Goal: Task Accomplishment & Management: Complete application form

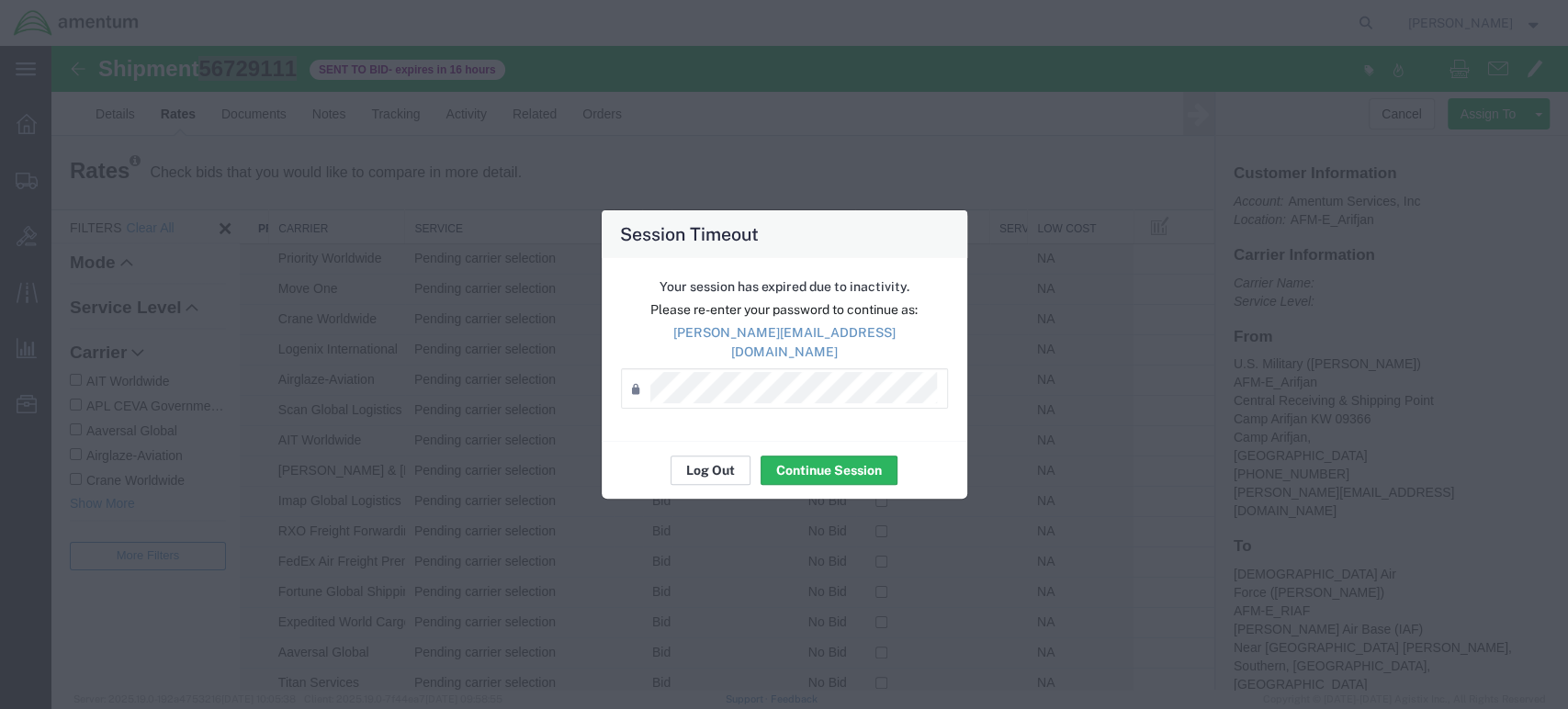
click at [705, 468] on button "Log Out" at bounding box center [710, 470] width 80 height 29
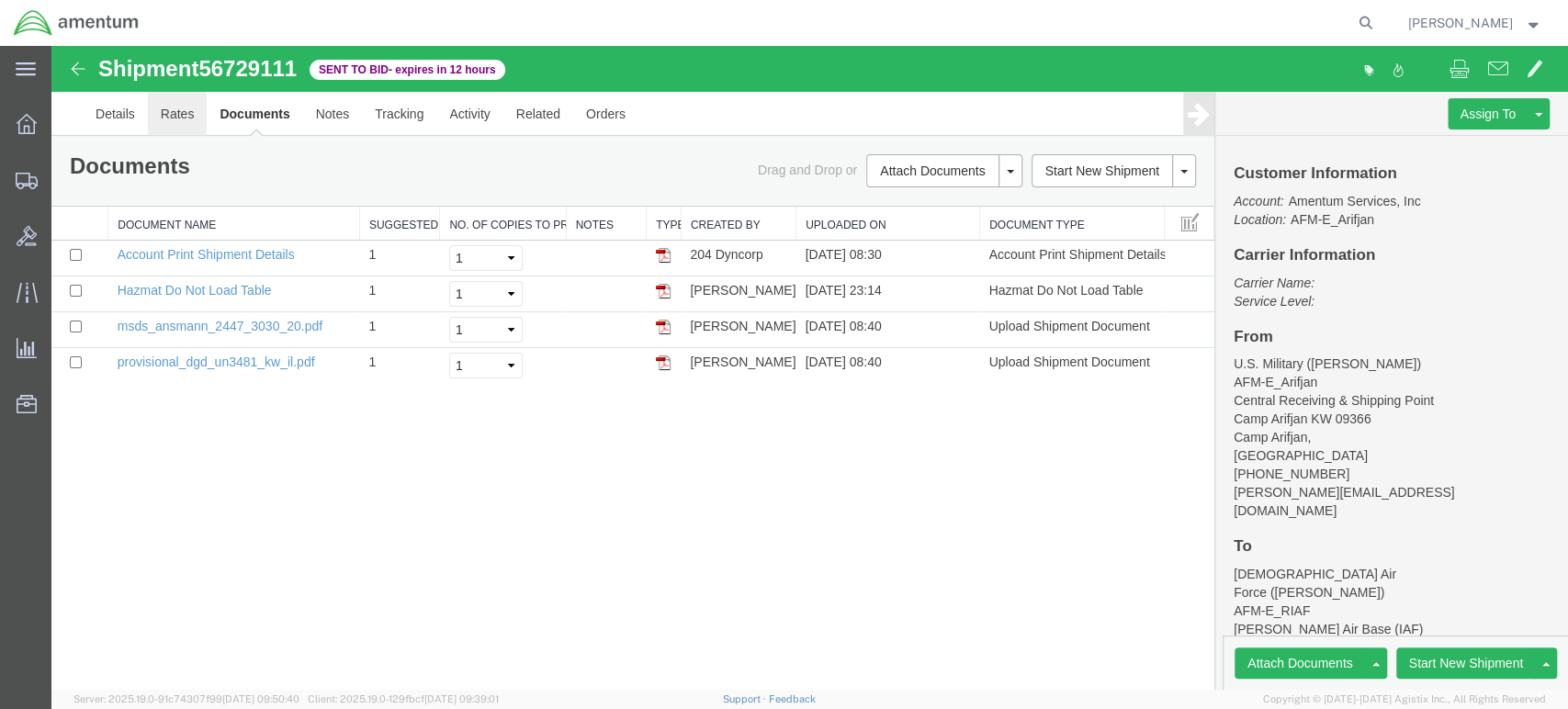
click at [180, 121] on link "Rates" at bounding box center [177, 113] width 59 height 44
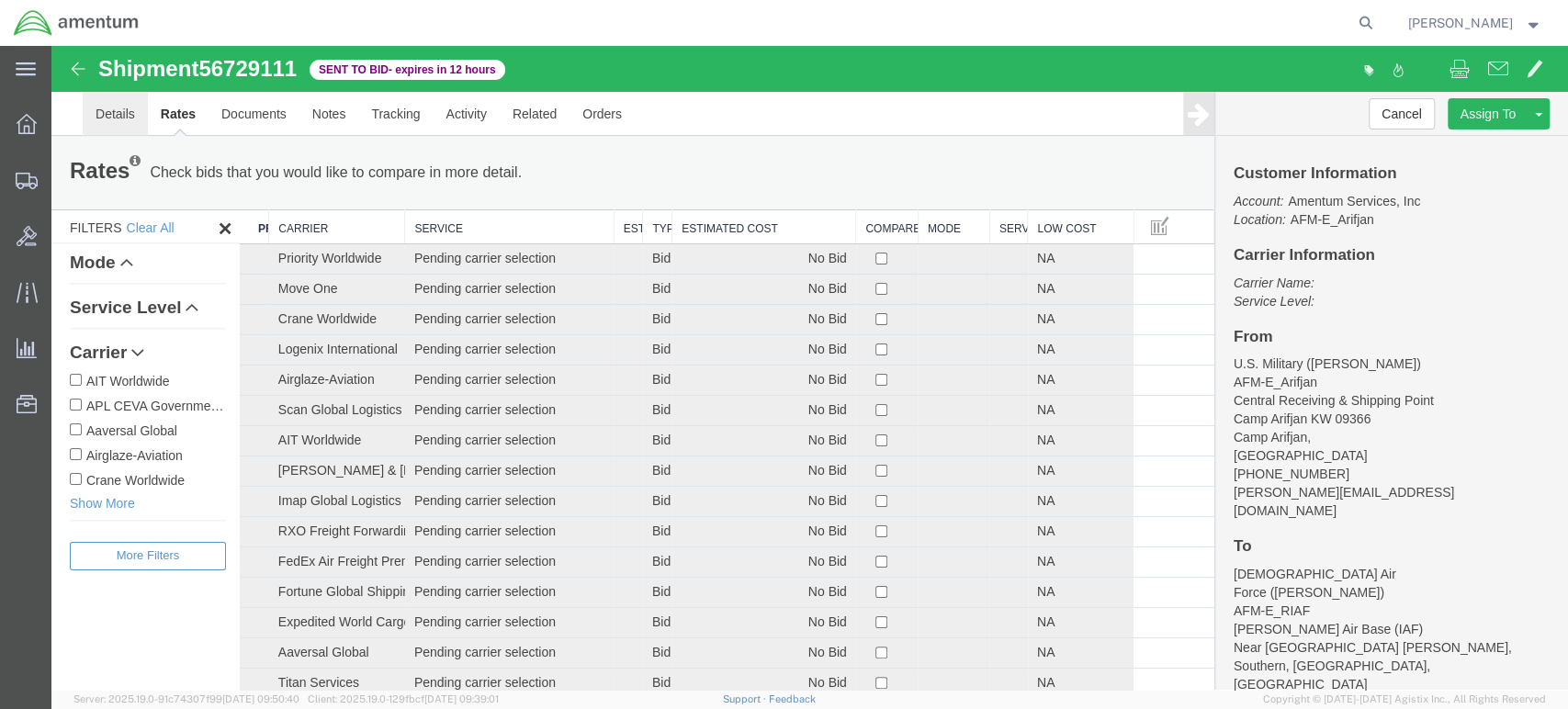
click at [120, 110] on link "Details" at bounding box center [115, 113] width 65 height 44
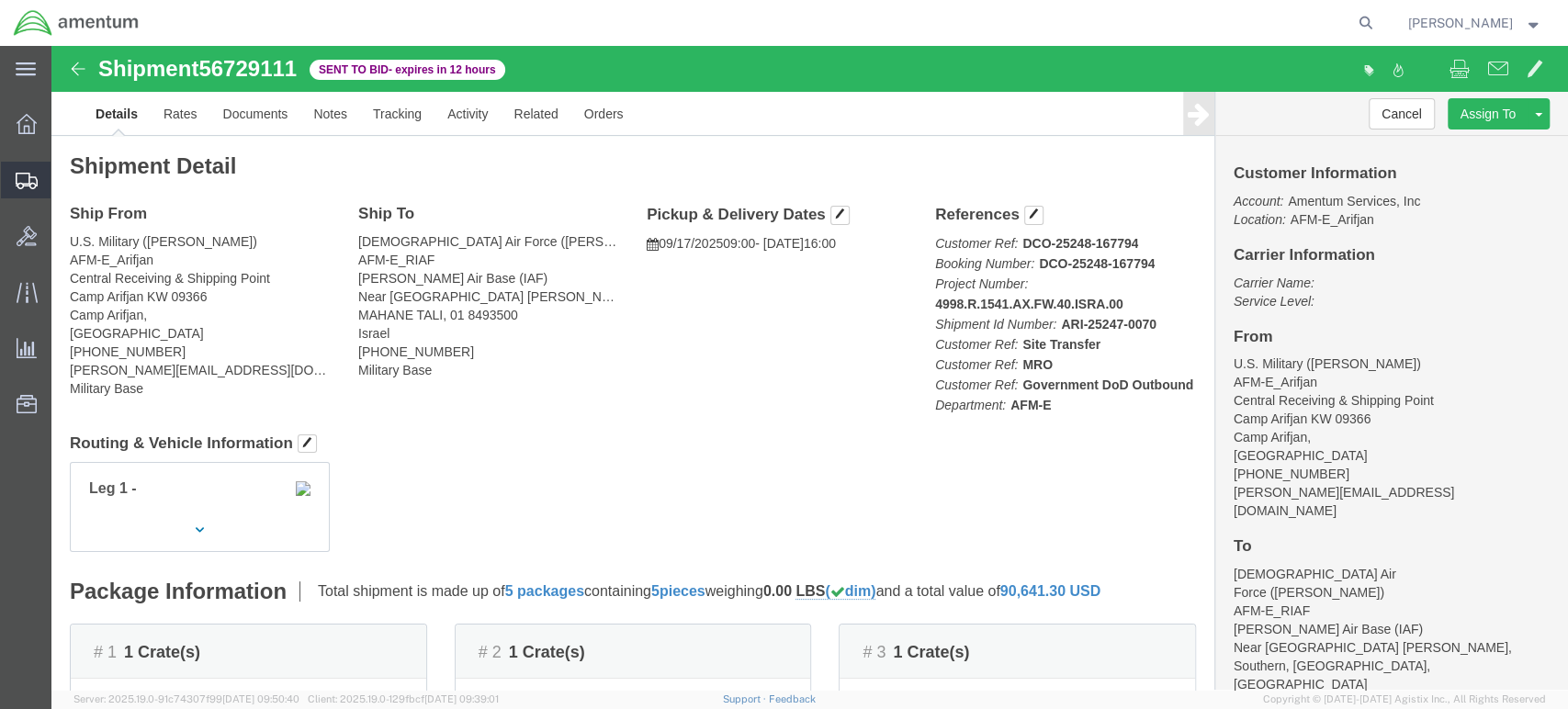
click at [0, 0] on span "Shipment Manager" at bounding box center [0, 0] width 0 height 0
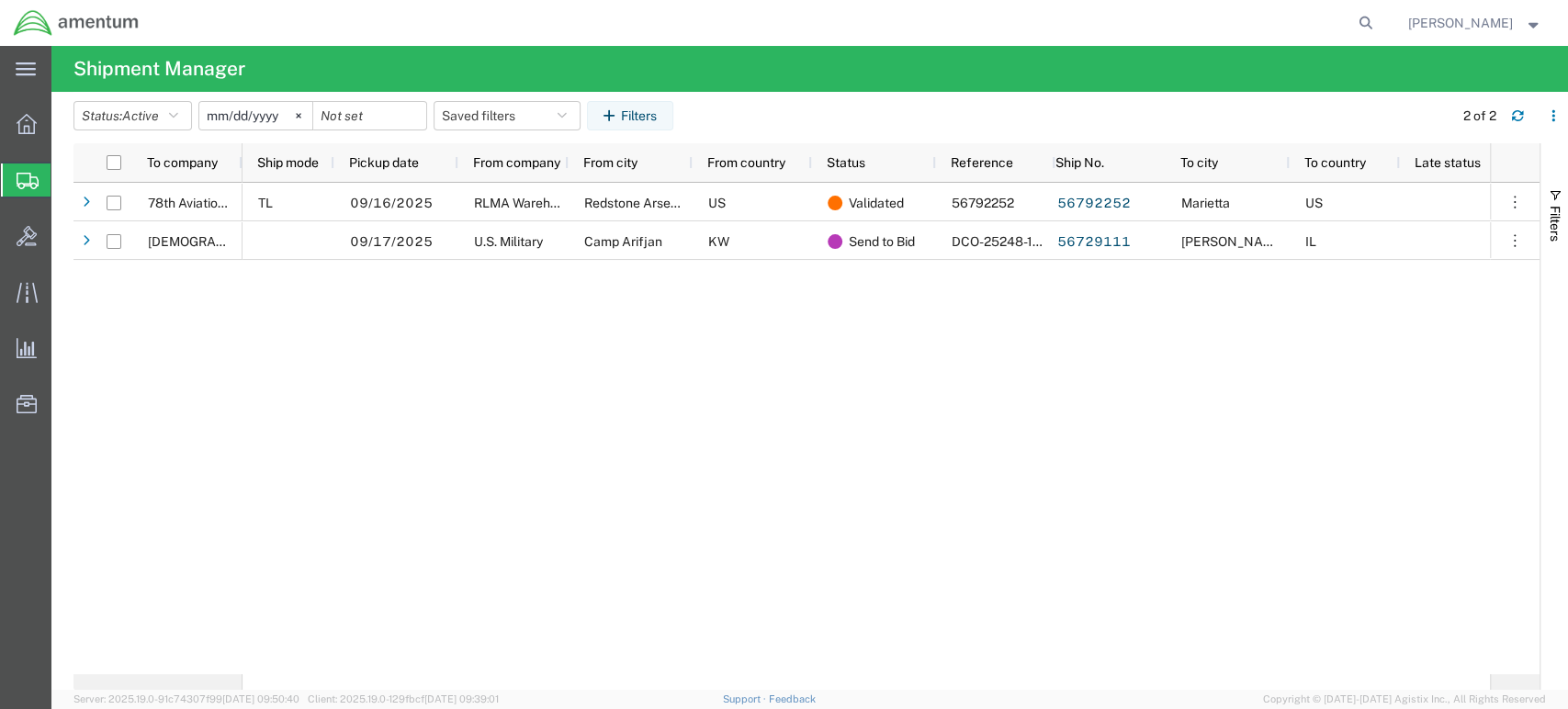
click at [0, 0] on span "Create Shipment" at bounding box center [0, 0] width 0 height 0
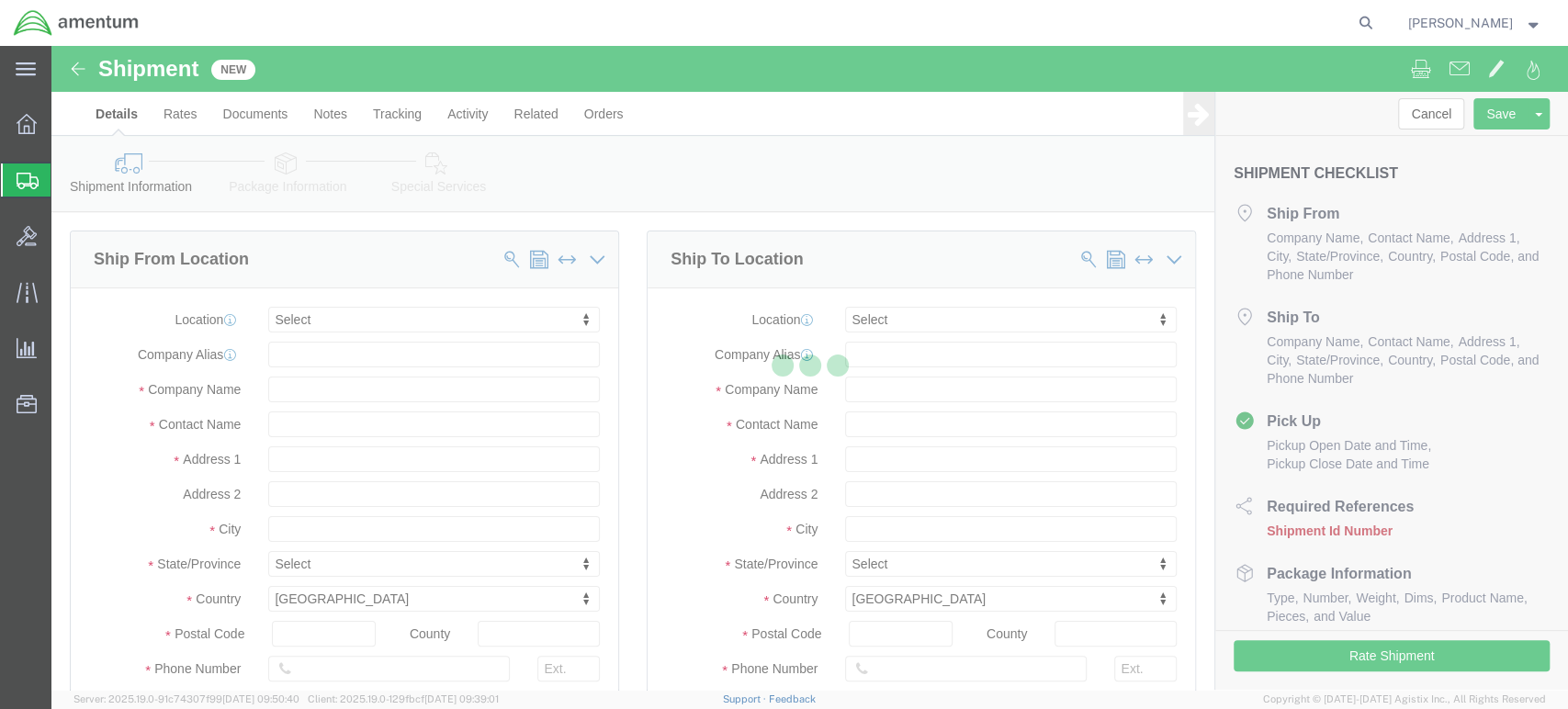
select select
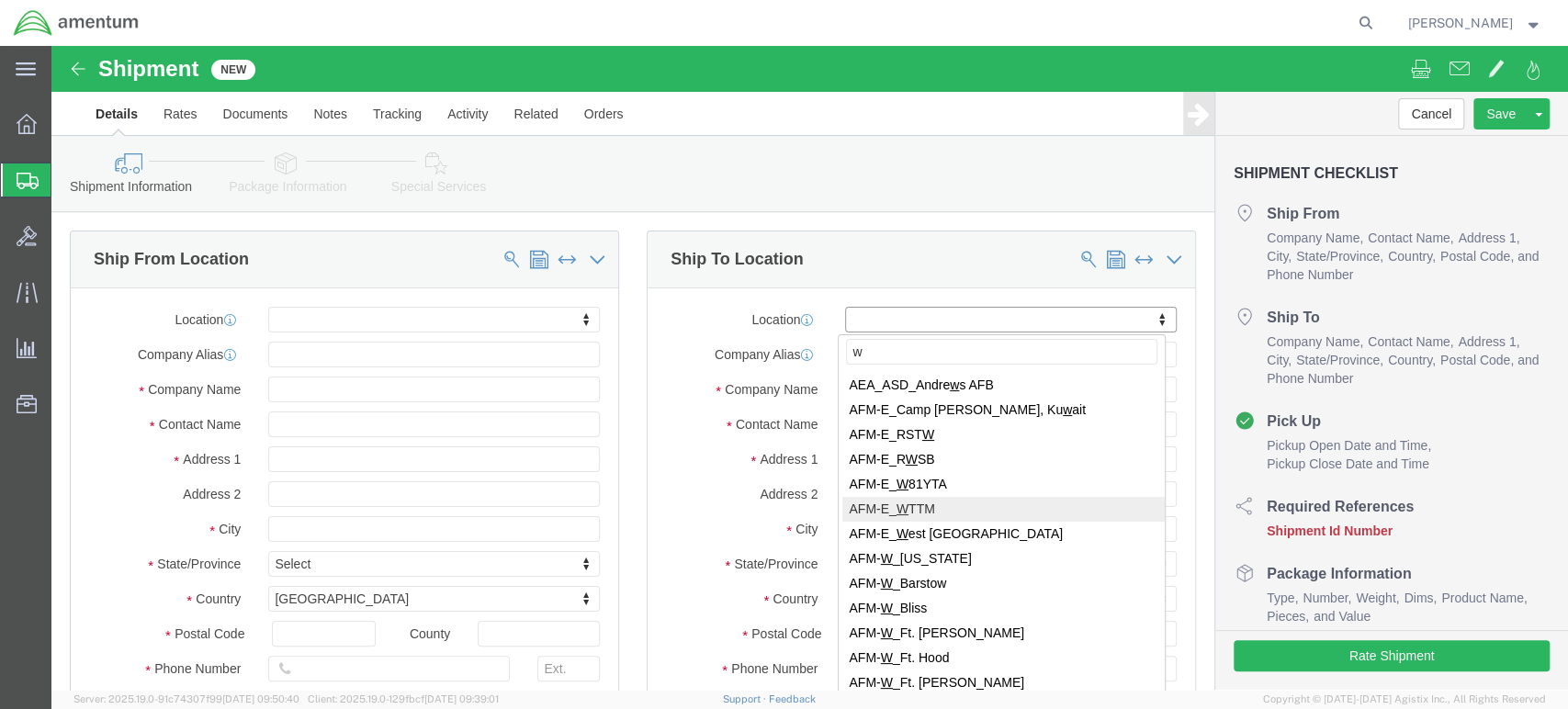
type input "w"
select select "60339"
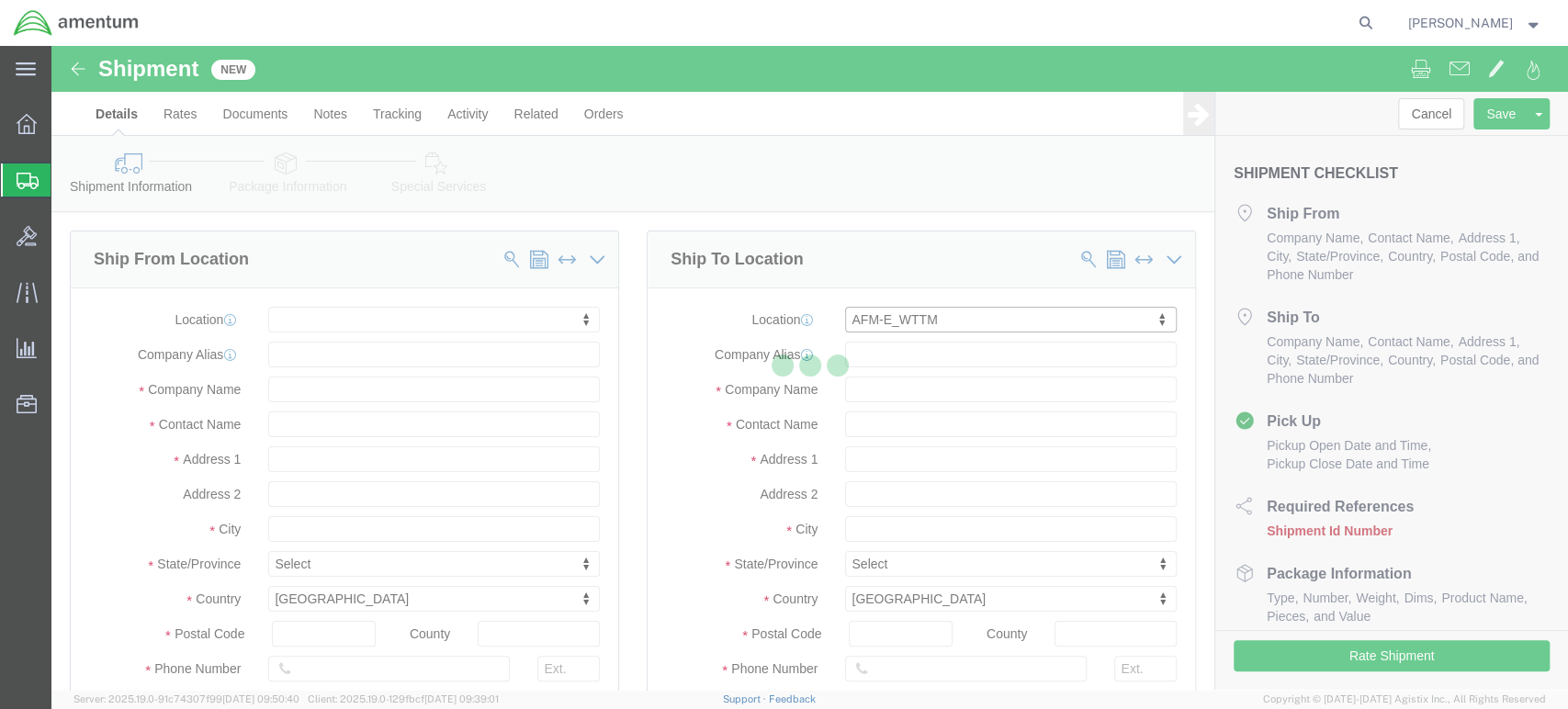
type input "AH-64E WAREHOUSE"
type input "HANGAR 1, [GEOGRAPHIC_DATA]"
select select "GB"
type input "IP7 7RA"
type input "[GEOGRAPHIC_DATA]"
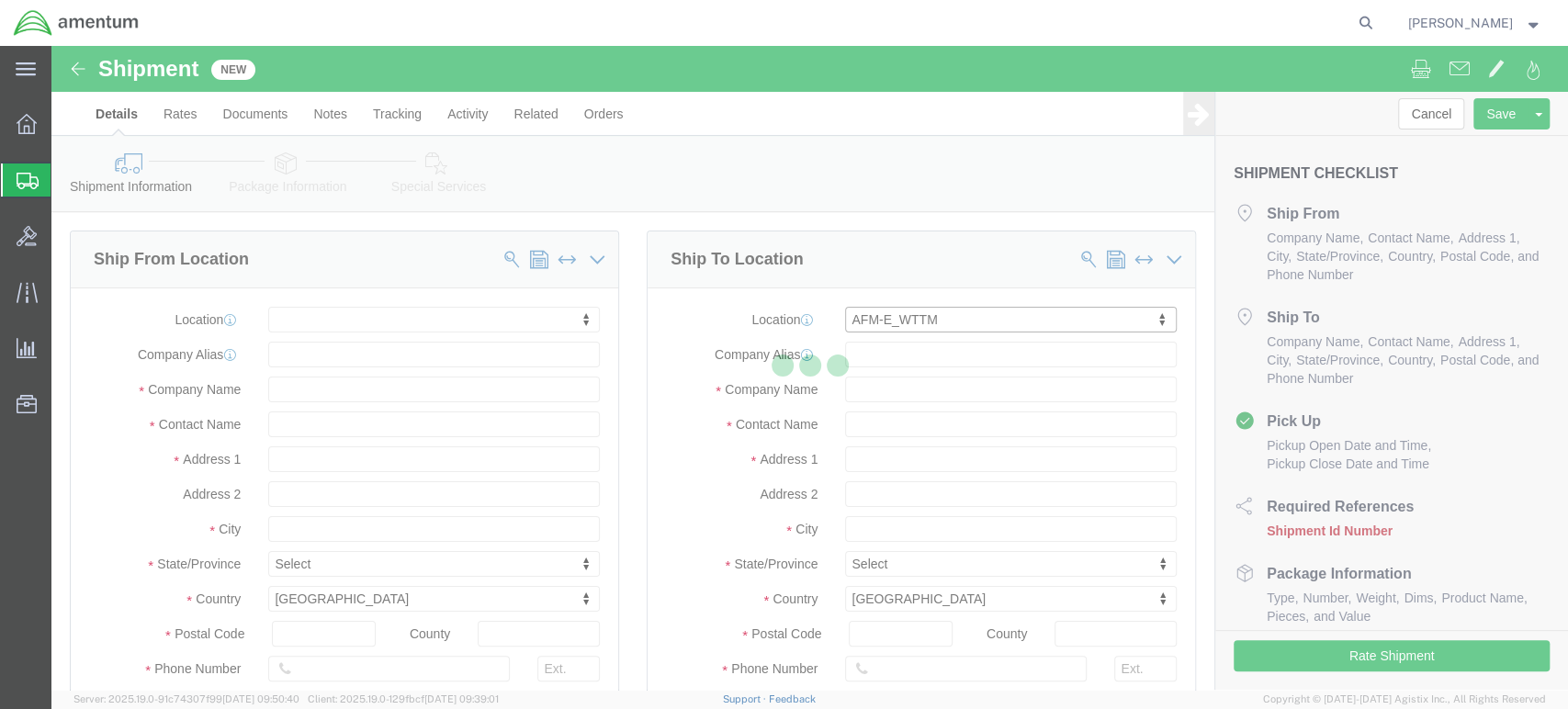
type input "[GEOGRAPHIC_DATA]"
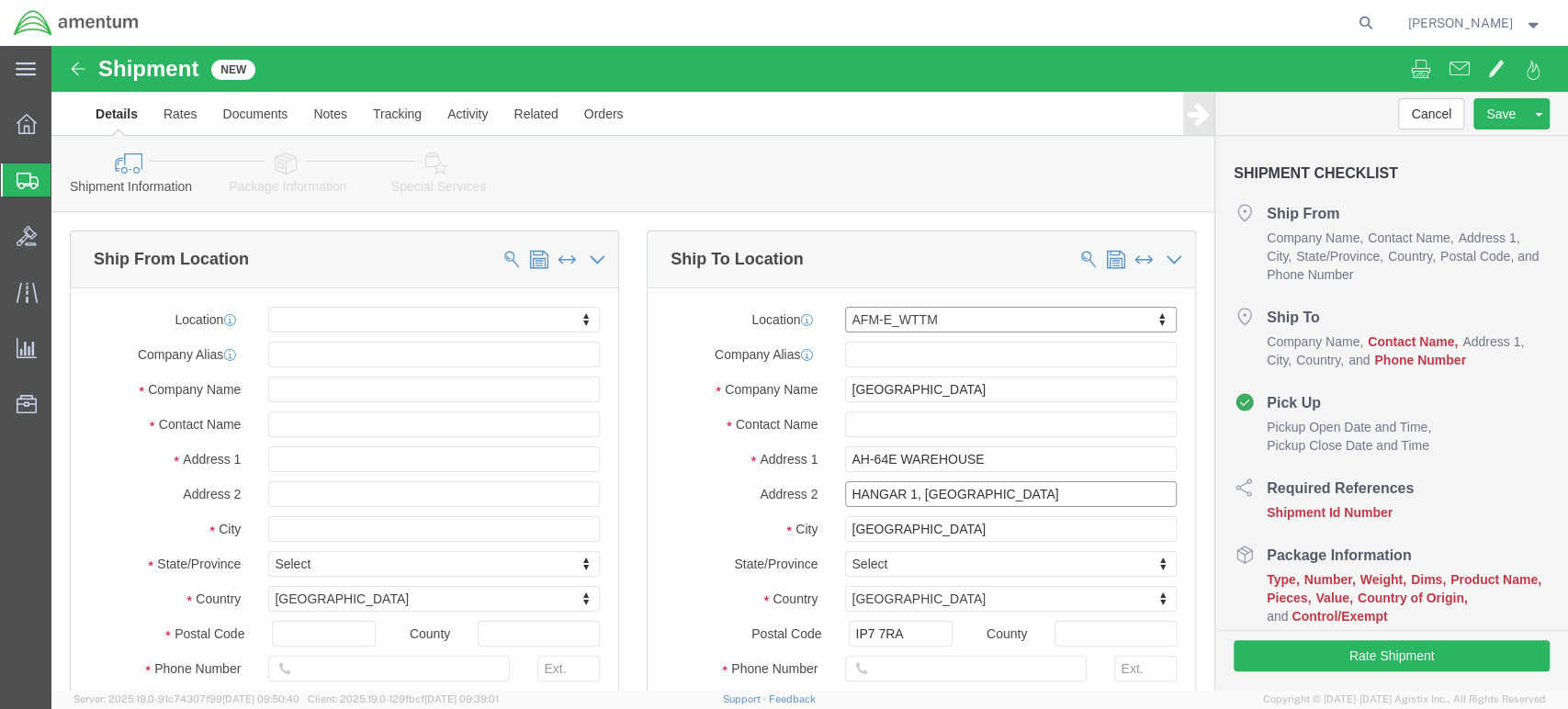
click input "HANGAR 1, [GEOGRAPHIC_DATA]"
type input "H6, [GEOGRAPHIC_DATA]"
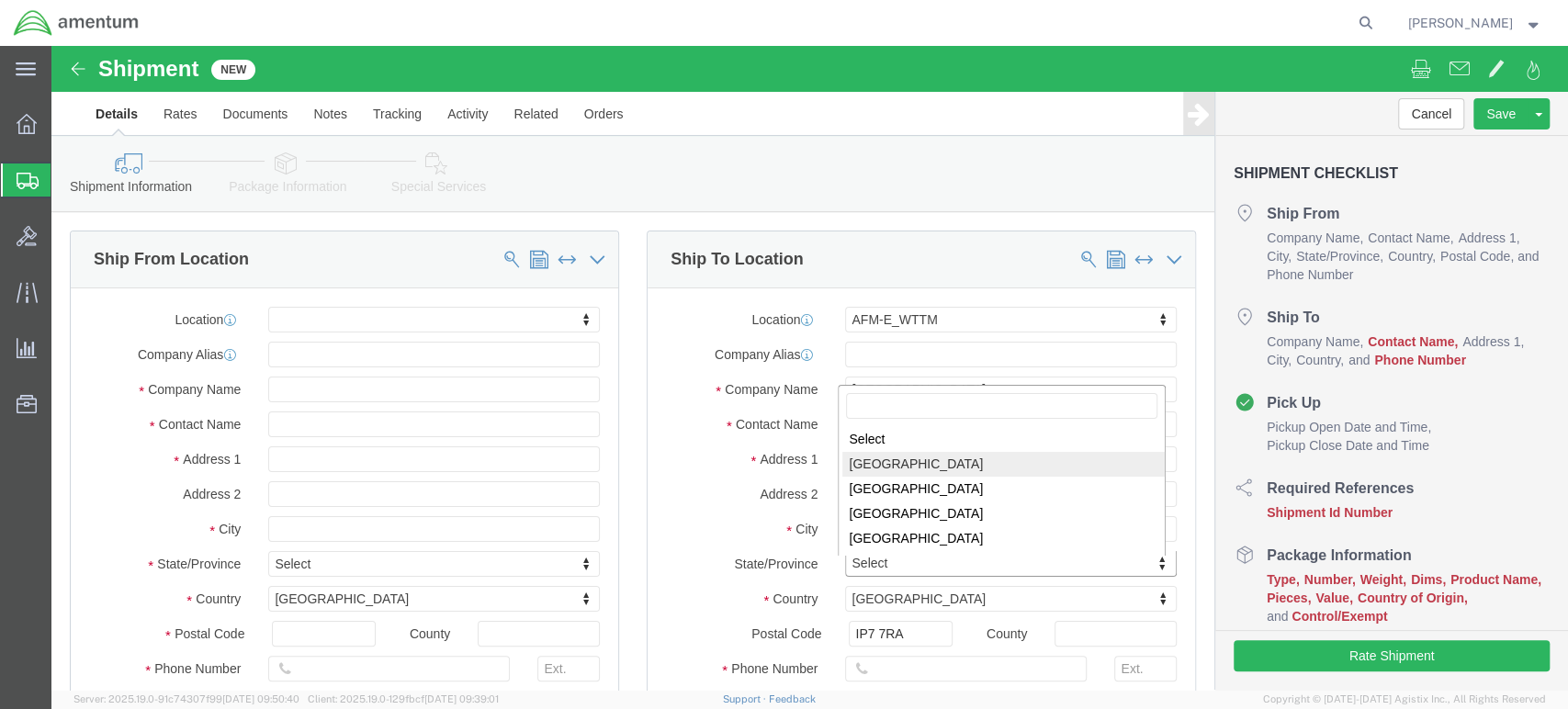
select select
select select "ENG"
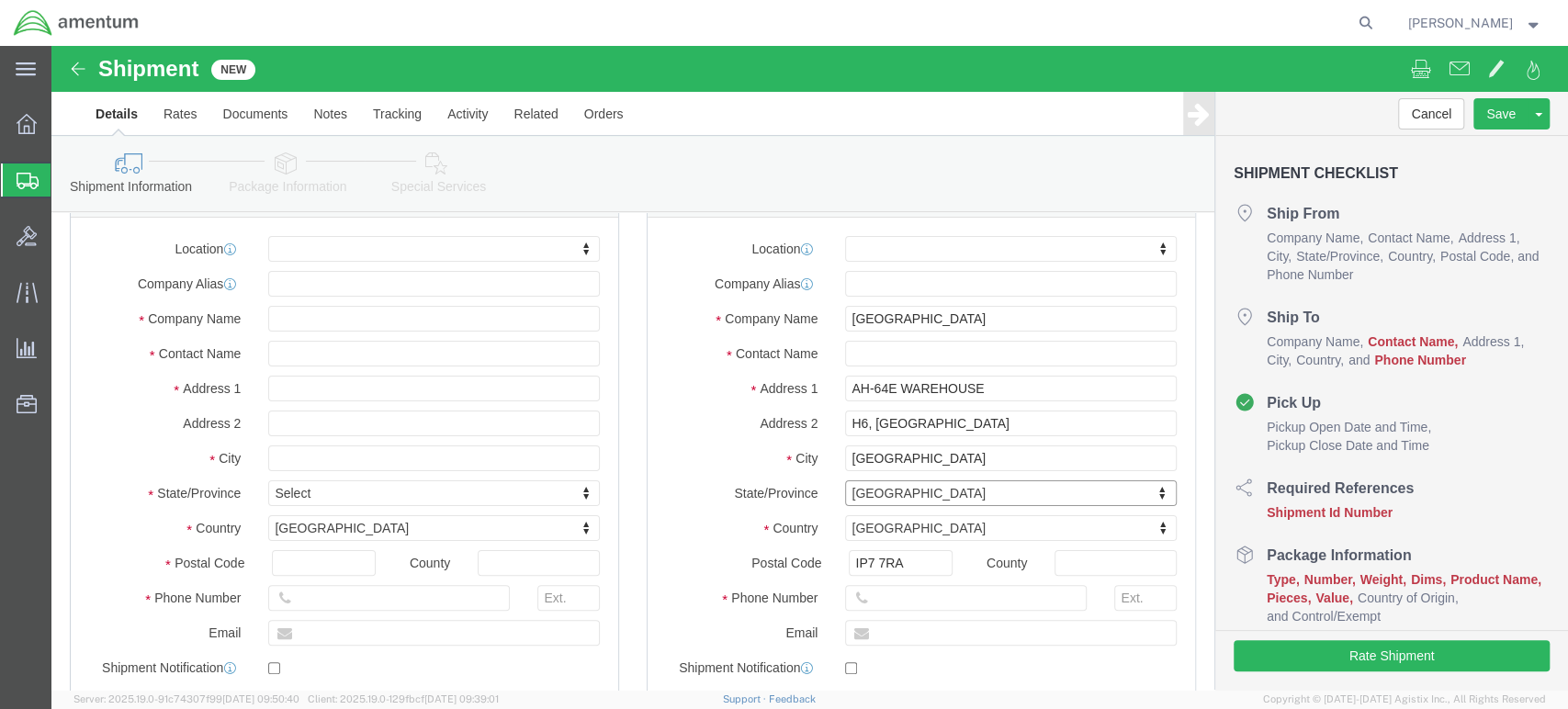
scroll to position [102, 0]
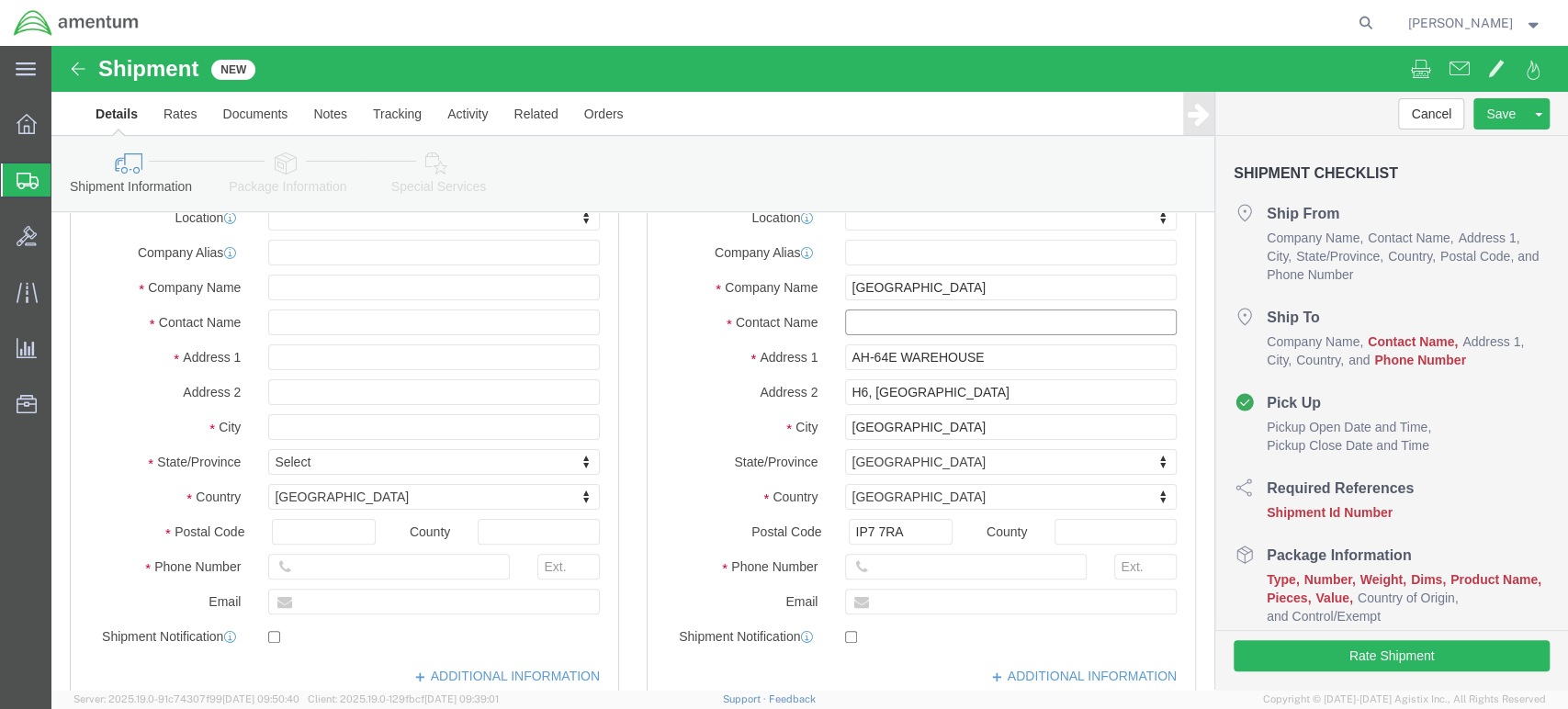
click input "text"
type input "w"
type input "W01 (ASM) [PERSON_NAME]"
click input "text"
type input "[PHONE_NUMBER]"
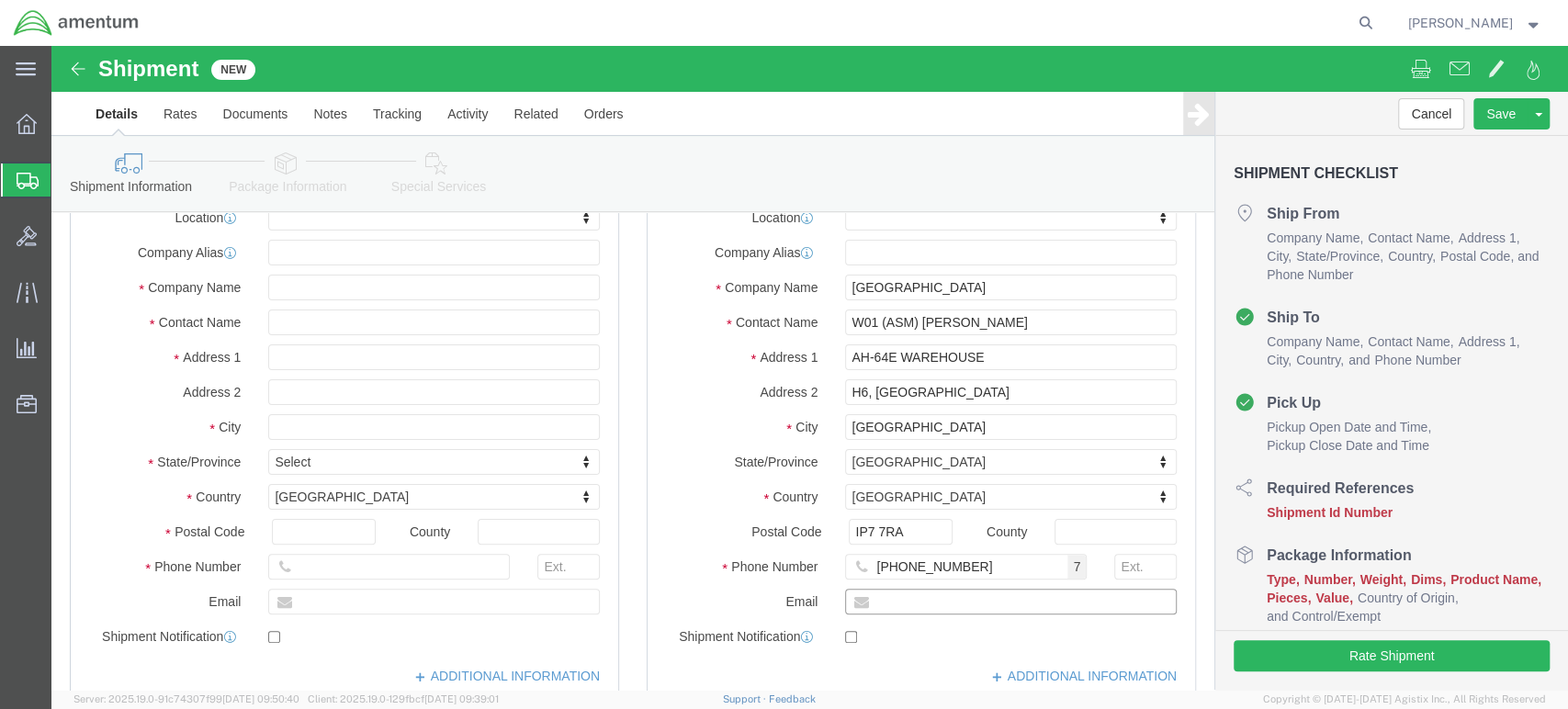
click input "text"
paste input "[PERSON_NAME][EMAIL_ADDRESS][DOMAIN_NAME]"
type input "[PERSON_NAME][EMAIL_ADDRESS][DOMAIN_NAME]"
click link "ADDITIONAL INFORMATION"
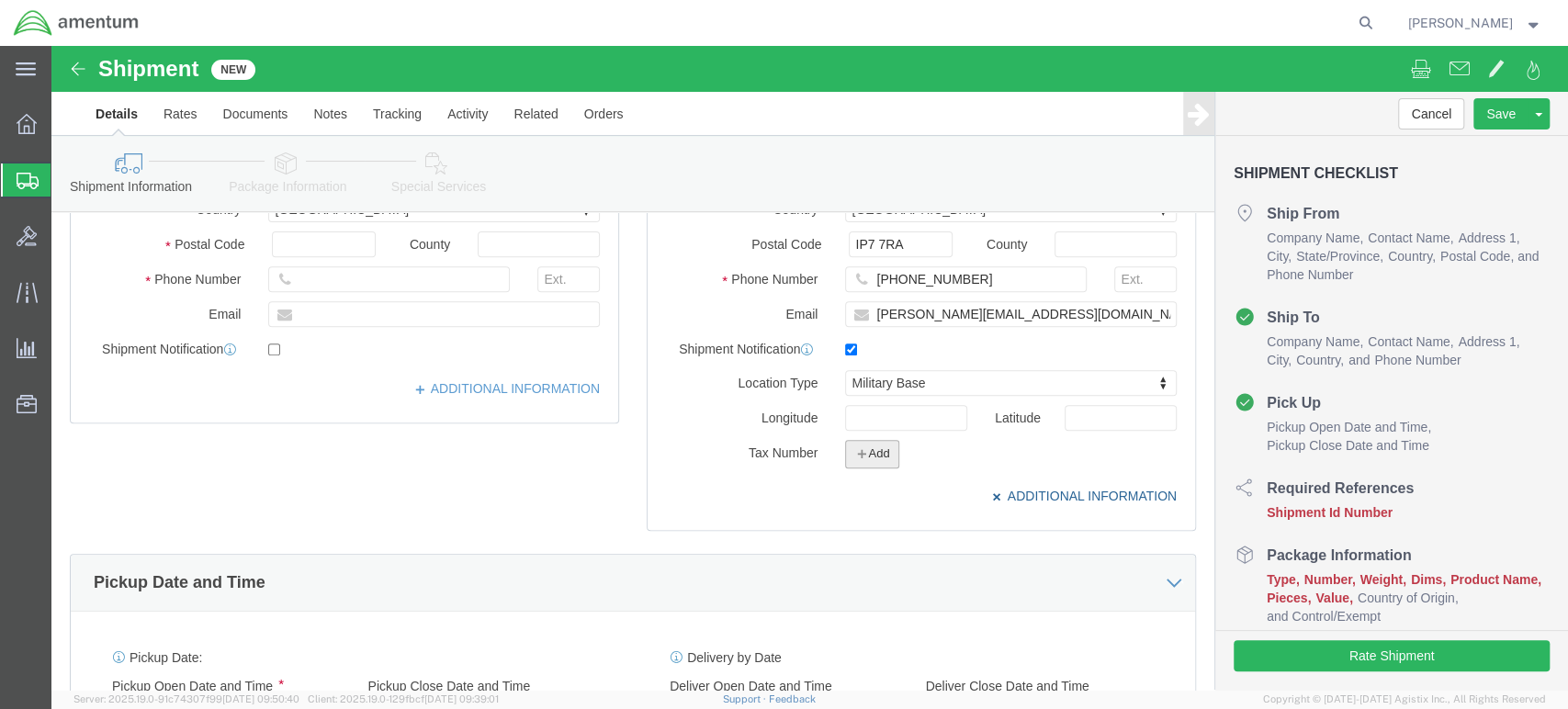
scroll to position [408, 0]
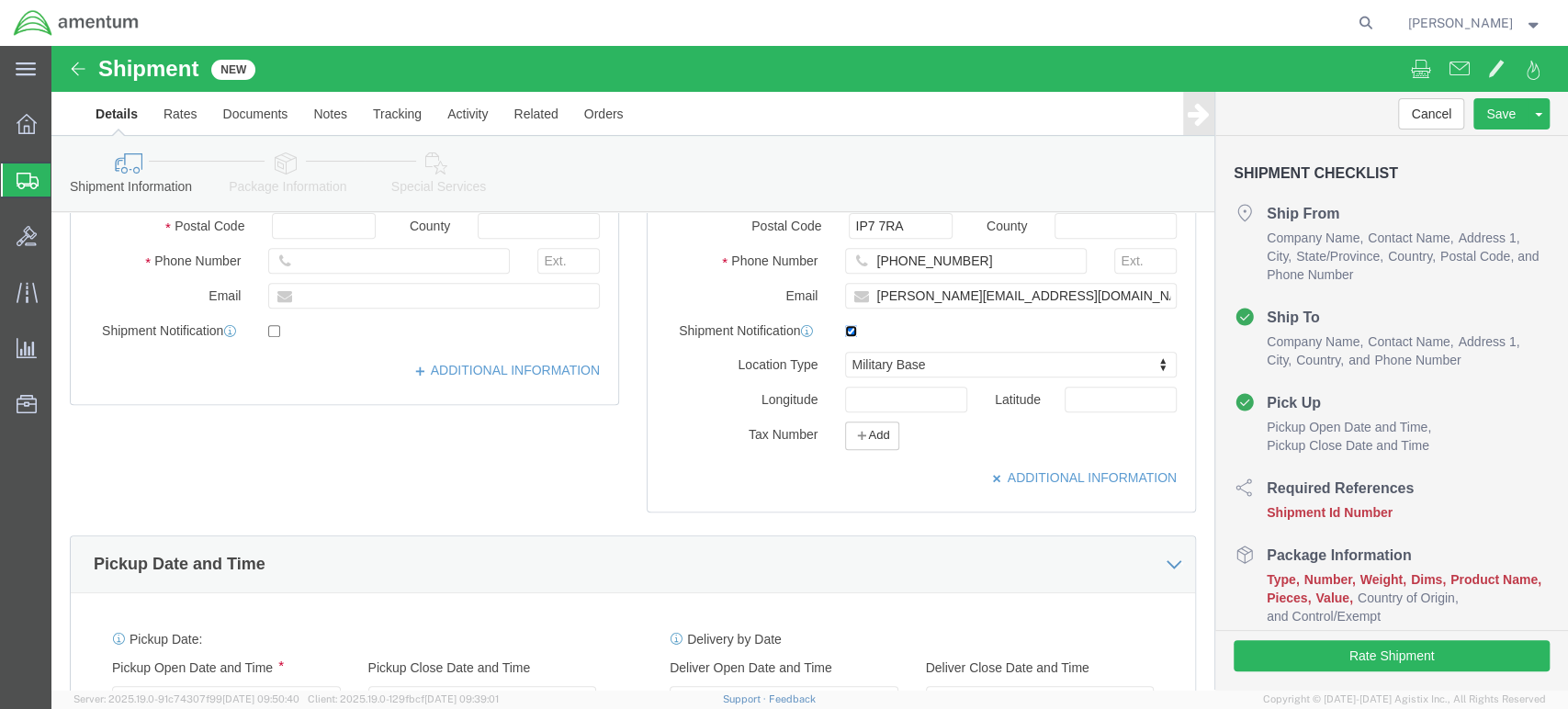
click input "checkbox"
checkbox input "false"
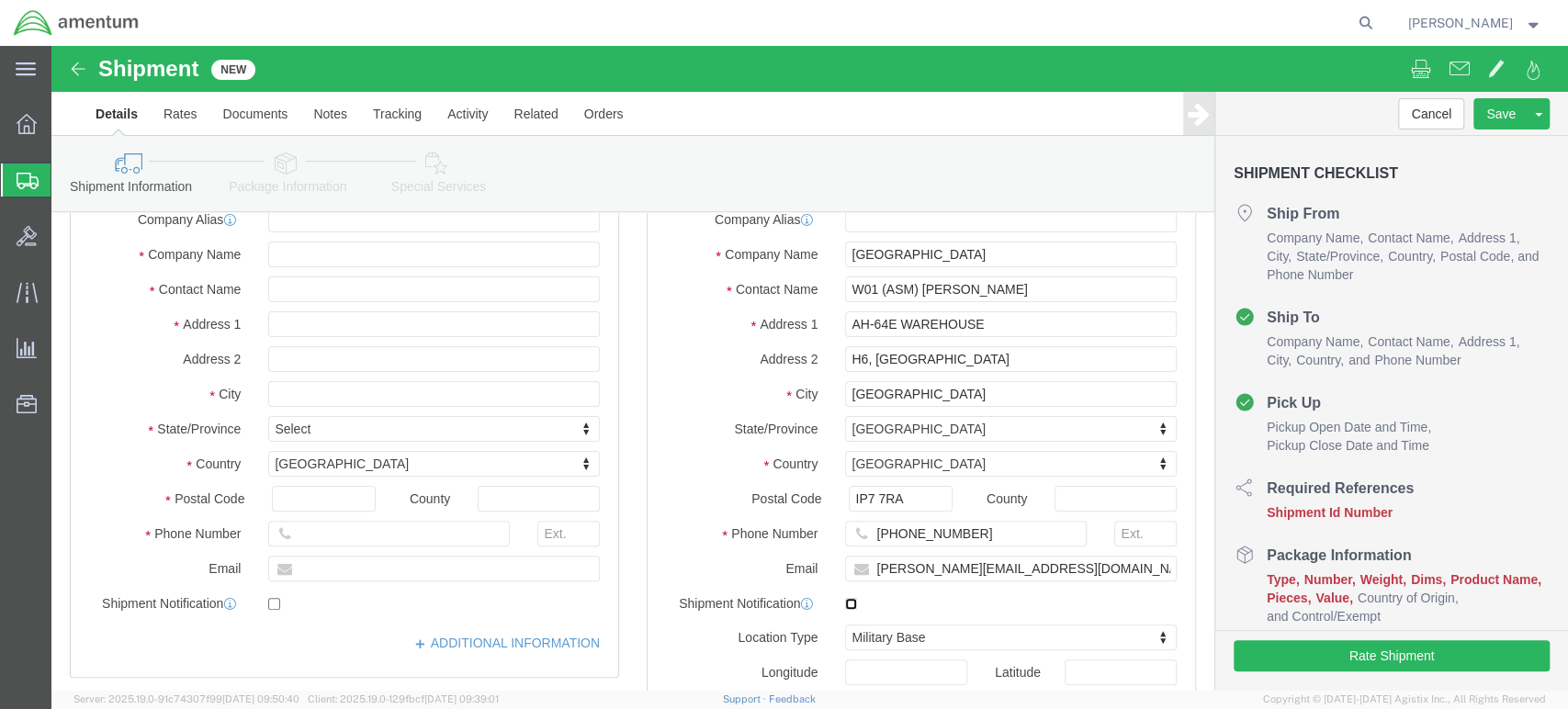
scroll to position [102, 0]
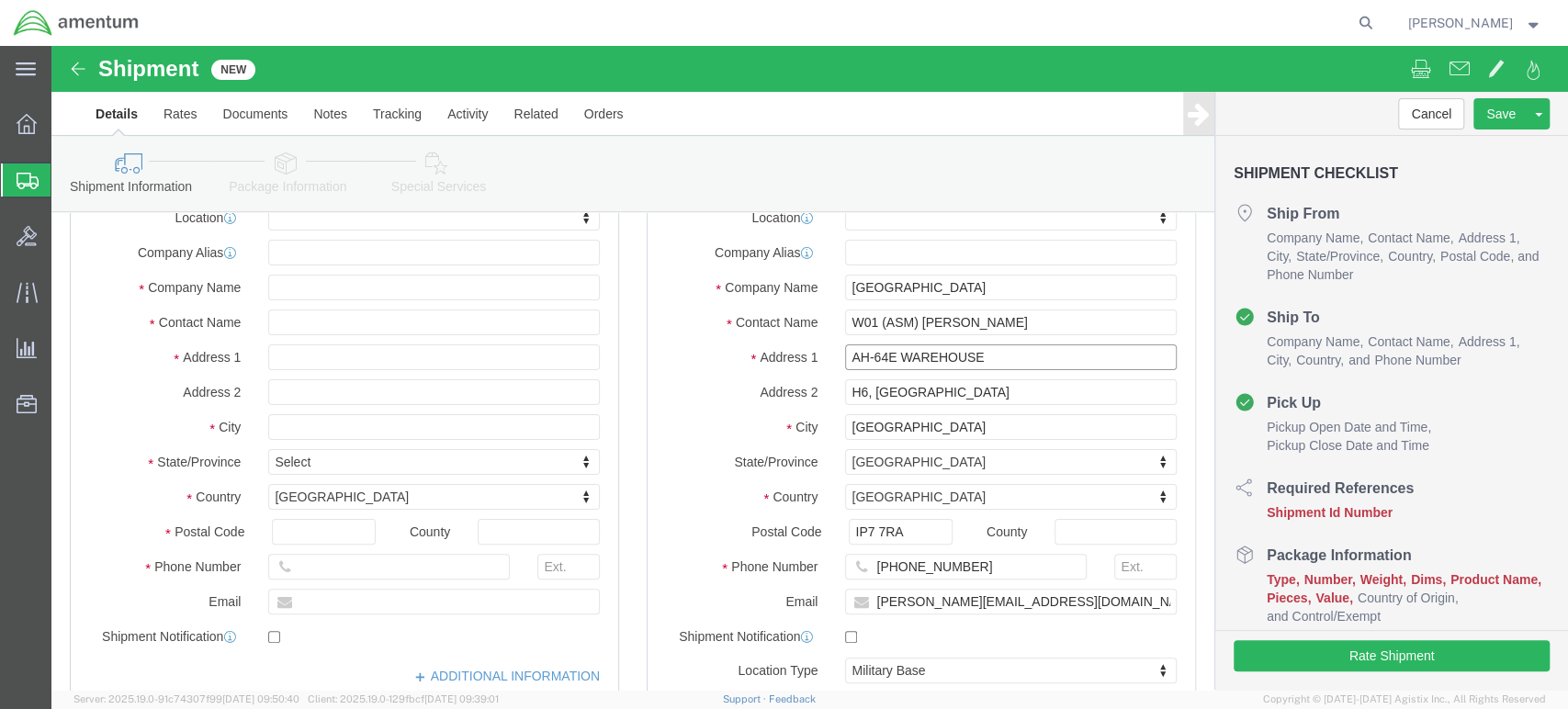
drag, startPoint x: 934, startPoint y: 312, endPoint x: 795, endPoint y: 312, distance: 139.0
click input "AH-64E WAREHOUSE"
paste input "Defence Equipment & Support"
type input "Defence Equipment & Support"
select select
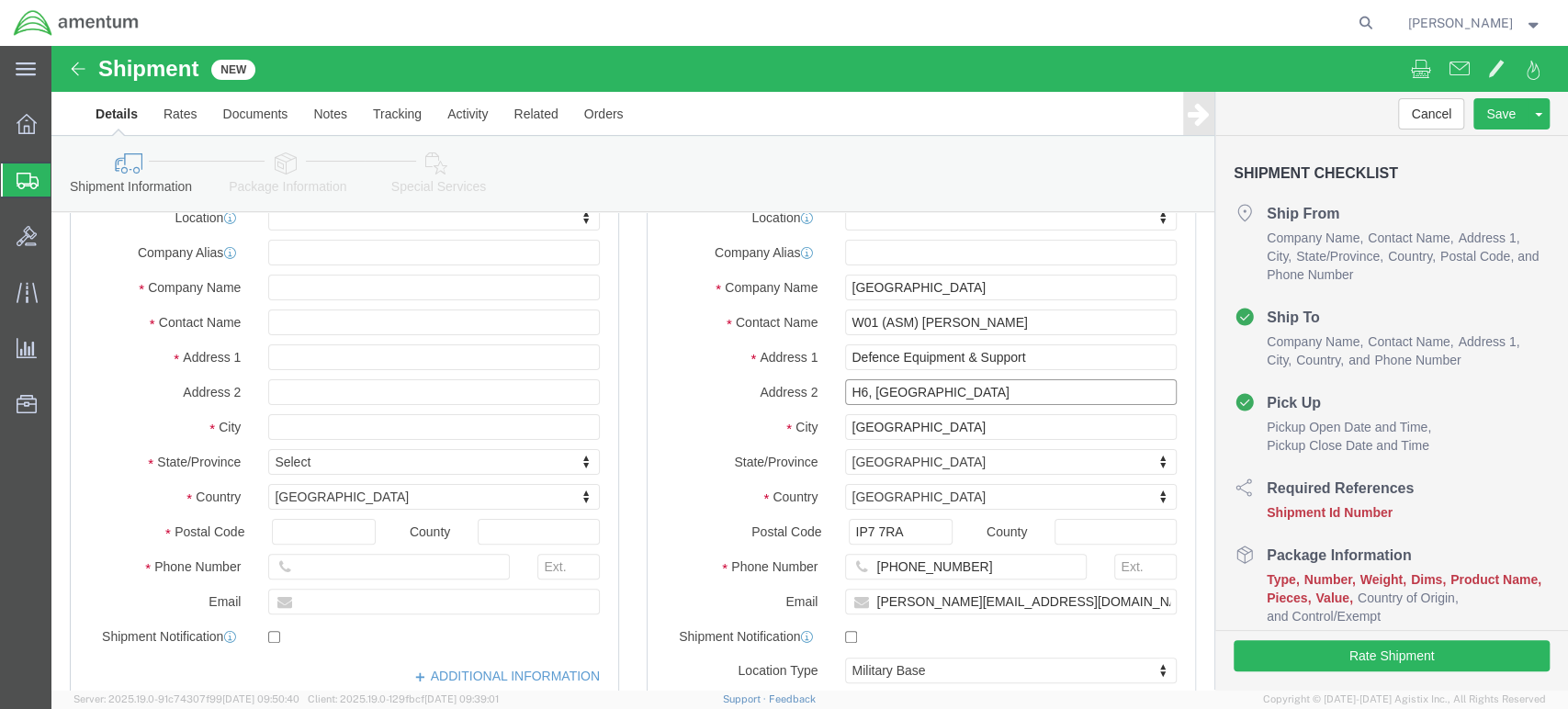
click input "H6, [GEOGRAPHIC_DATA]"
drag, startPoint x: 925, startPoint y: 347, endPoint x: 936, endPoint y: 363, distance: 19.4
click input "H6, [GEOGRAPHIC_DATA]"
click input "H6, Wattisham Flying STATION"
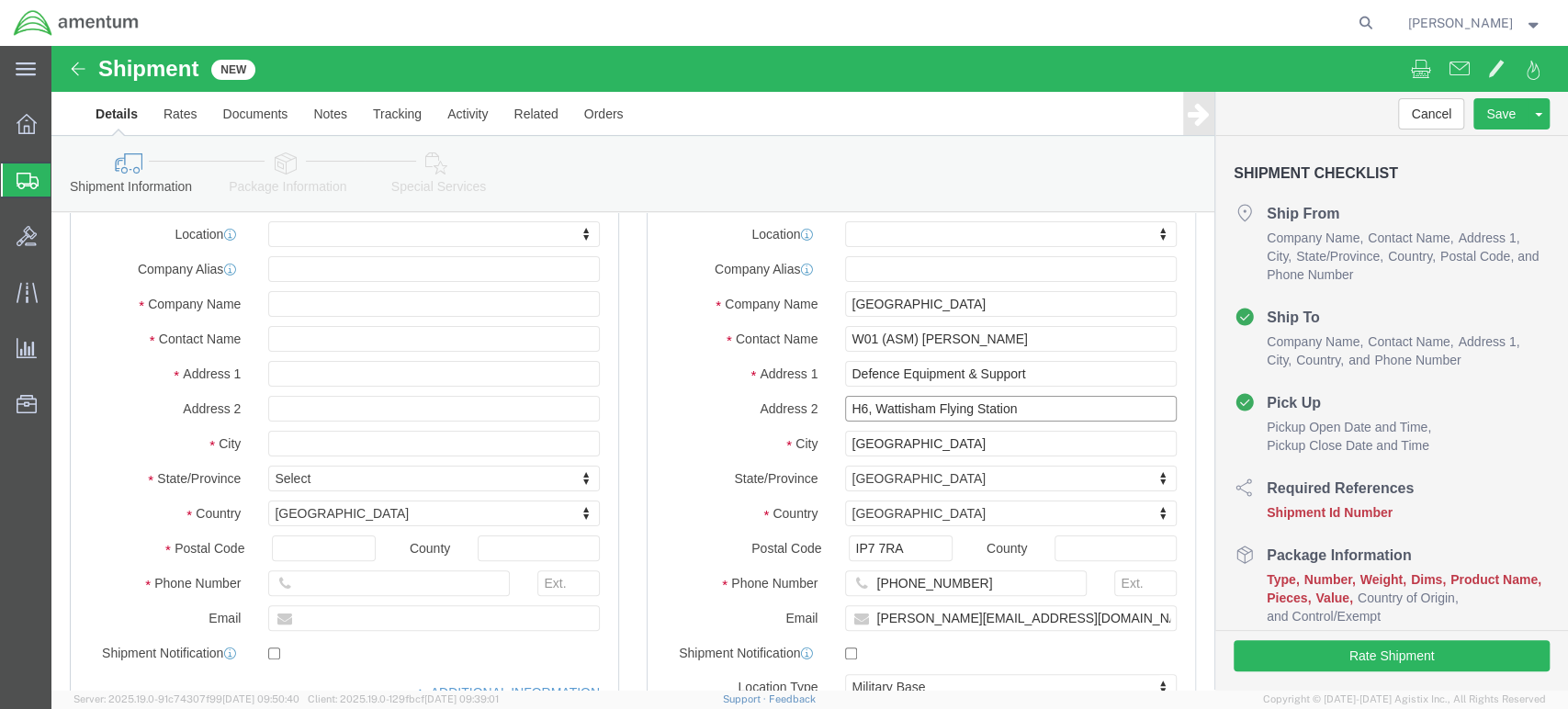
scroll to position [0, 0]
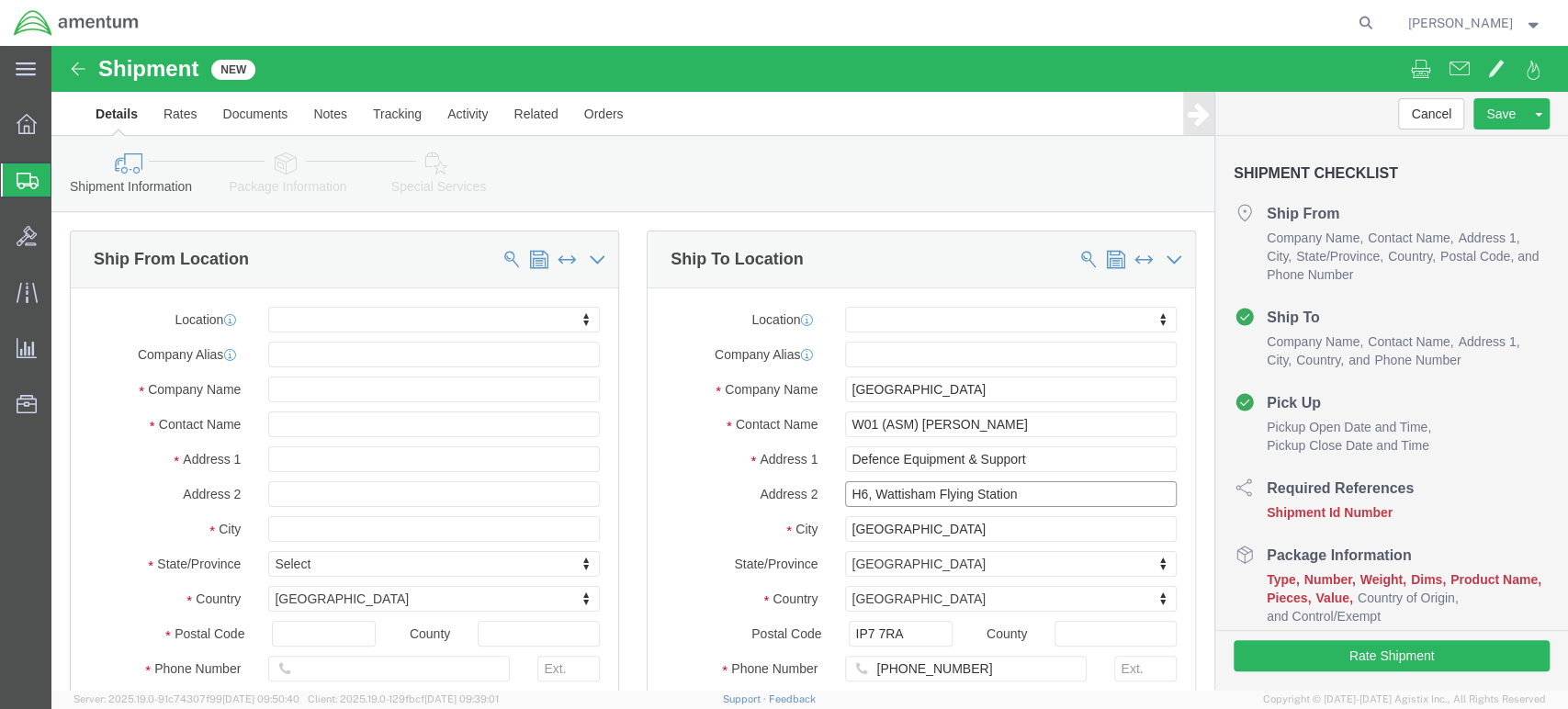
type input "H6, Wattisham Flying Station"
type input "r"
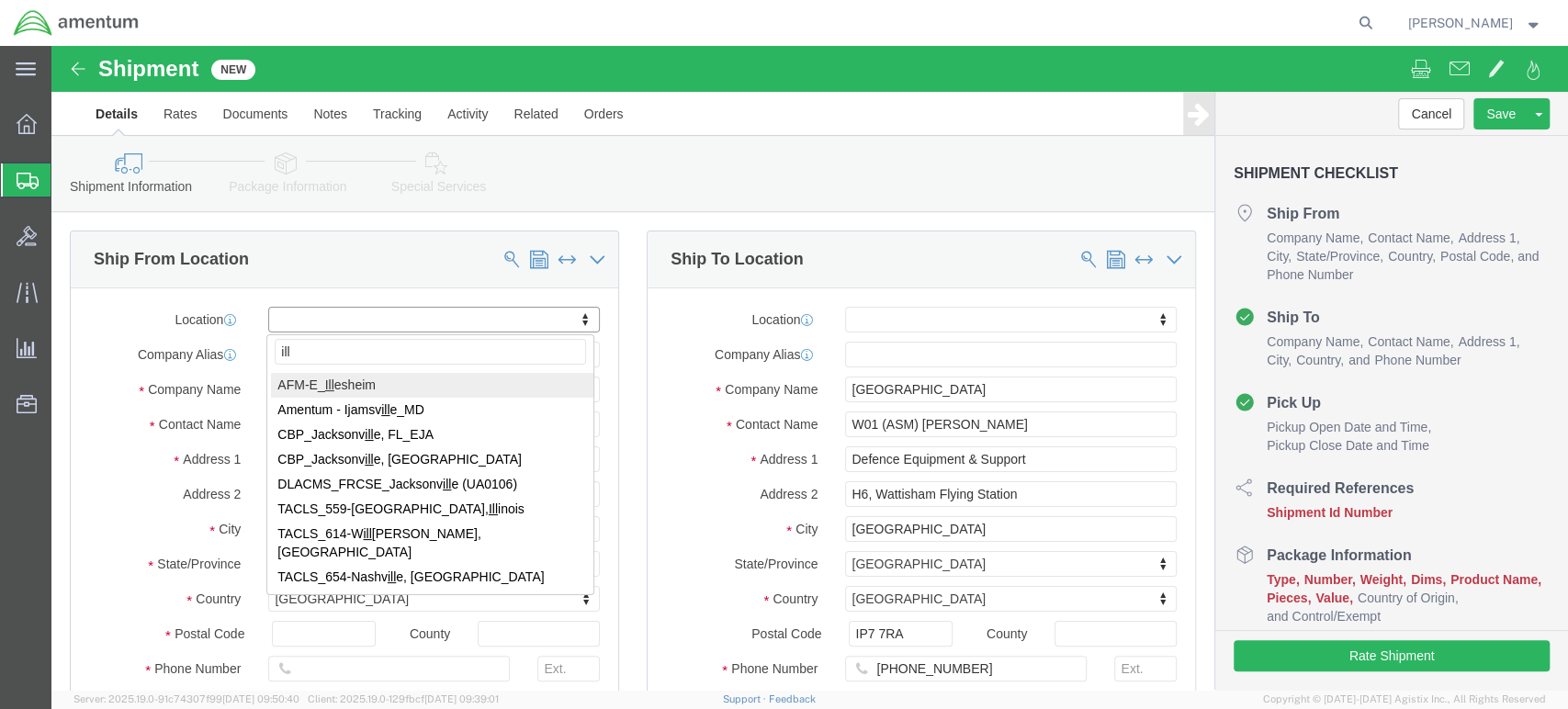
type input "ill"
select select "42637"
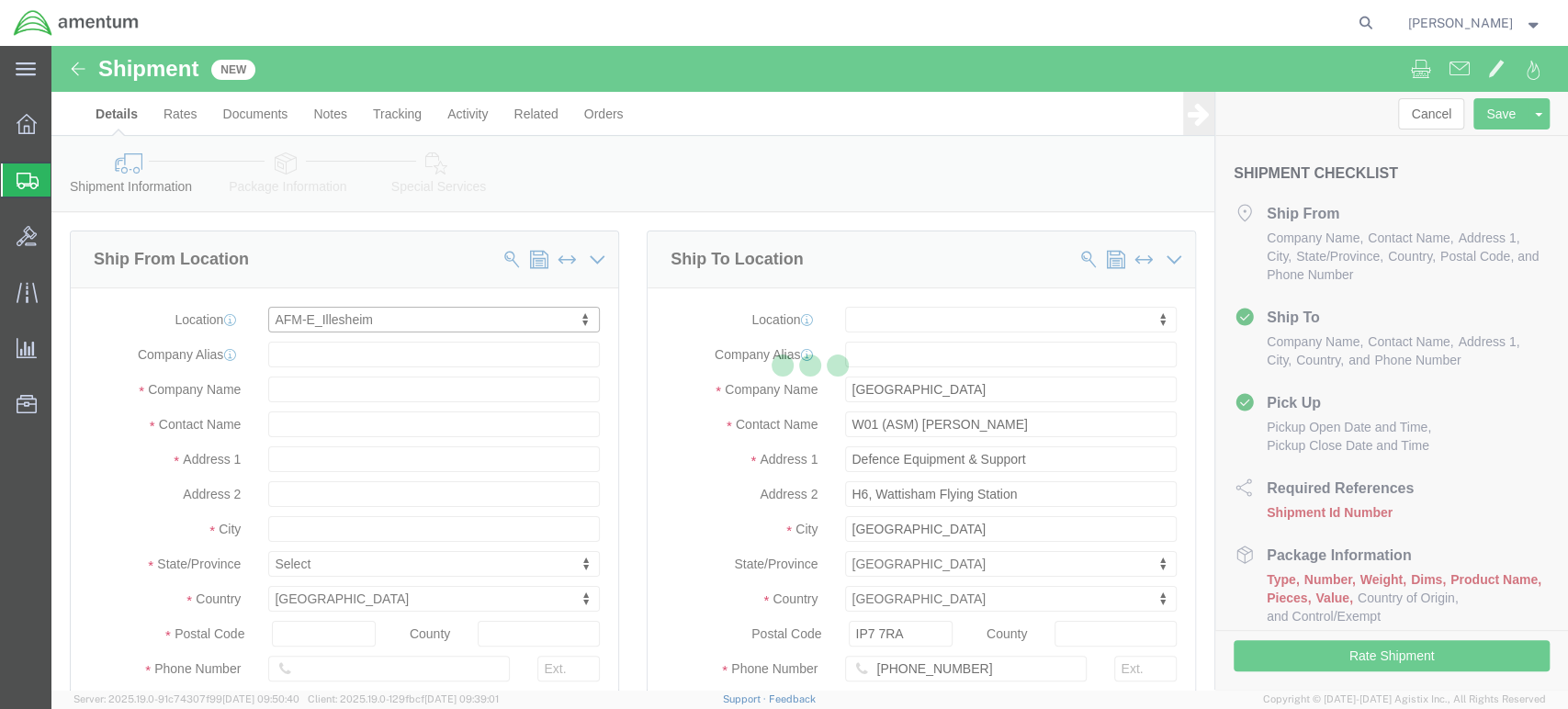
type input "LRC- Aviation, AMCOM OCONUS Region"
type input "[STREET_ADDRESS][PERSON_NAME]"
select select "DE"
type input "91471"
type input "US Amry"
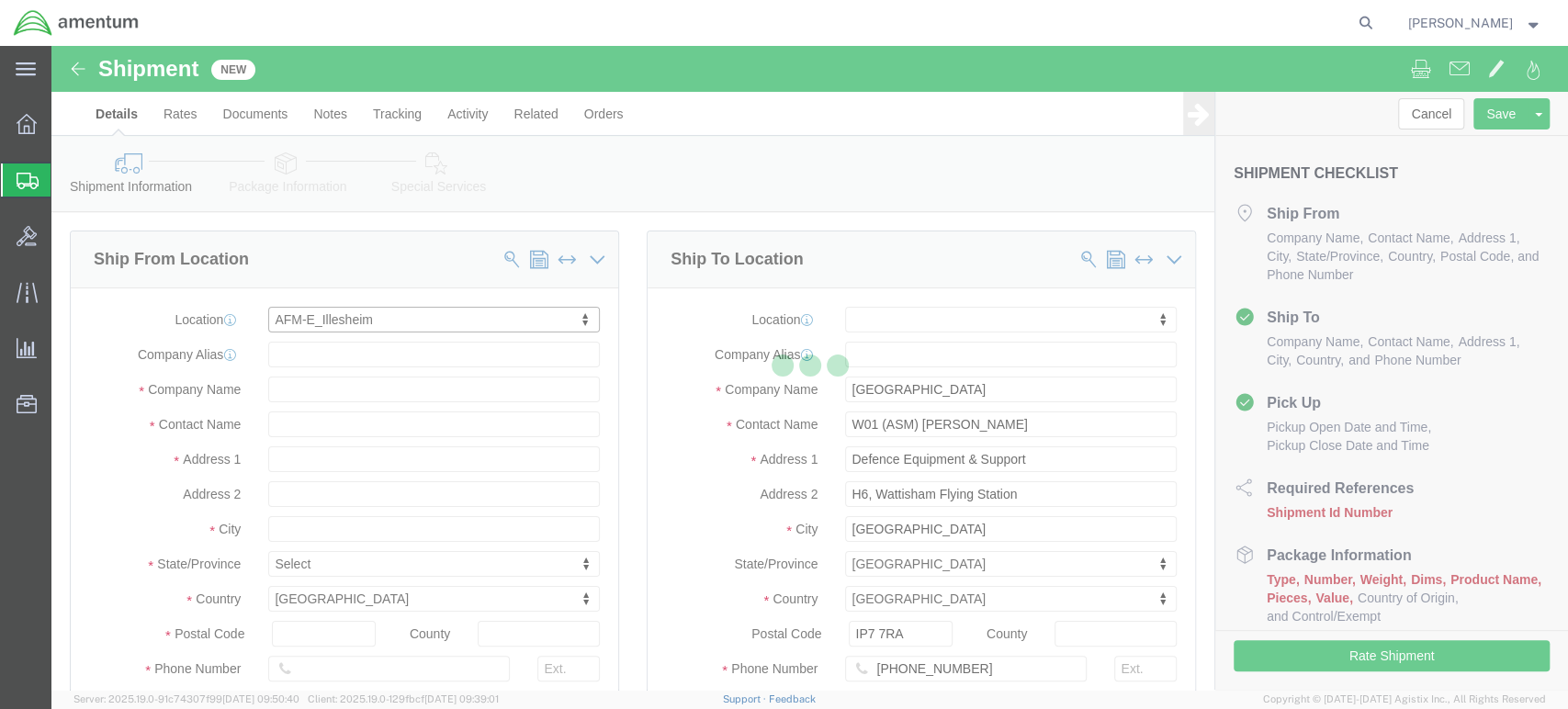
type input "[GEOGRAPHIC_DATA]"
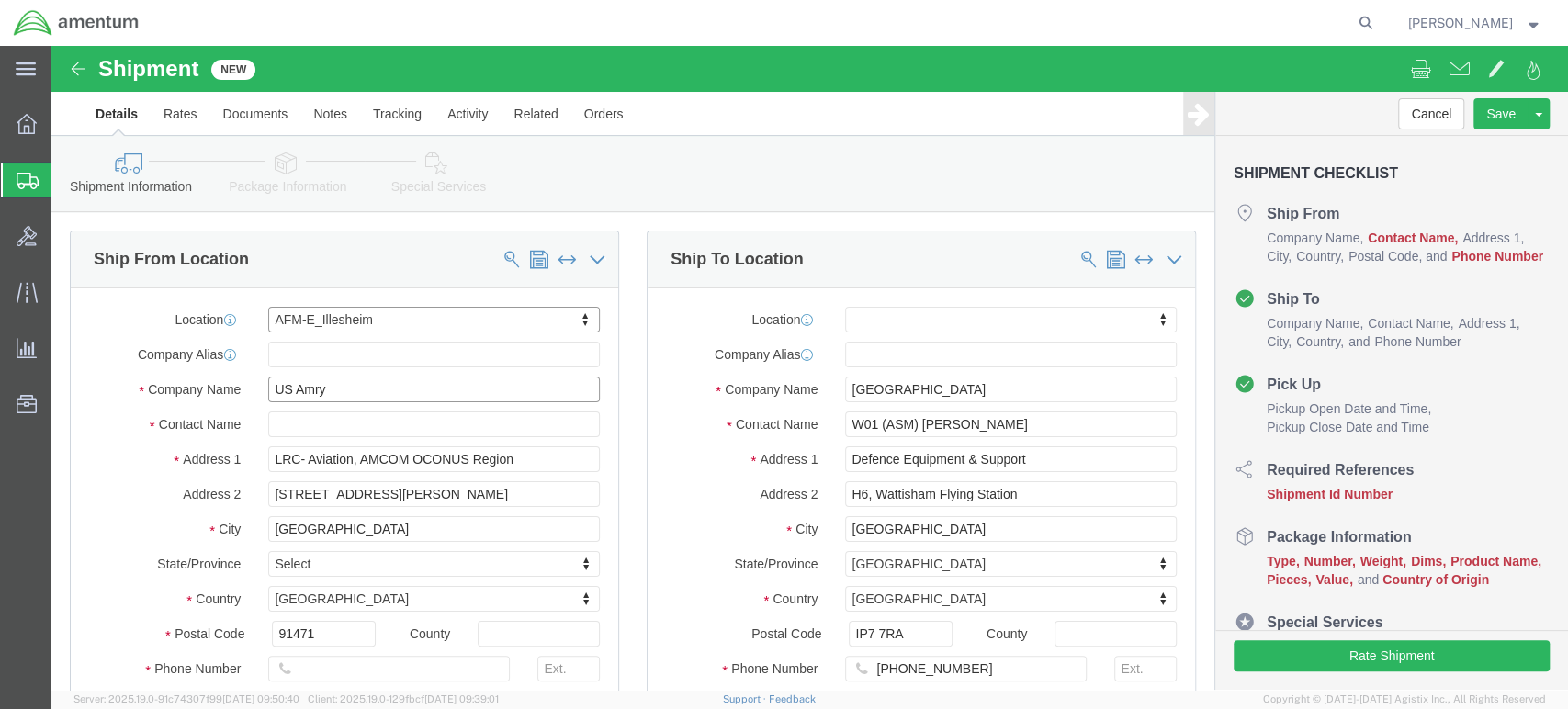
click input "US Amry"
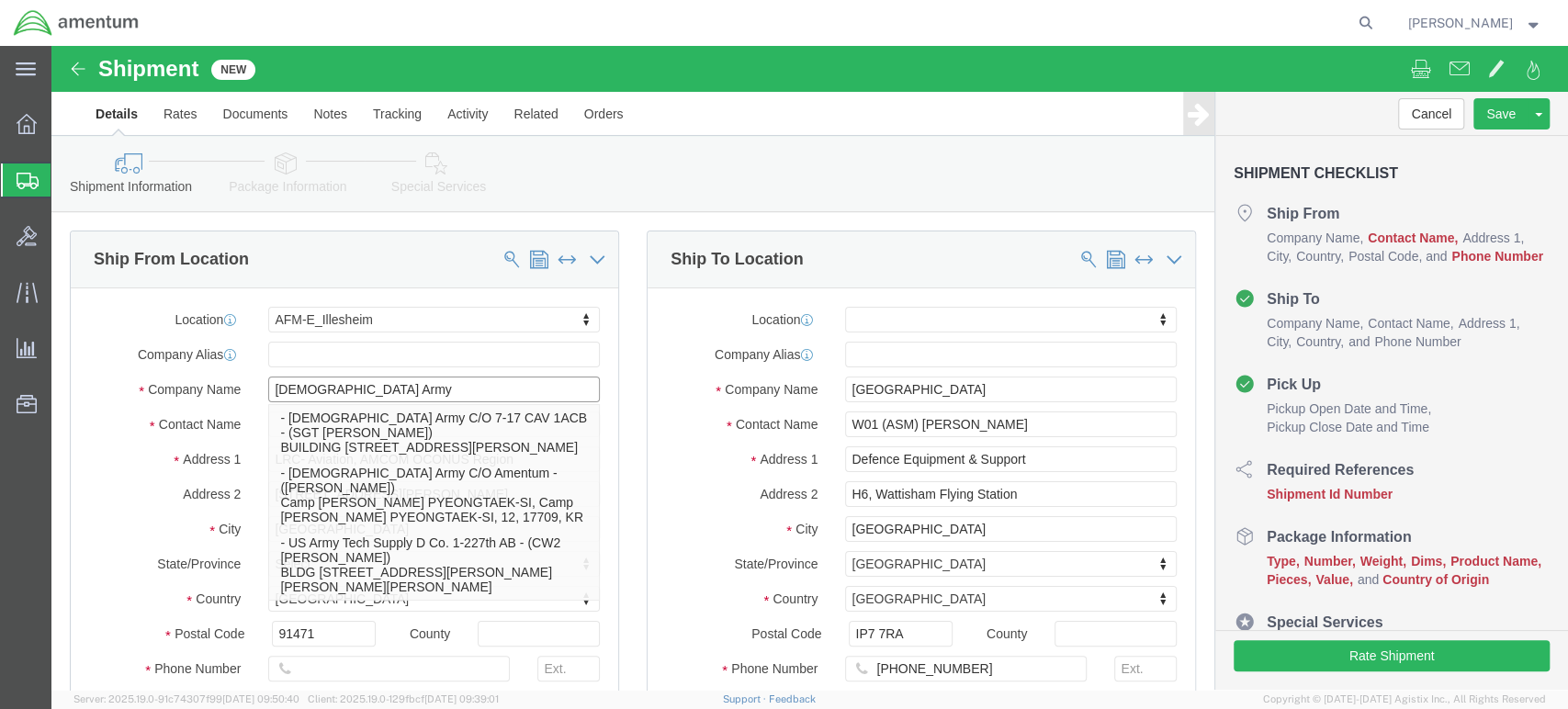
type input "[DEMOGRAPHIC_DATA] Army"
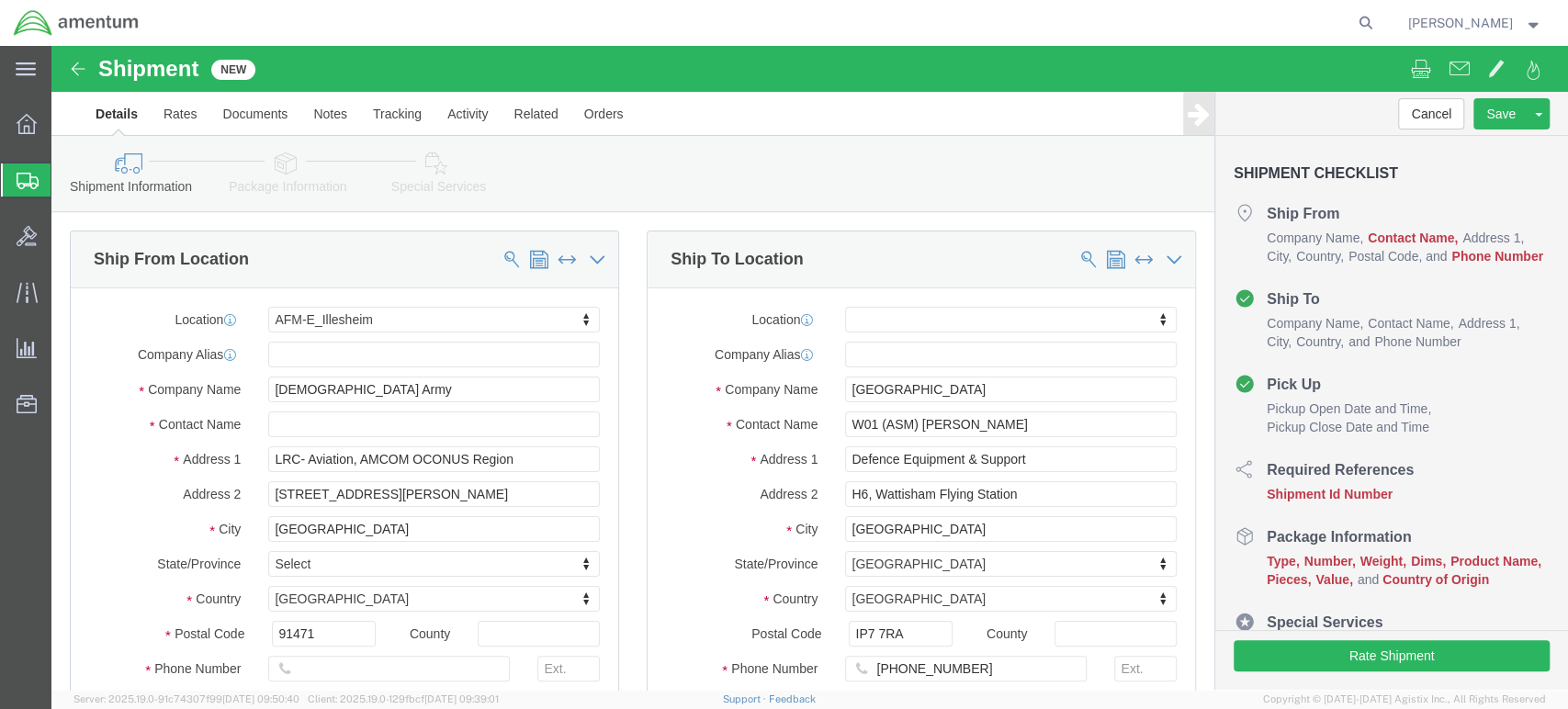
click label "Address 2"
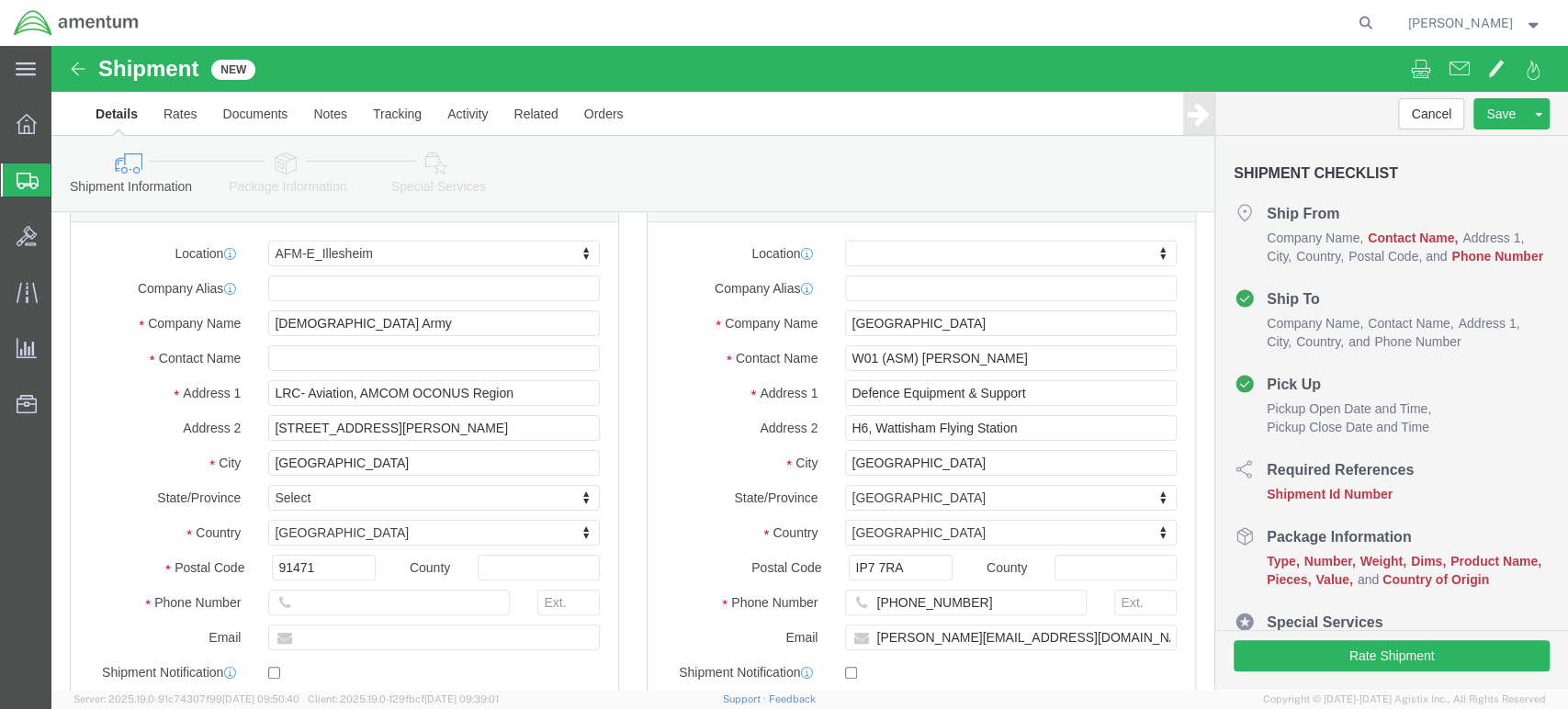
scroll to position [102, 0]
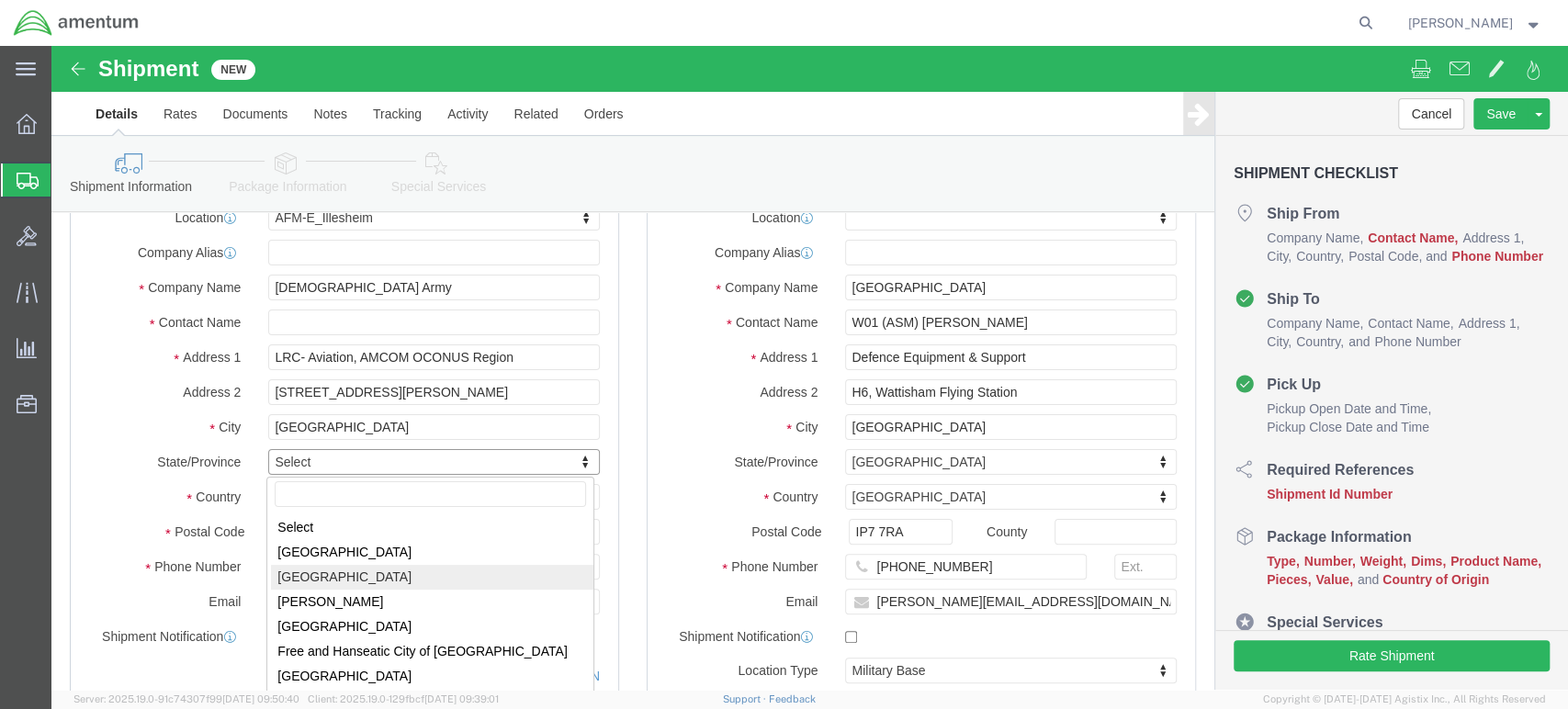
select select
select select "02"
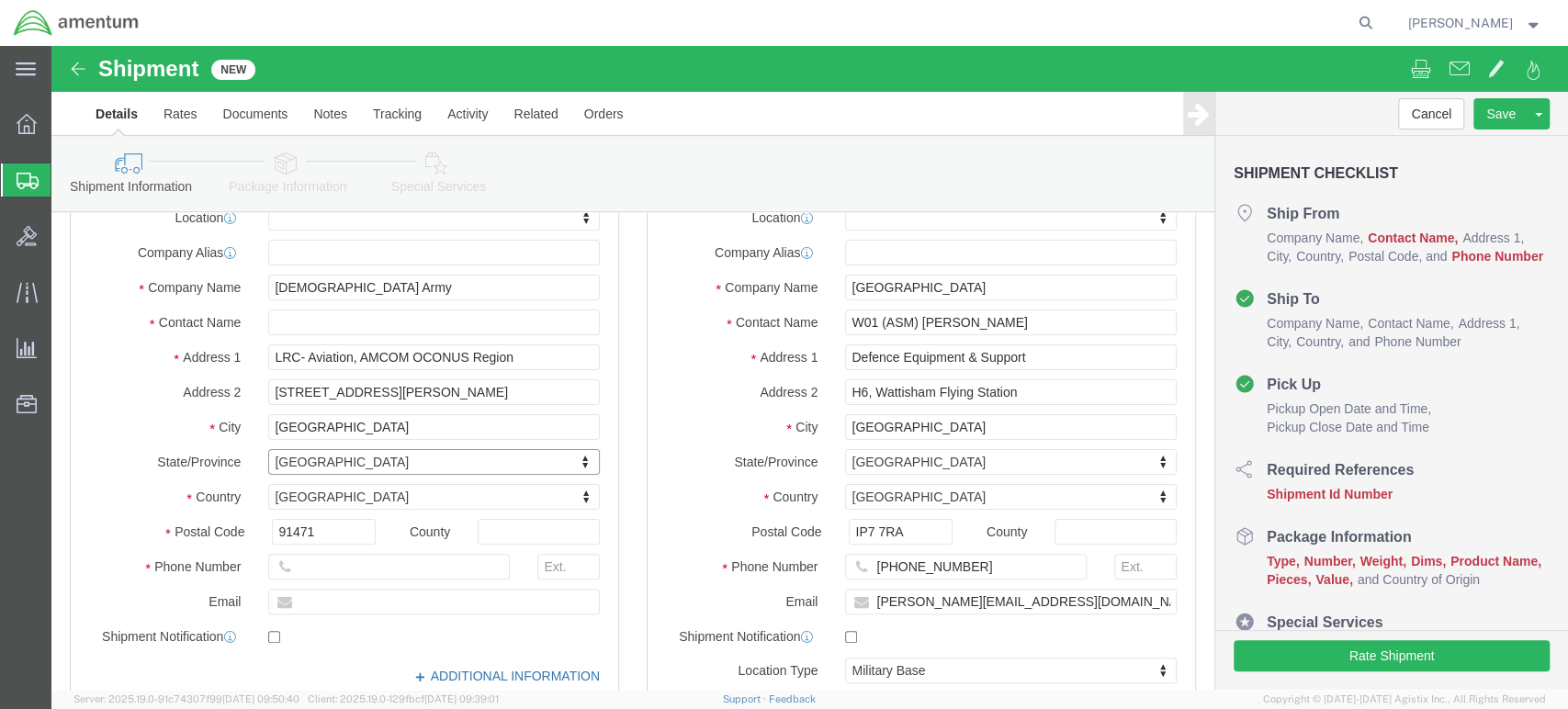
click link "ADDITIONAL INFORMATION"
click input "text"
paste input "[PERSON_NAME][EMAIL_ADDRESS][DOMAIN_NAME]"
type input "[PERSON_NAME][EMAIL_ADDRESS][DOMAIN_NAME]"
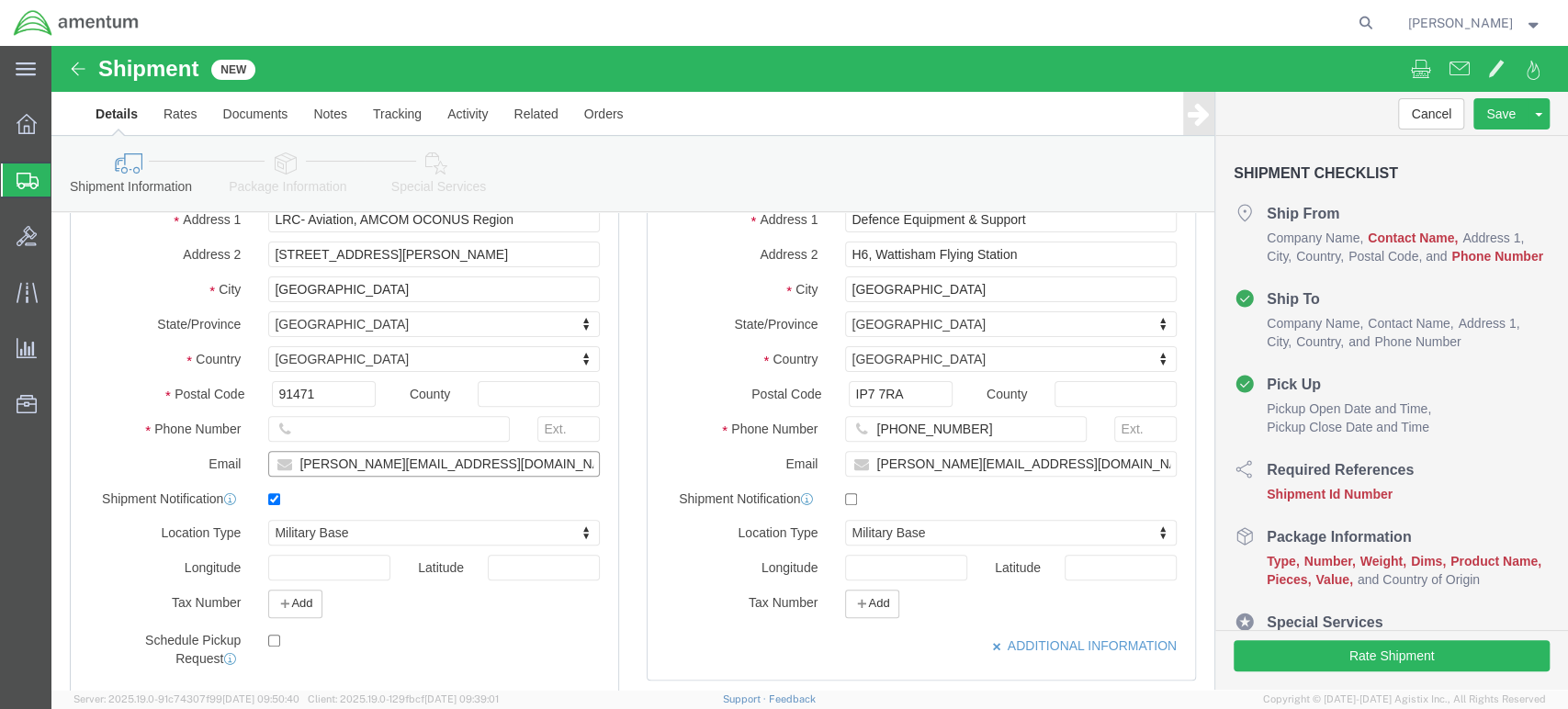
scroll to position [204, 0]
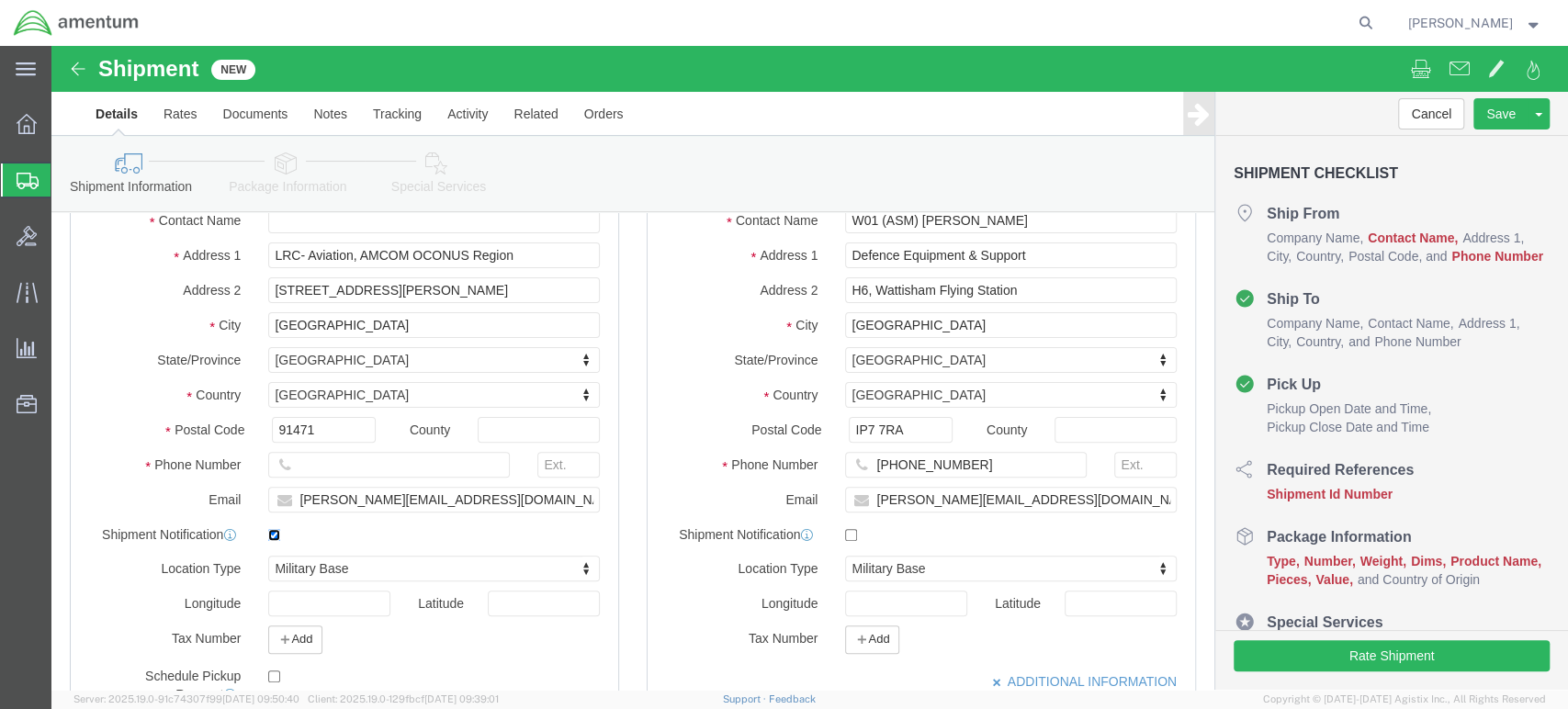
click input "checkbox"
checkbox input "false"
click input "text"
paste input "[PHONE_NUMBER]"
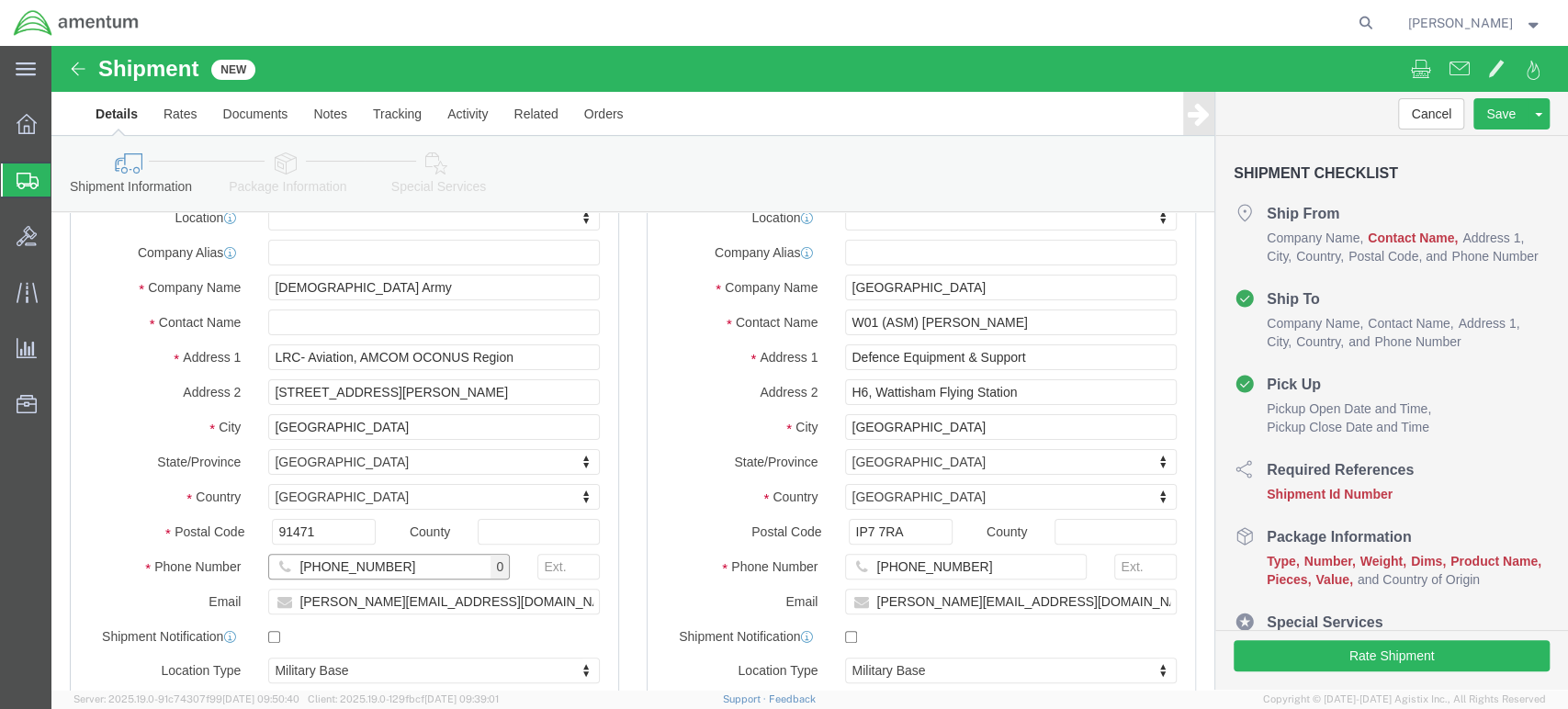
type input "[PHONE_NUMBER]"
click input "text"
type input "[PERSON_NAME]"
drag, startPoint x: 862, startPoint y: 378, endPoint x: 879, endPoint y: 379, distance: 17.0
click input "[GEOGRAPHIC_DATA]"
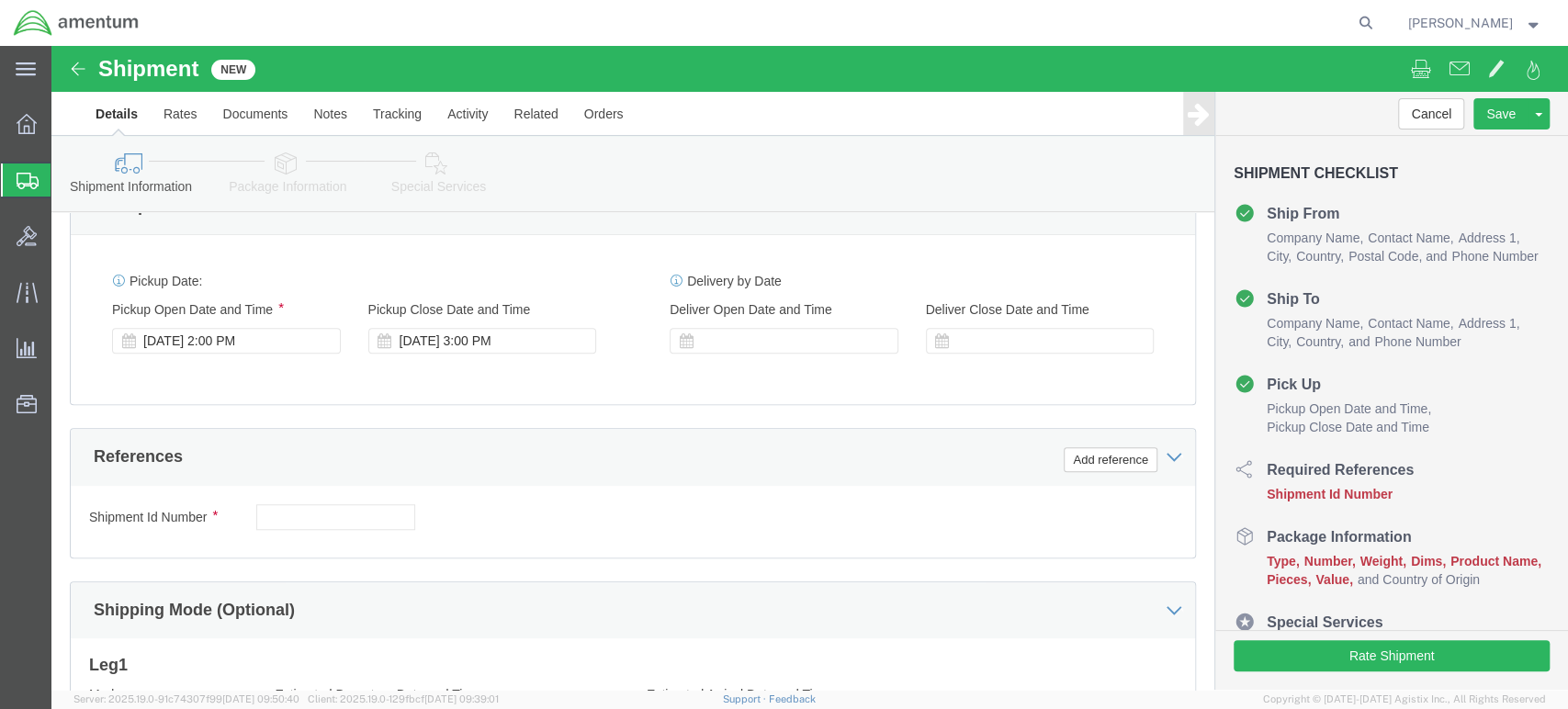
scroll to position [918, 0]
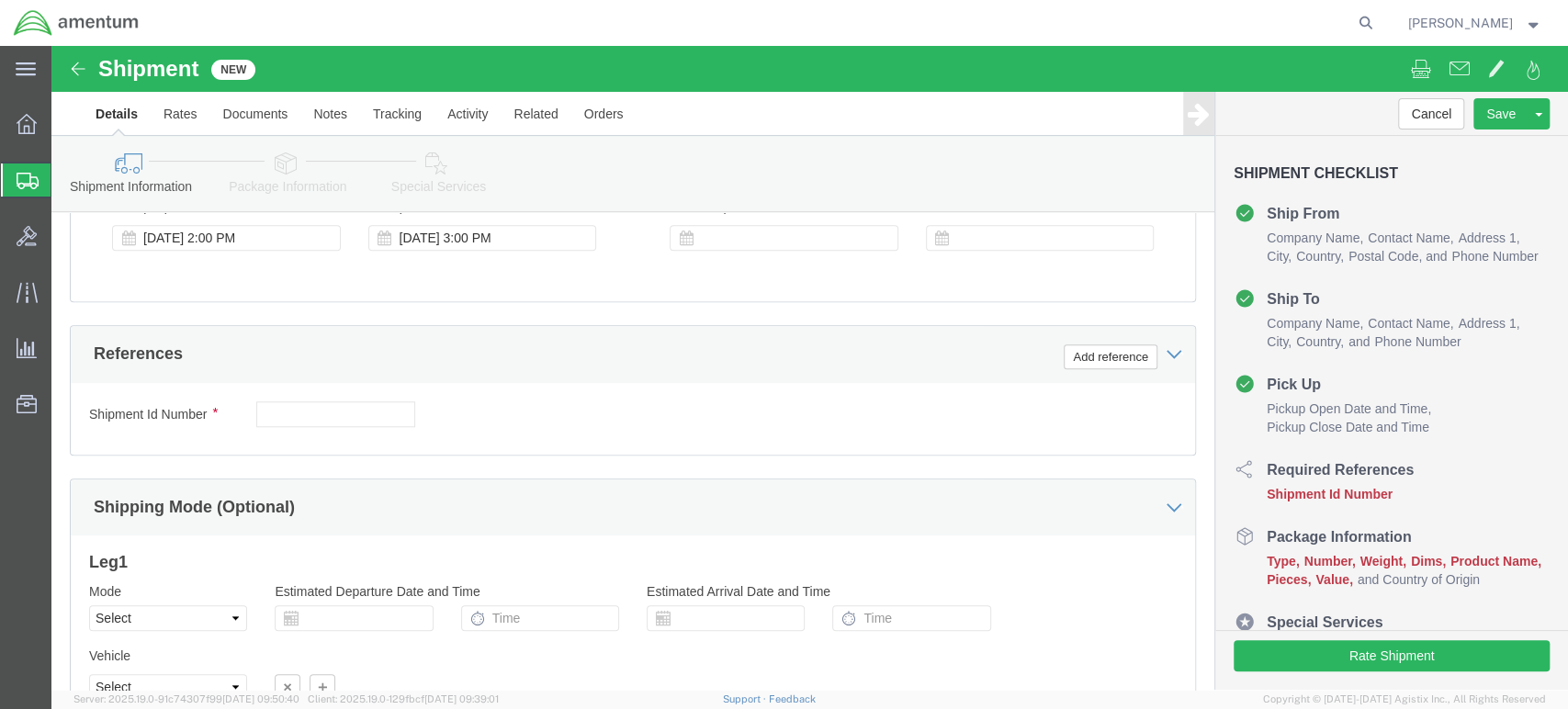
type input "[GEOGRAPHIC_DATA]"
select select
click input "text"
type input "55208321"
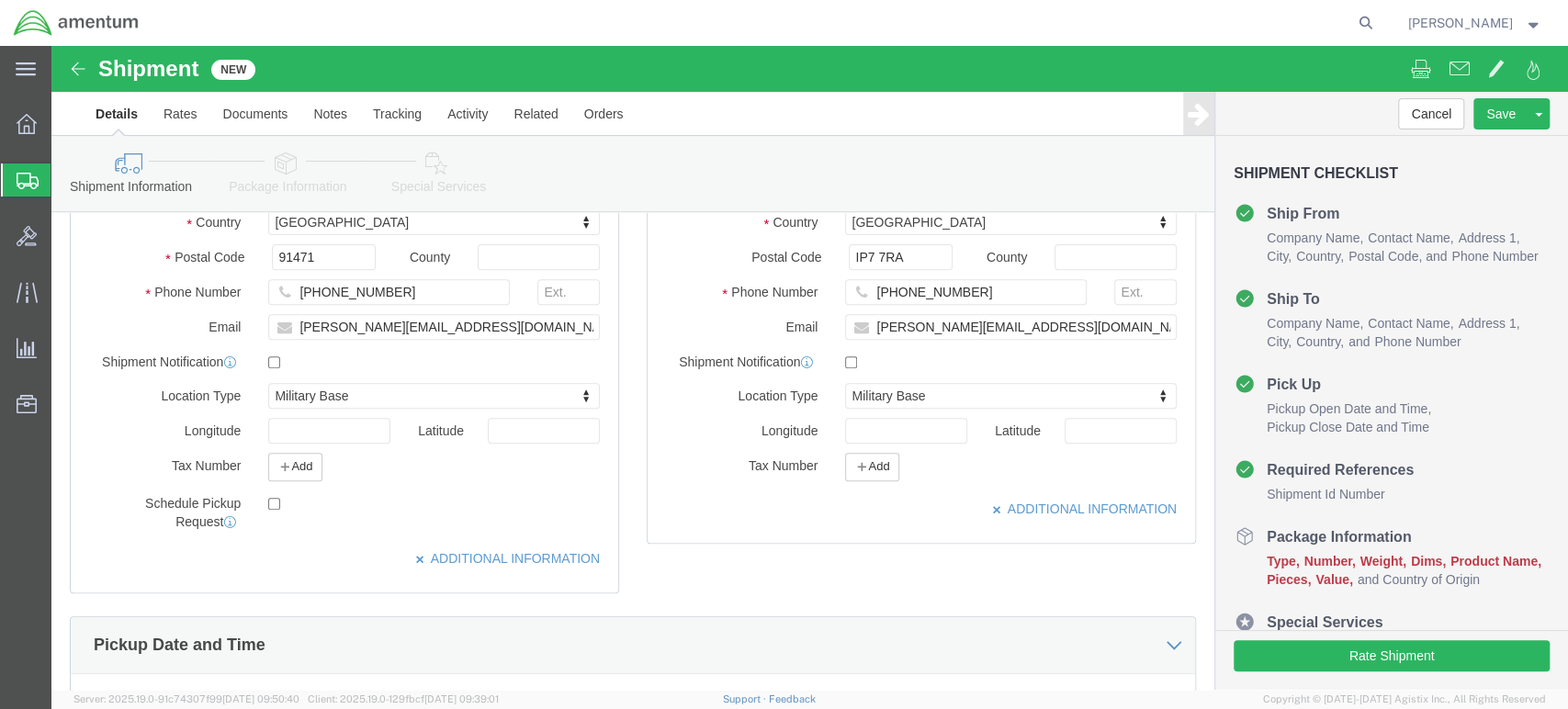
scroll to position [0, 0]
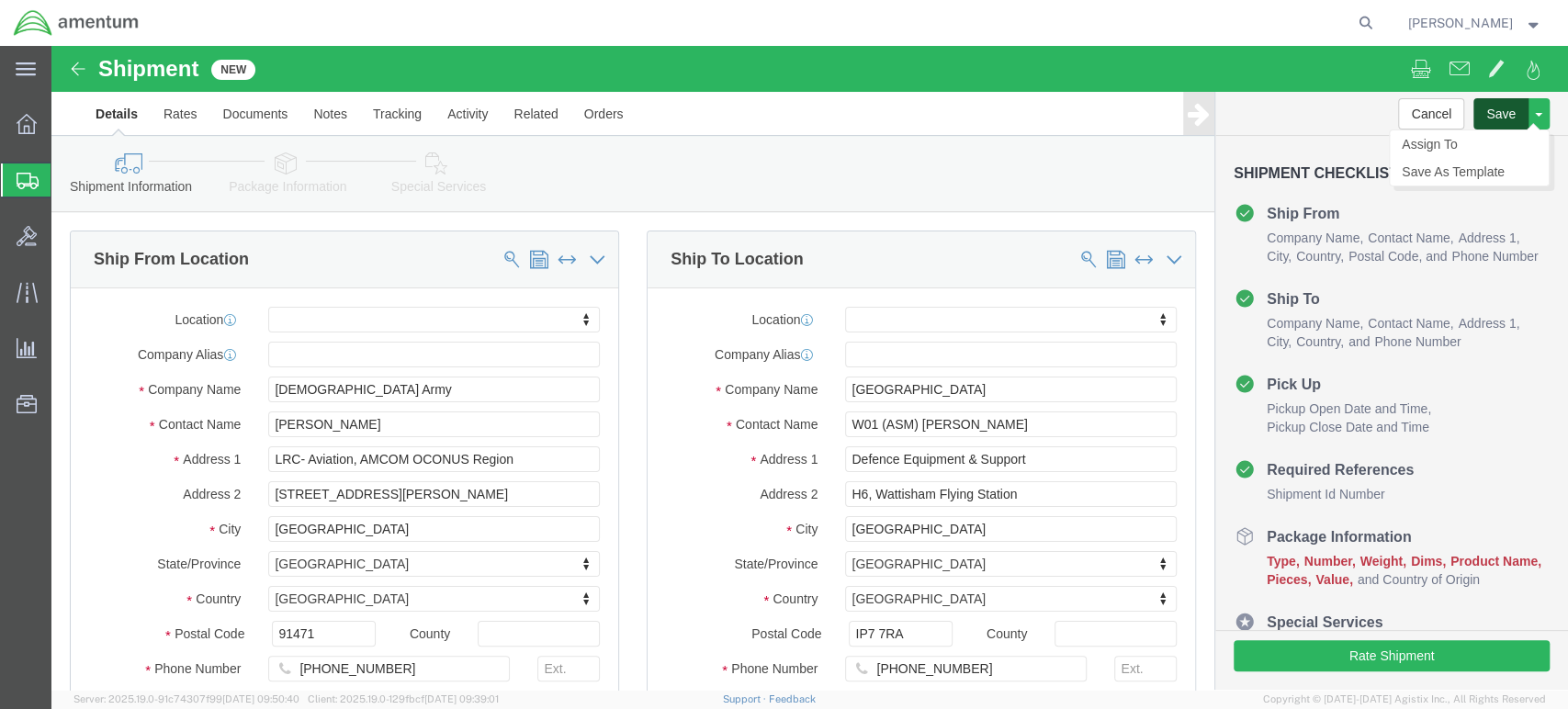
click button "Save"
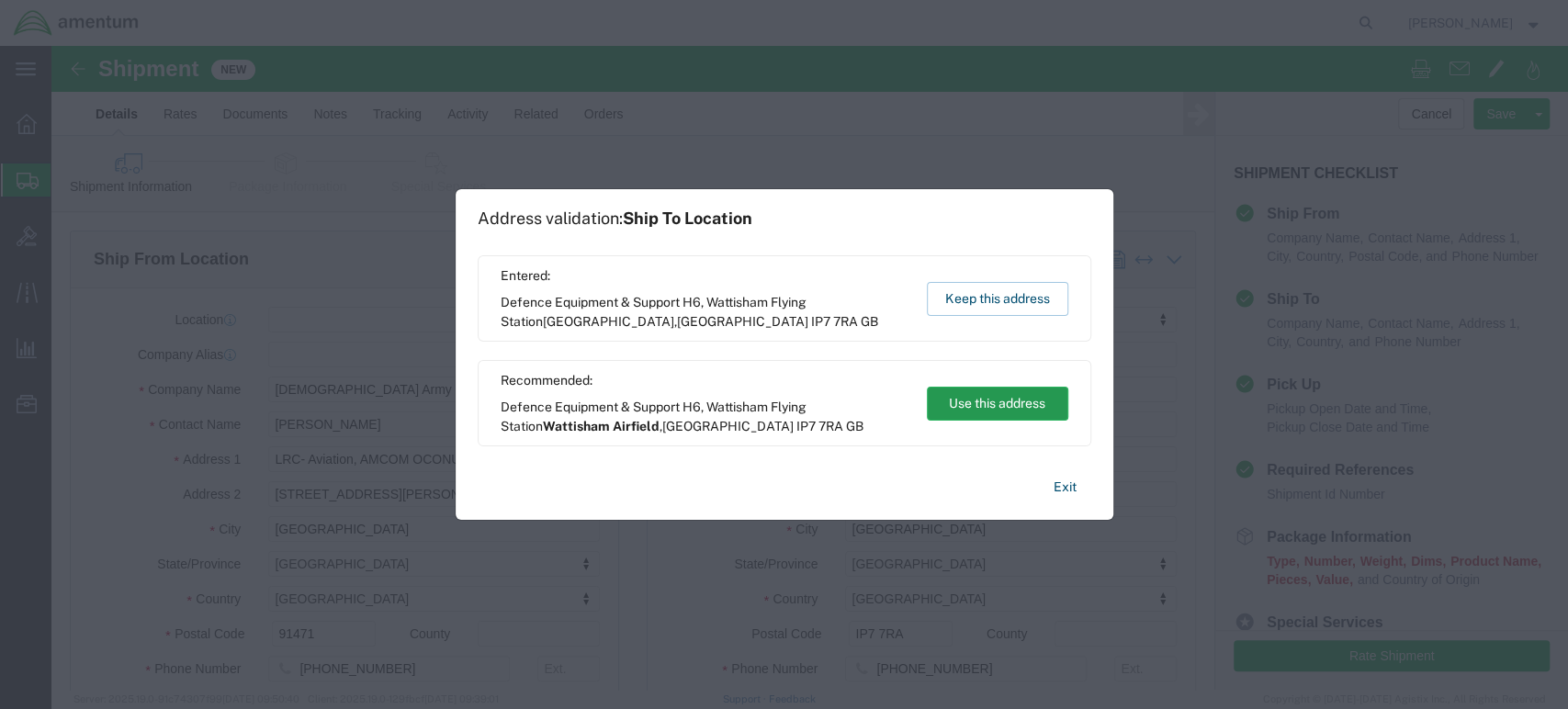
click at [1009, 410] on button "Use this address" at bounding box center [998, 404] width 141 height 34
type input "Wattisham Airfield"
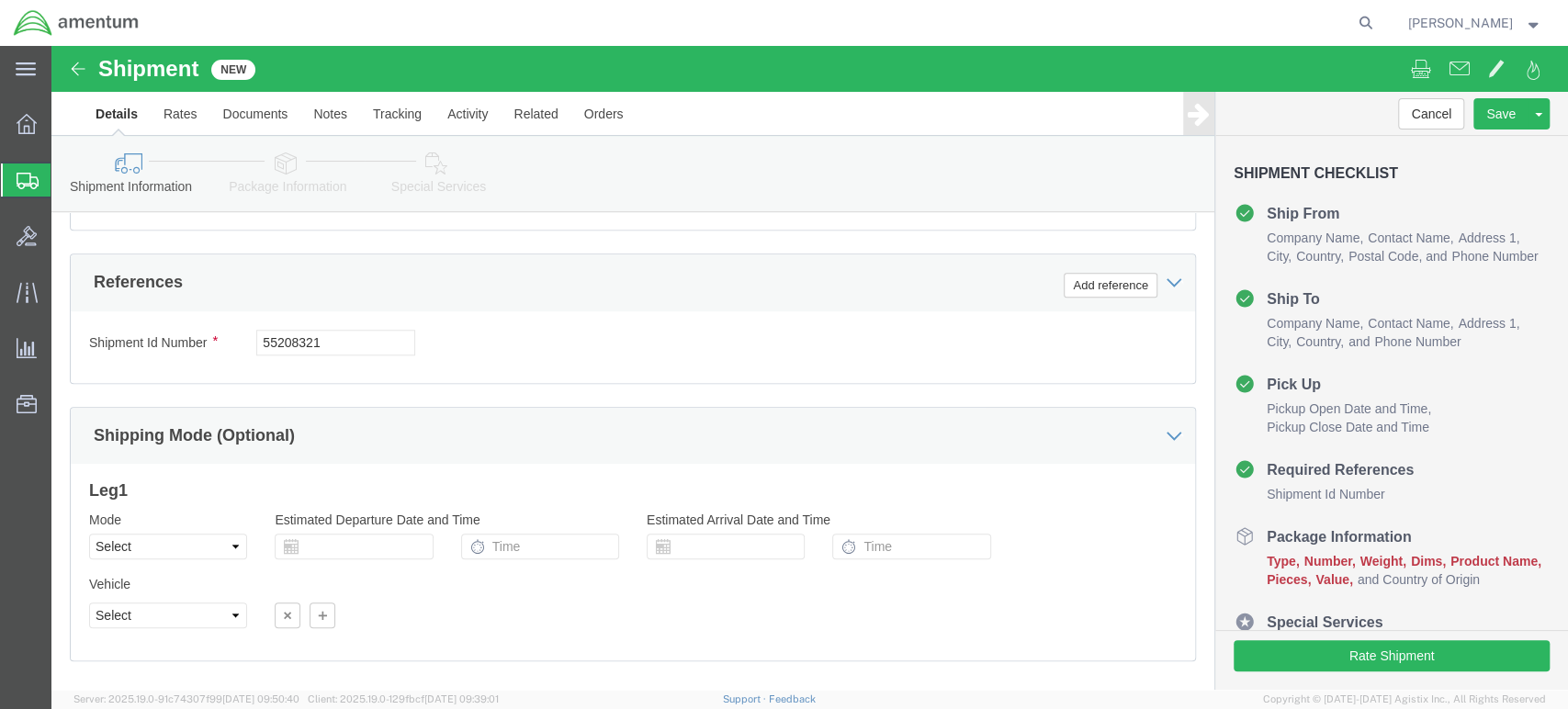
scroll to position [989, 0]
click button "Save"
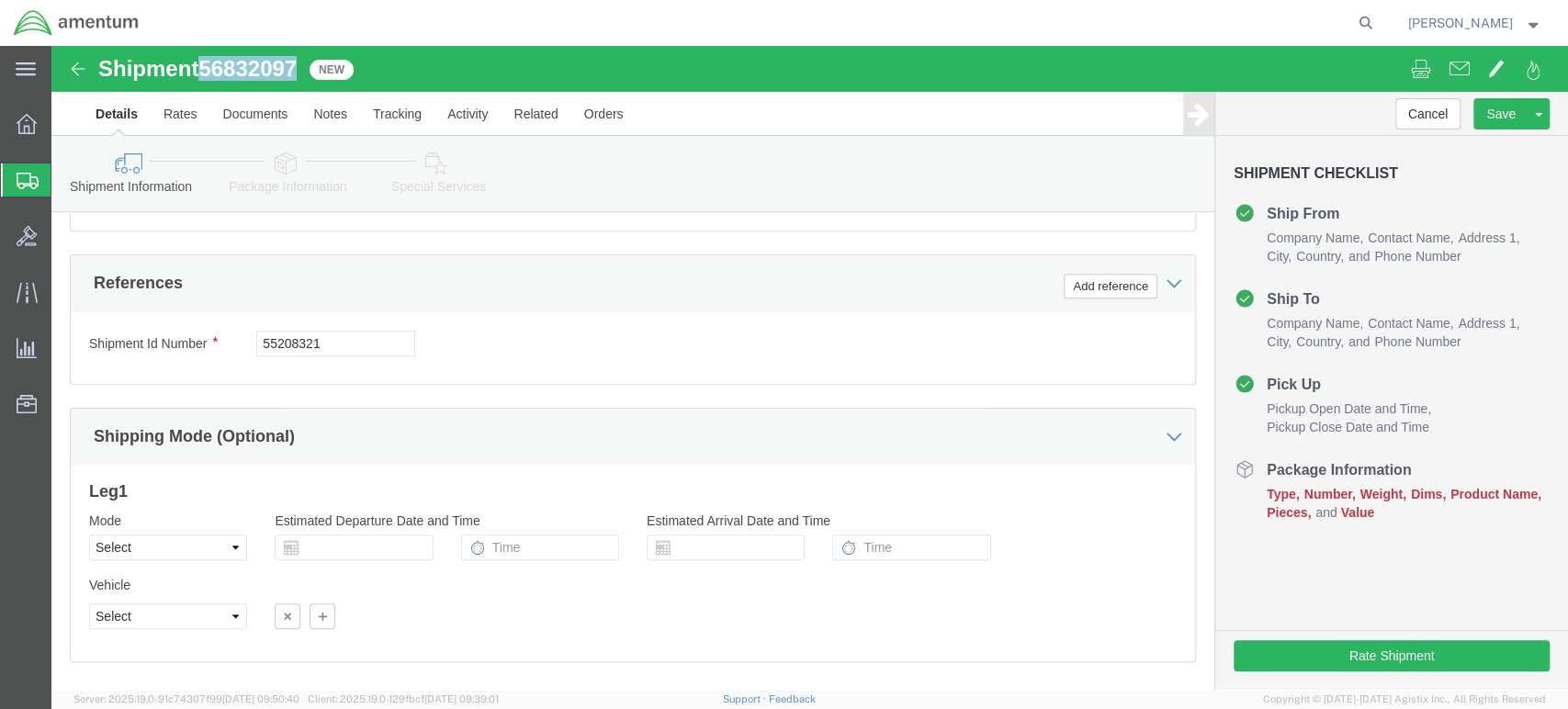
drag, startPoint x: 256, startPoint y: 21, endPoint x: 155, endPoint y: 18, distance: 101.0
click div "Shipment 56832097 New"
copy span "56832097"
click input "55208321"
drag, startPoint x: 283, startPoint y: 299, endPoint x: 205, endPoint y: 301, distance: 78.0
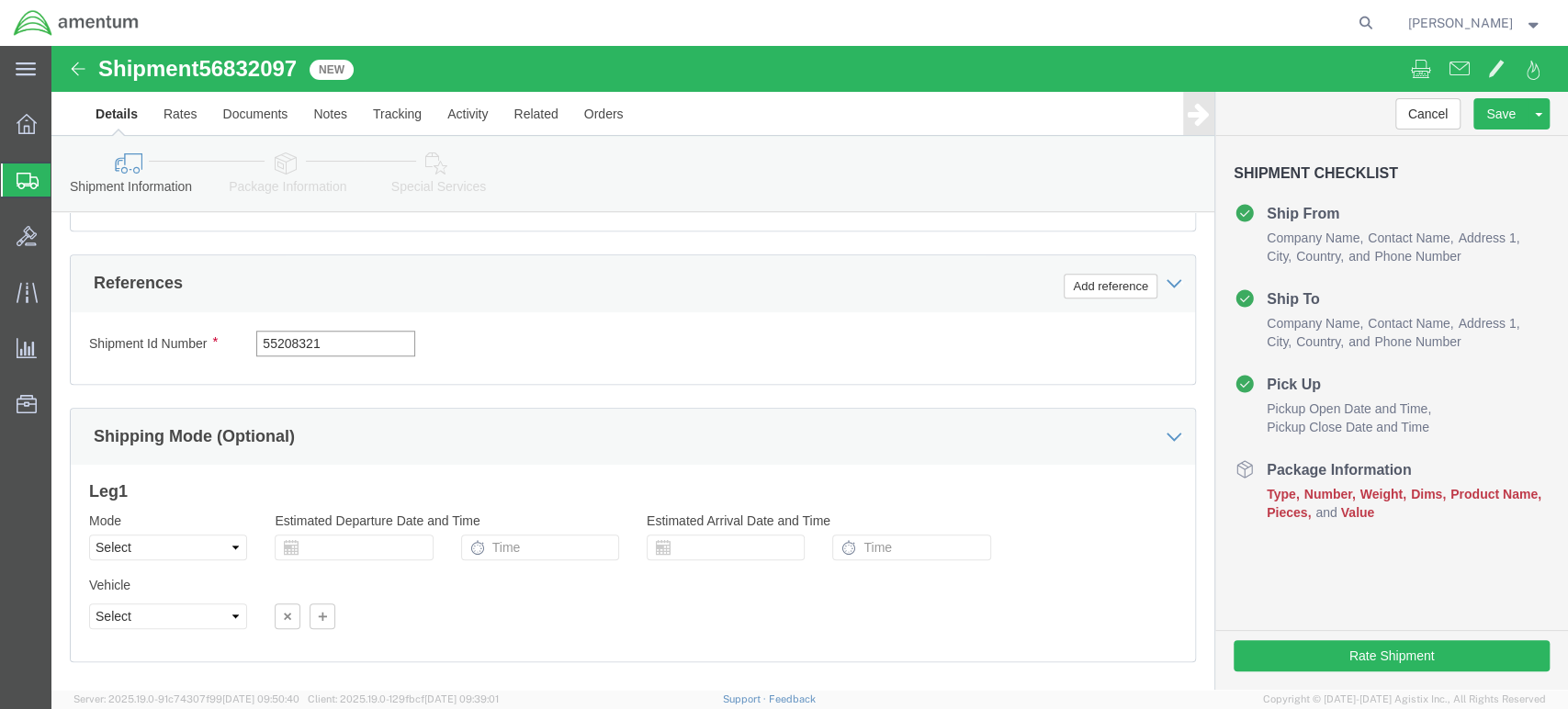
click input "55208321"
paste input "6832097"
type input "56832097"
click button "Add reference"
click select "Select Account Type Activity ID Airline Appointment Number ASN Batch Request # …"
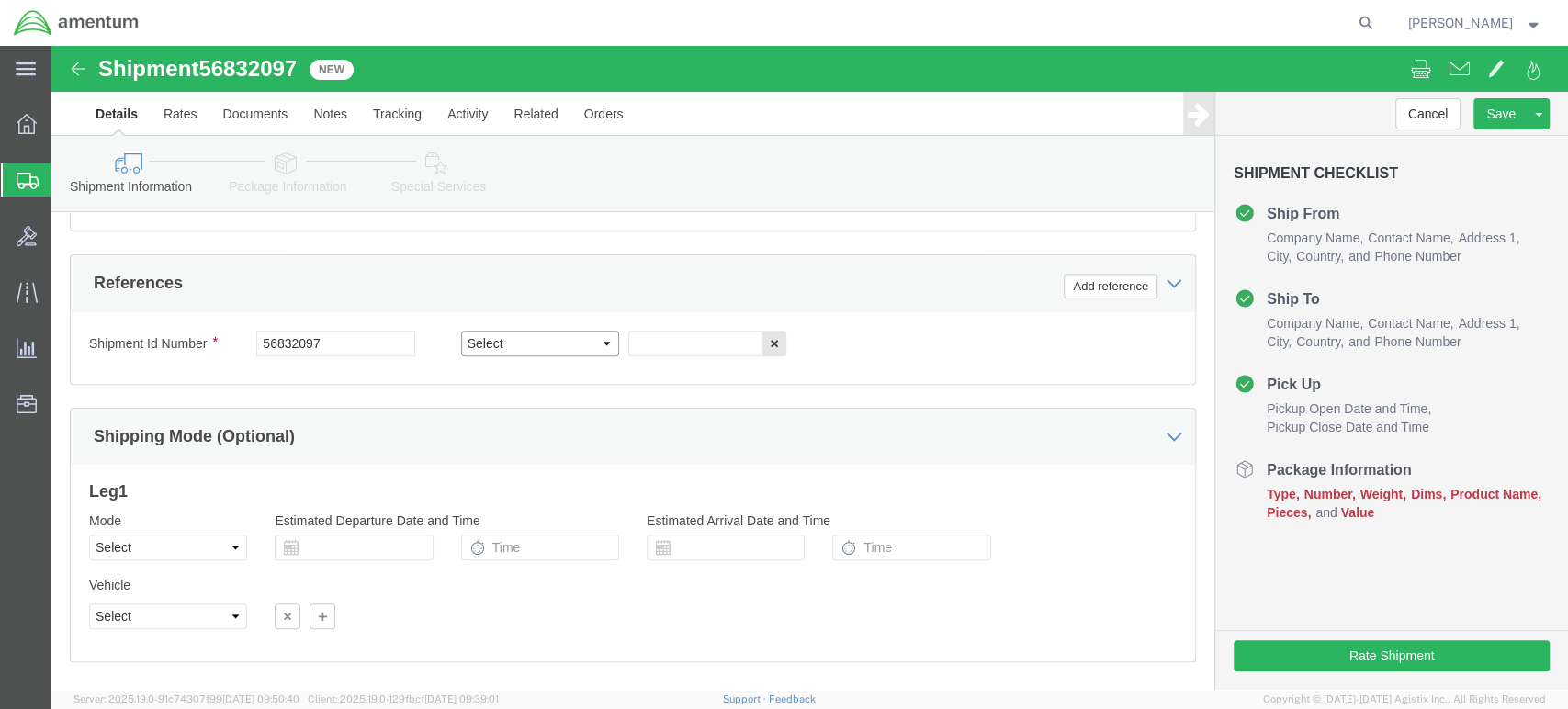
select select "PROJNUM"
click select "Select Account Type Activity ID Airline Appointment Number ASN Batch Request # …"
click input "text"
paste input "4998.R.1541.AF.BT.17.[PERSON_NAME].00"
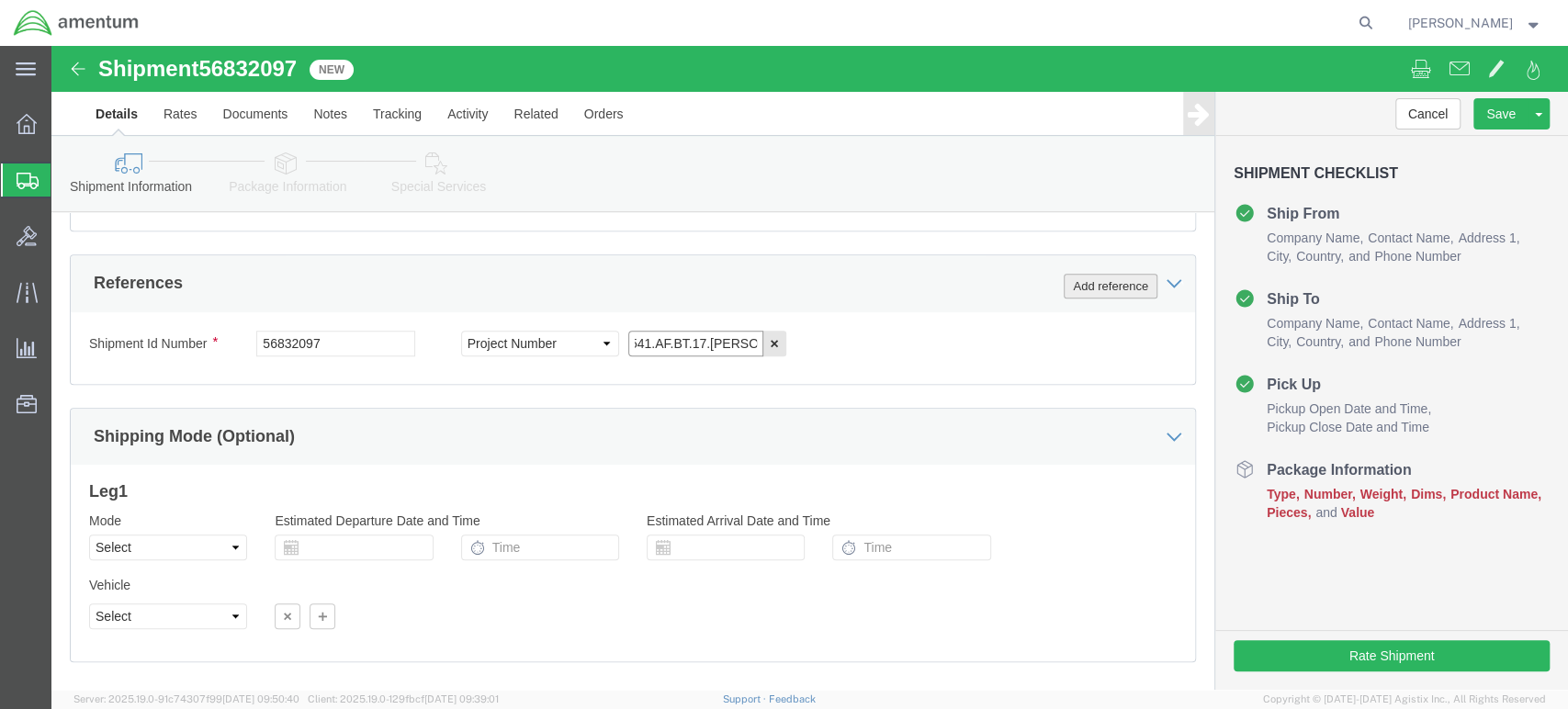
type input "4998.R.1541.AF.BT.17.[PERSON_NAME].00"
click button "Add reference"
click select "Select Account Type Activity ID Airline Appointment Number ASN Batch Request # …"
select select "DEPT"
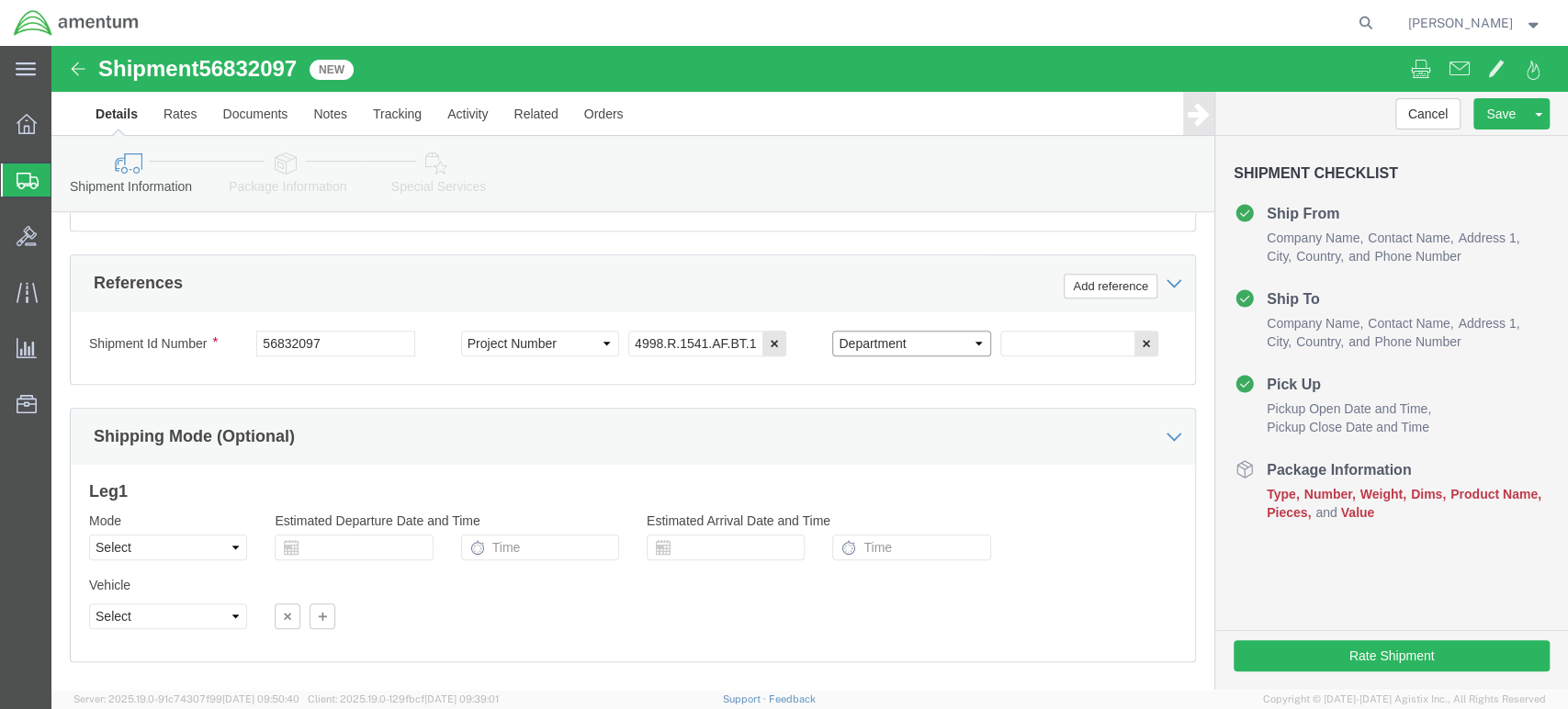
click select "Select Account Type Activity ID Airline Appointment Number ASN Batch Request # …"
click input "text"
type input "AFM-E"
click button "Save"
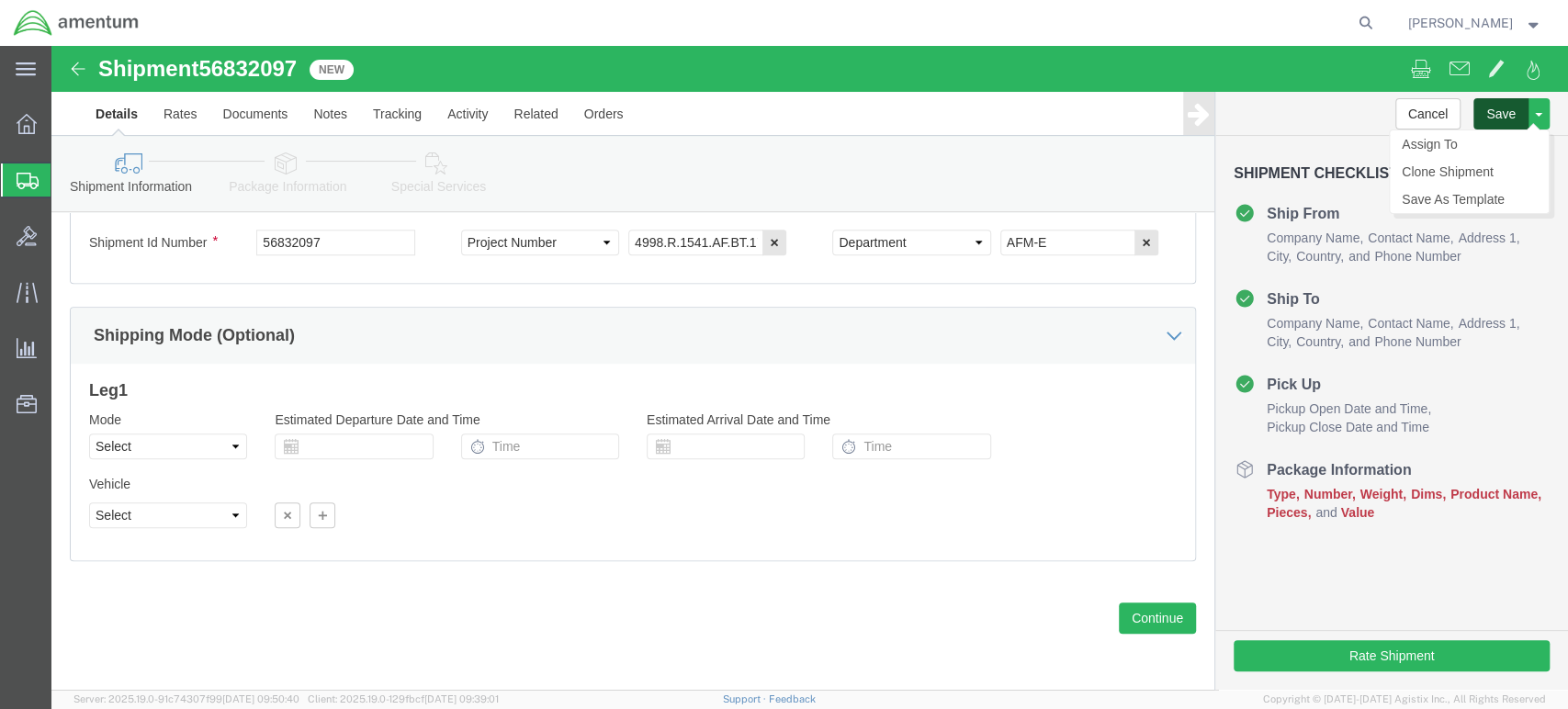
click button "Save"
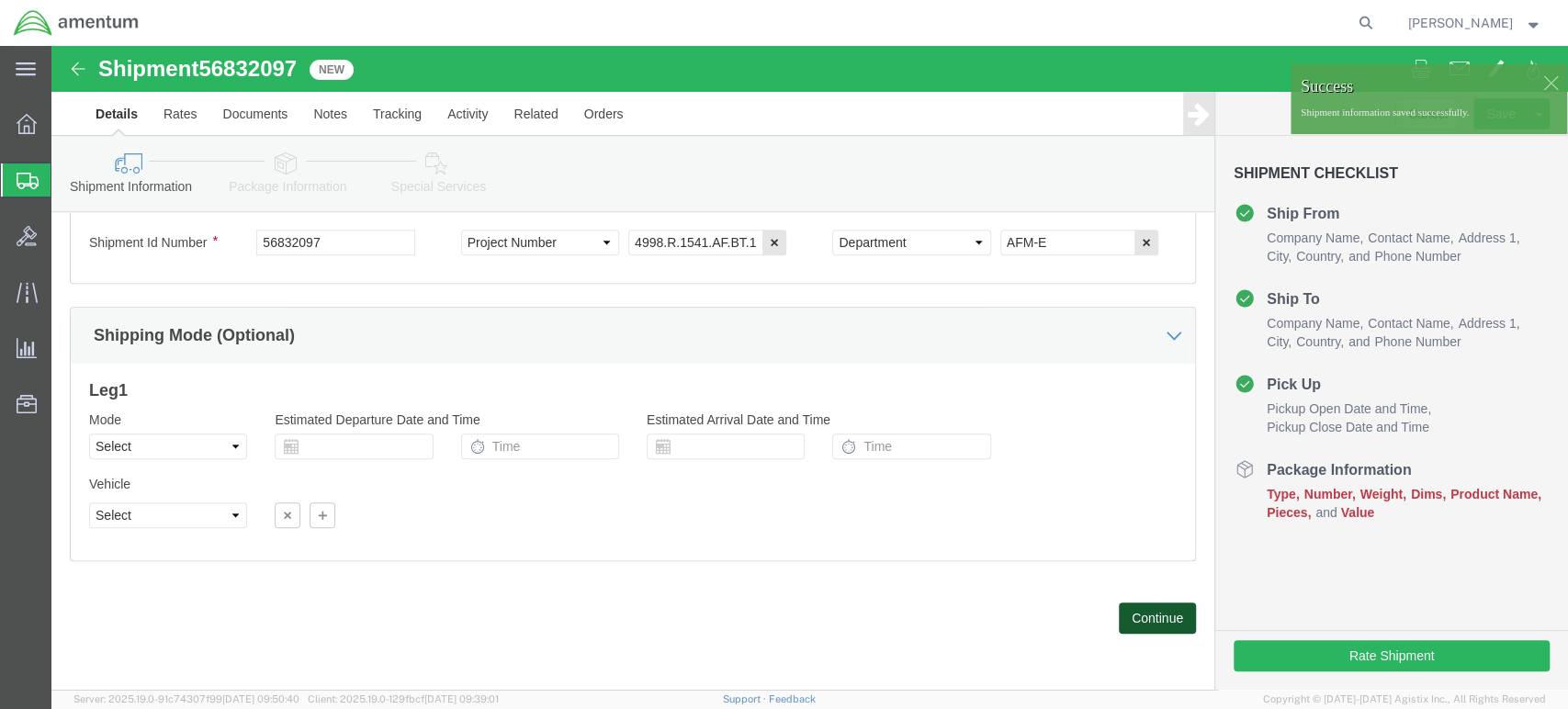
click button "Continue"
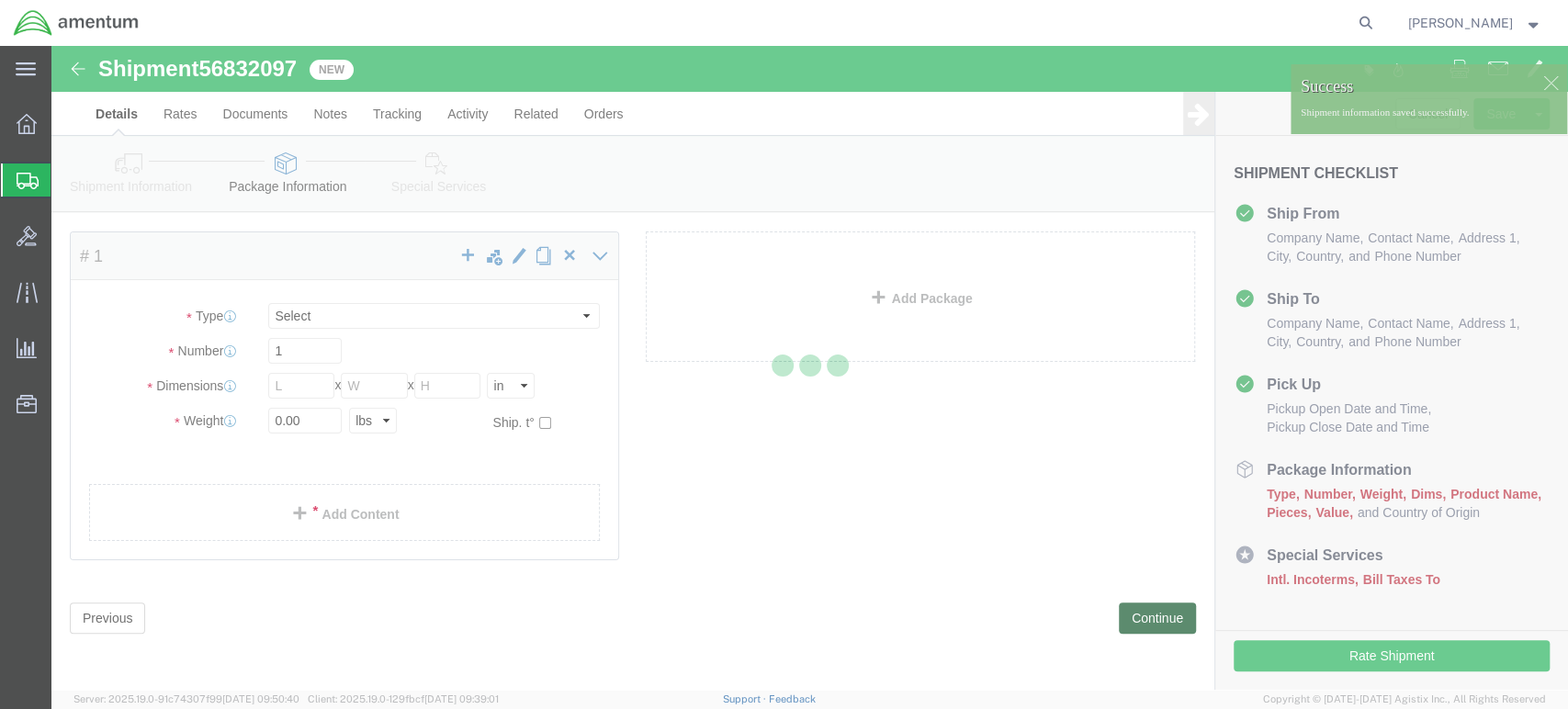
scroll to position [0, 0]
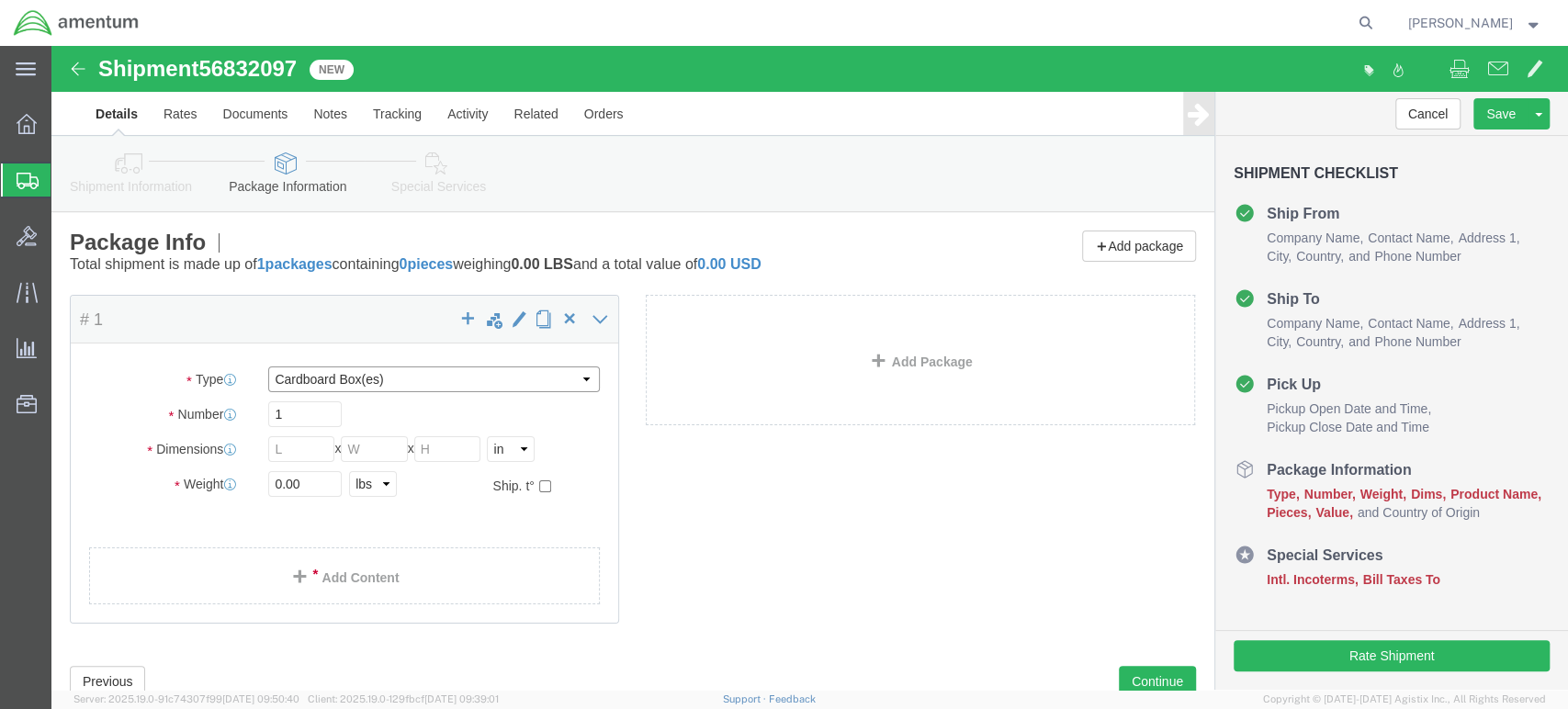
click select "Select BCK Boxes Bale(s) Basket(s) Bolt(s) Bottle(s) Buckets Bulk Bundle(s) Can…"
select select "ENV"
click select "Select BCK Boxes Bale(s) Basket(s) Bolt(s) Bottle(s) Buckets Bulk Bundle(s) Can…"
type input "9.50"
type input "12.50"
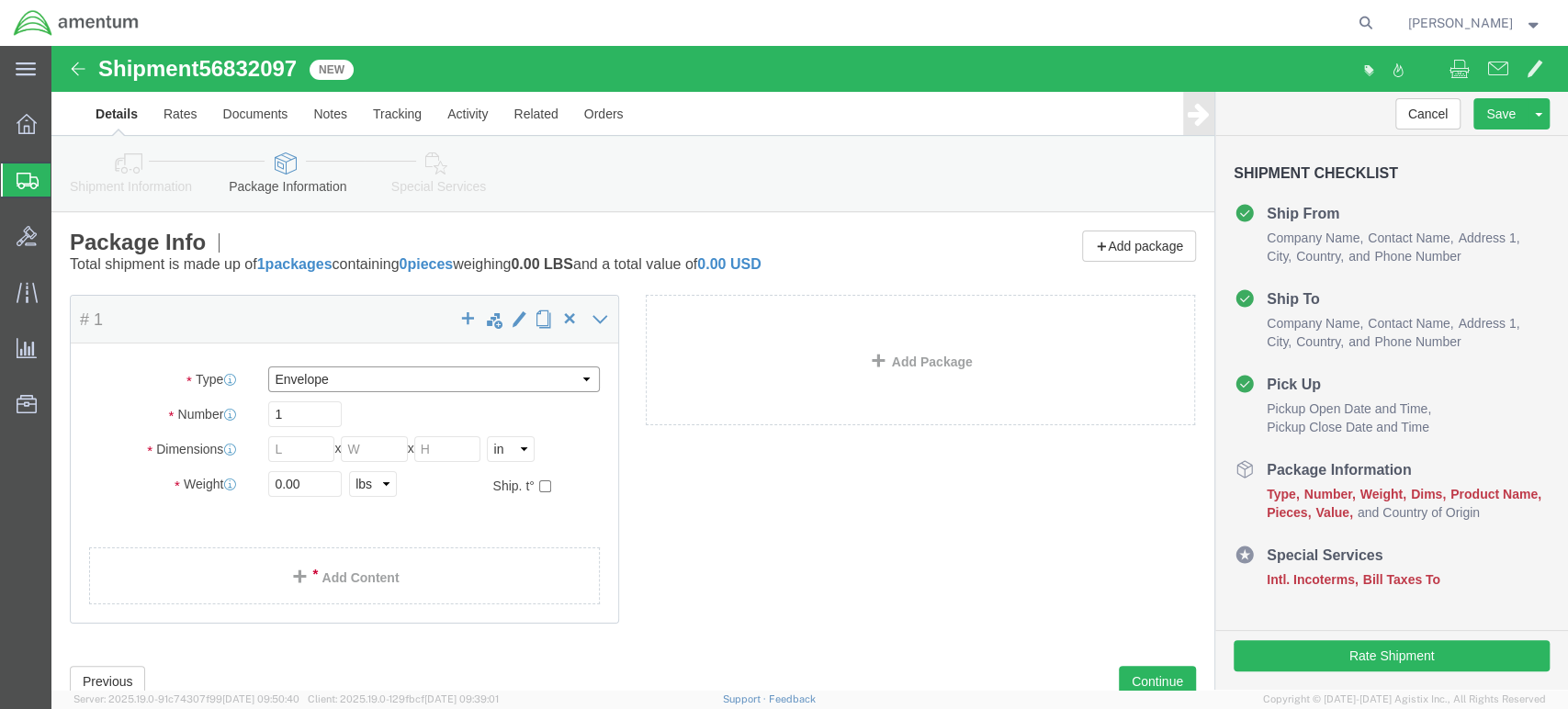
type input "0.25"
type input "1"
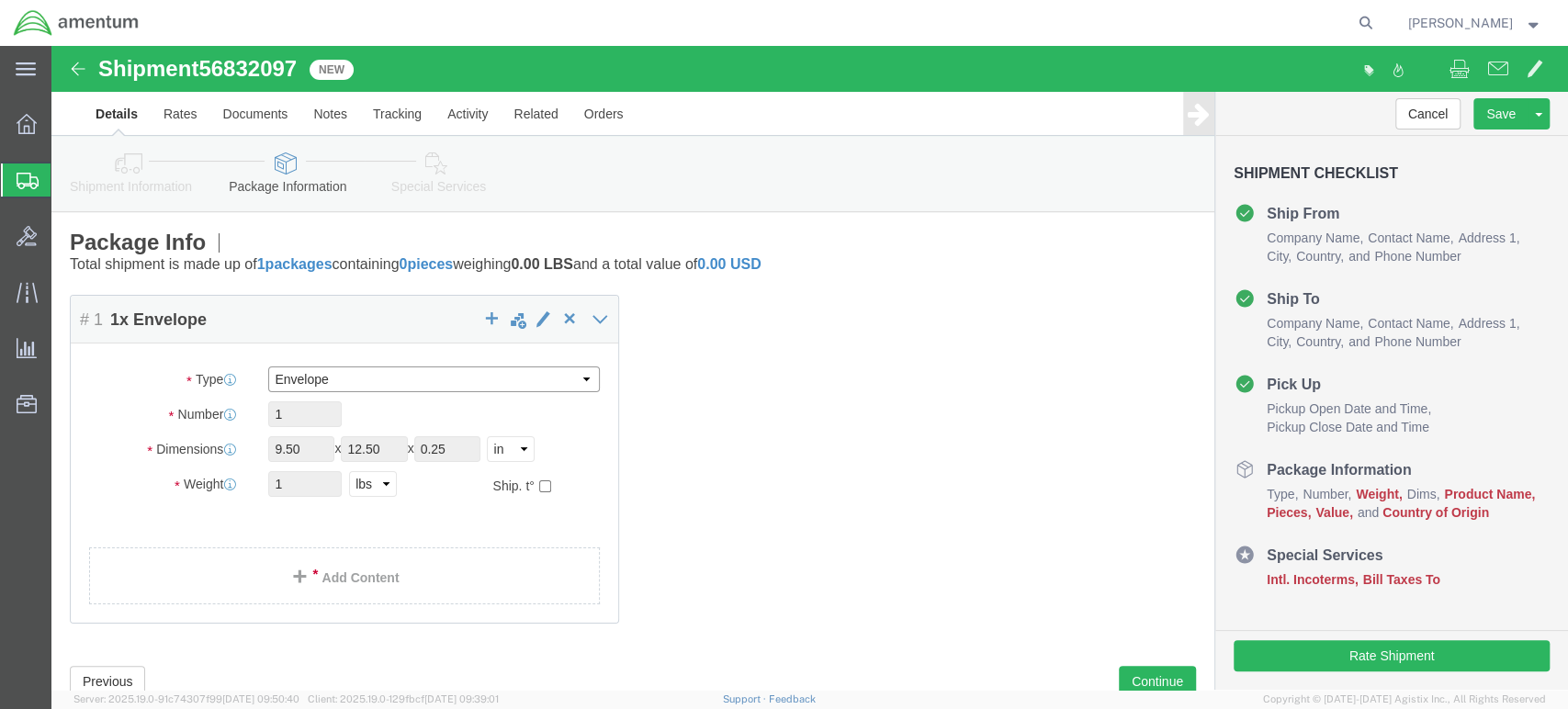
click select "Select BCK Boxes Bale(s) Basket(s) Bolt(s) Bottle(s) Buckets Bulk Bundle(s) Can…"
select select "YRPK"
click select "Select BCK Boxes Bale(s) Basket(s) Bolt(s) Bottle(s) Buckets Bulk Bundle(s) Can…"
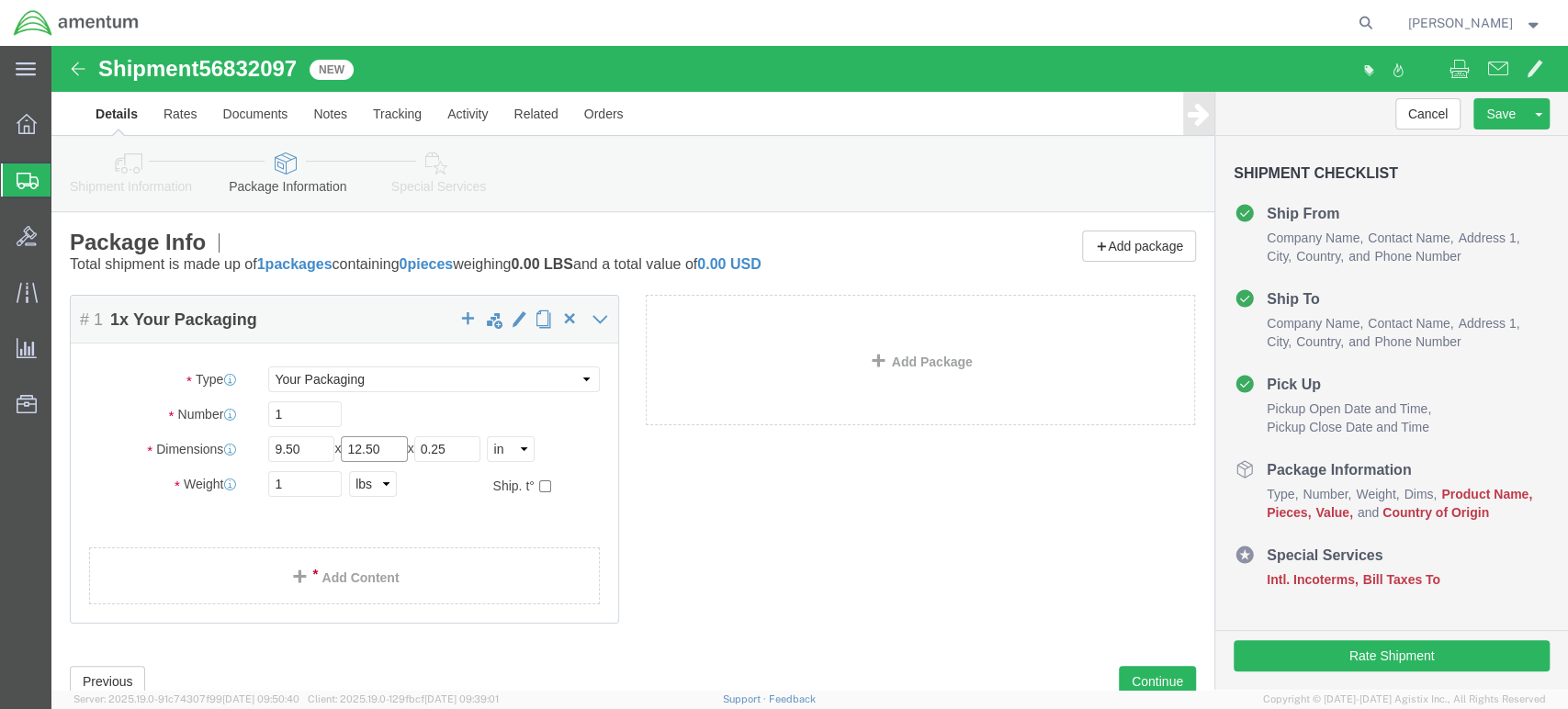
click input "12.50"
type input "1"
type input "6"
drag, startPoint x: 244, startPoint y: 437, endPoint x: 170, endPoint y: 437, distance: 74.0
click div "Weight 1 Select kgs lbs Ship. t°"
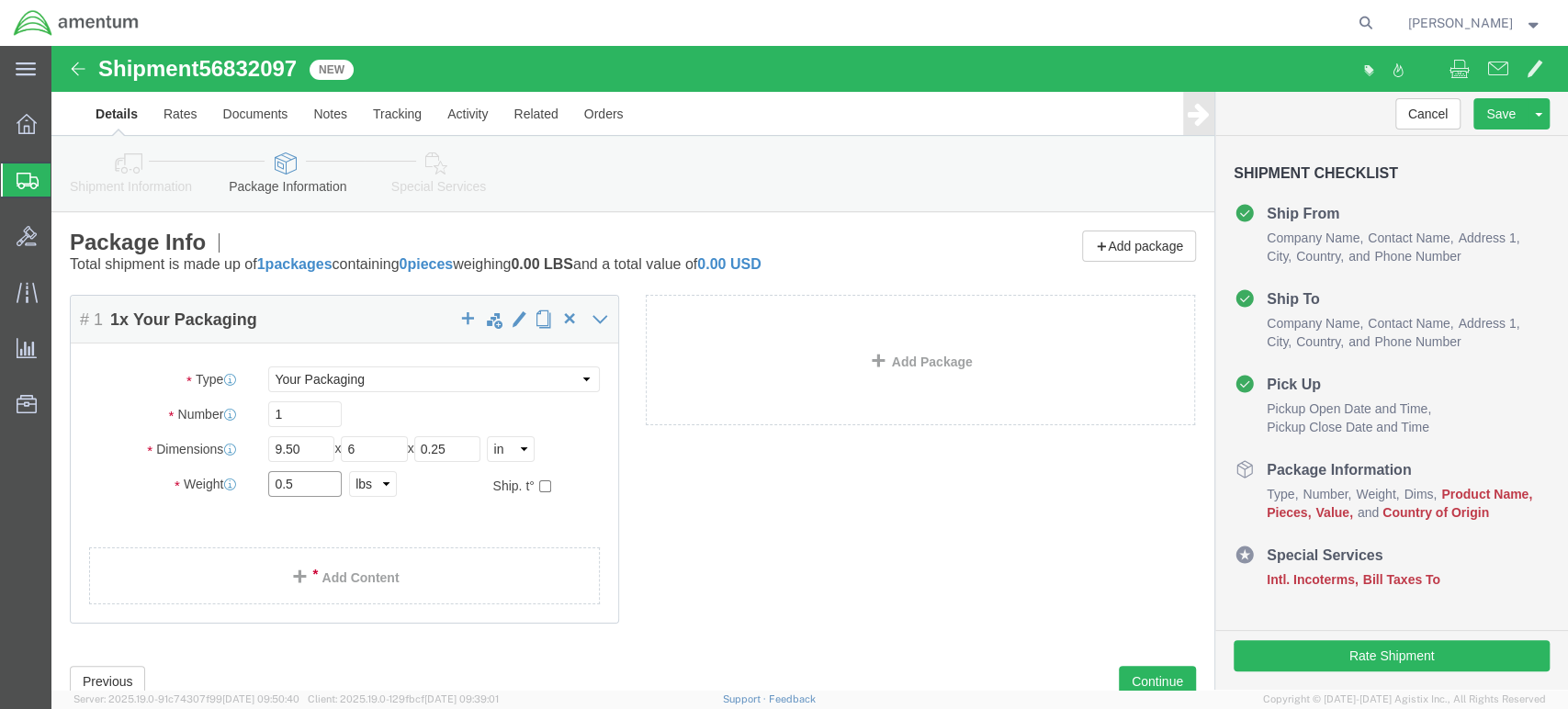
type input "0.5"
click div "Package Content # 1 1 x Your Packaging Package Type Select BCK Boxes Bale(s) Ba…"
click link "Add Content"
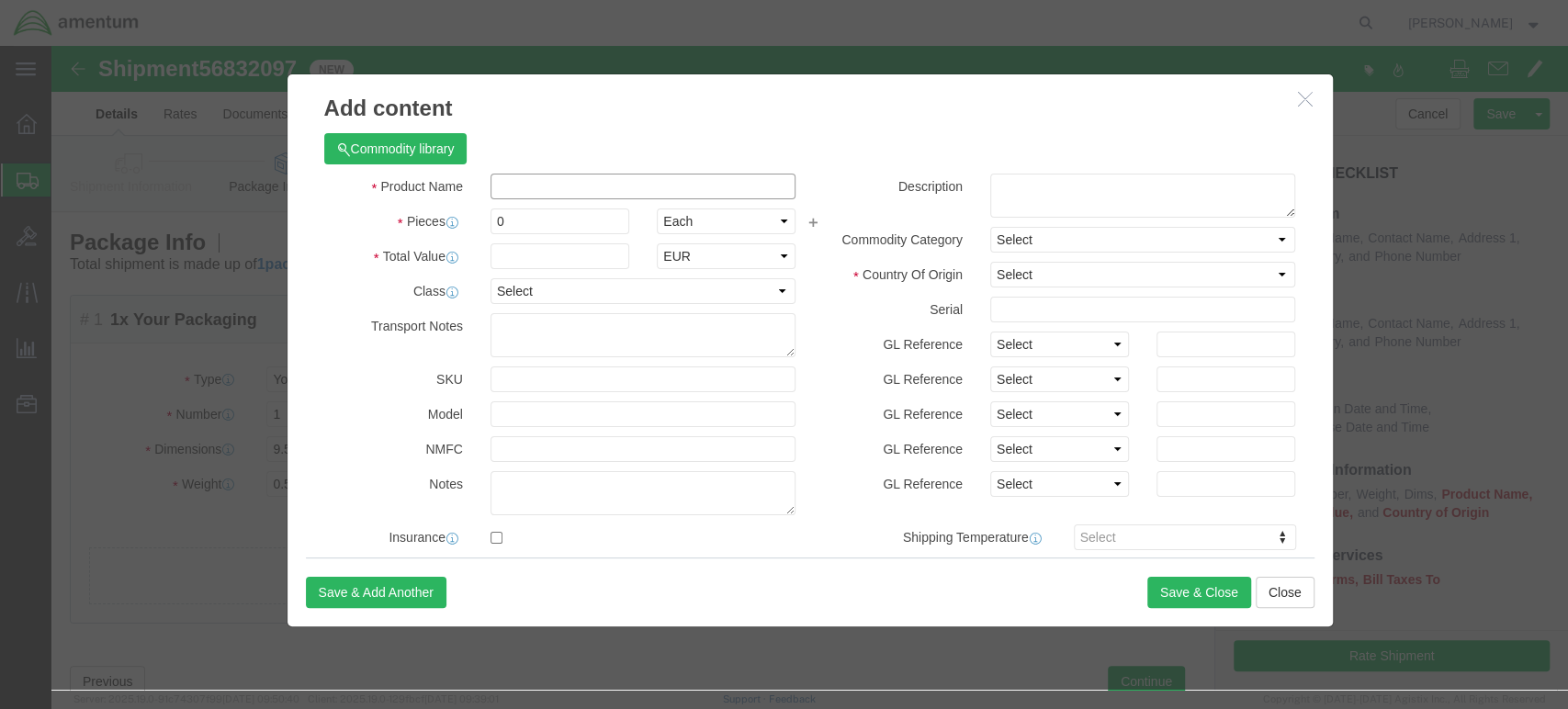
click input "text"
type input "o"
type input "Official Documents"
click textarea
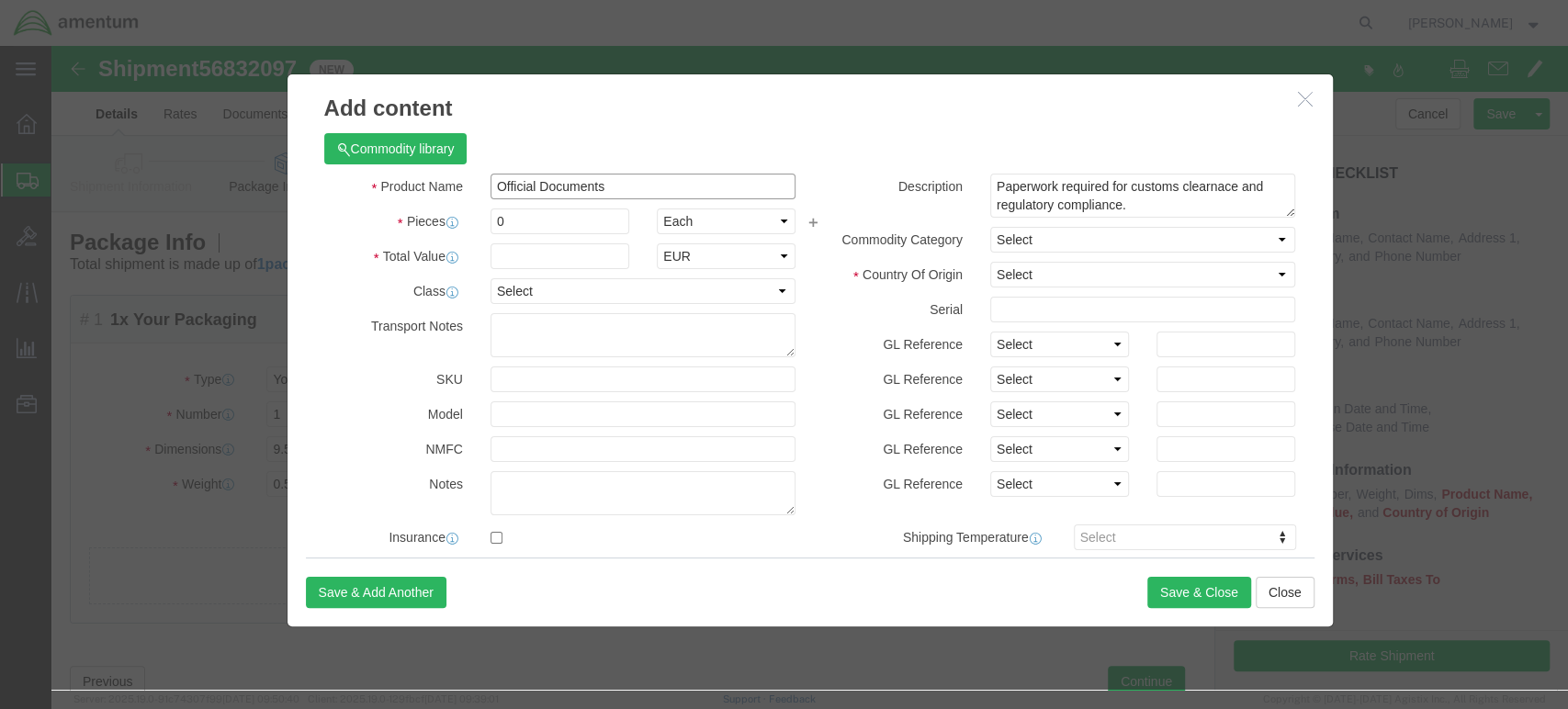
click input "Official Documents"
drag, startPoint x: 1073, startPoint y: 160, endPoint x: 926, endPoint y: 136, distance: 148.9
click textarea "Paperwork required for customs clearnace and regulatory compliance."
type textarea "Printed documents for operational"
drag, startPoint x: 557, startPoint y: 140, endPoint x: 421, endPoint y: 140, distance: 136.0
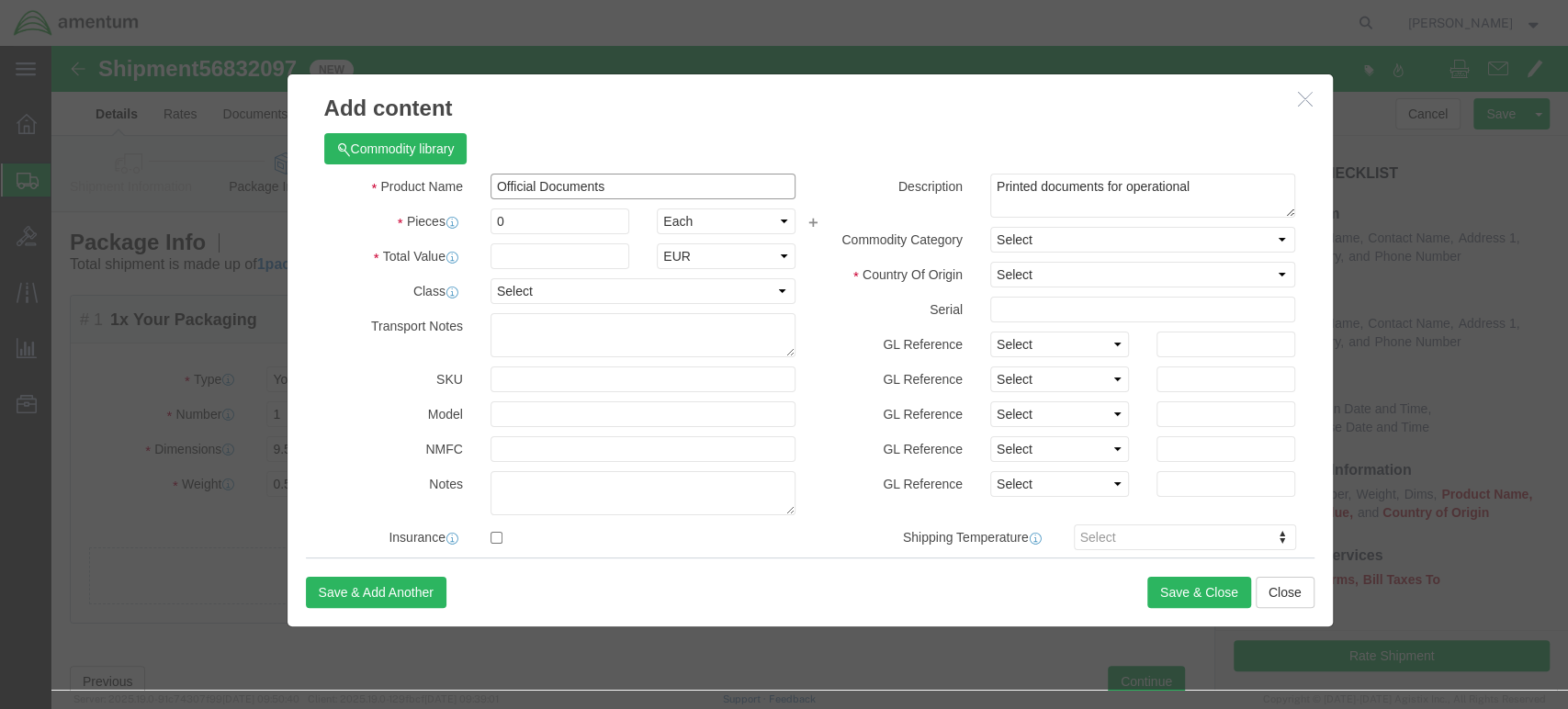
click div "Official Documents"
type input "Customs Documentation"
drag, startPoint x: 1137, startPoint y: 140, endPoint x: 909, endPoint y: 142, distance: 228.0
click div "Description Printed documents for operational Printed"
type textarea "Completed forms required for internatonal shipping and clearance."
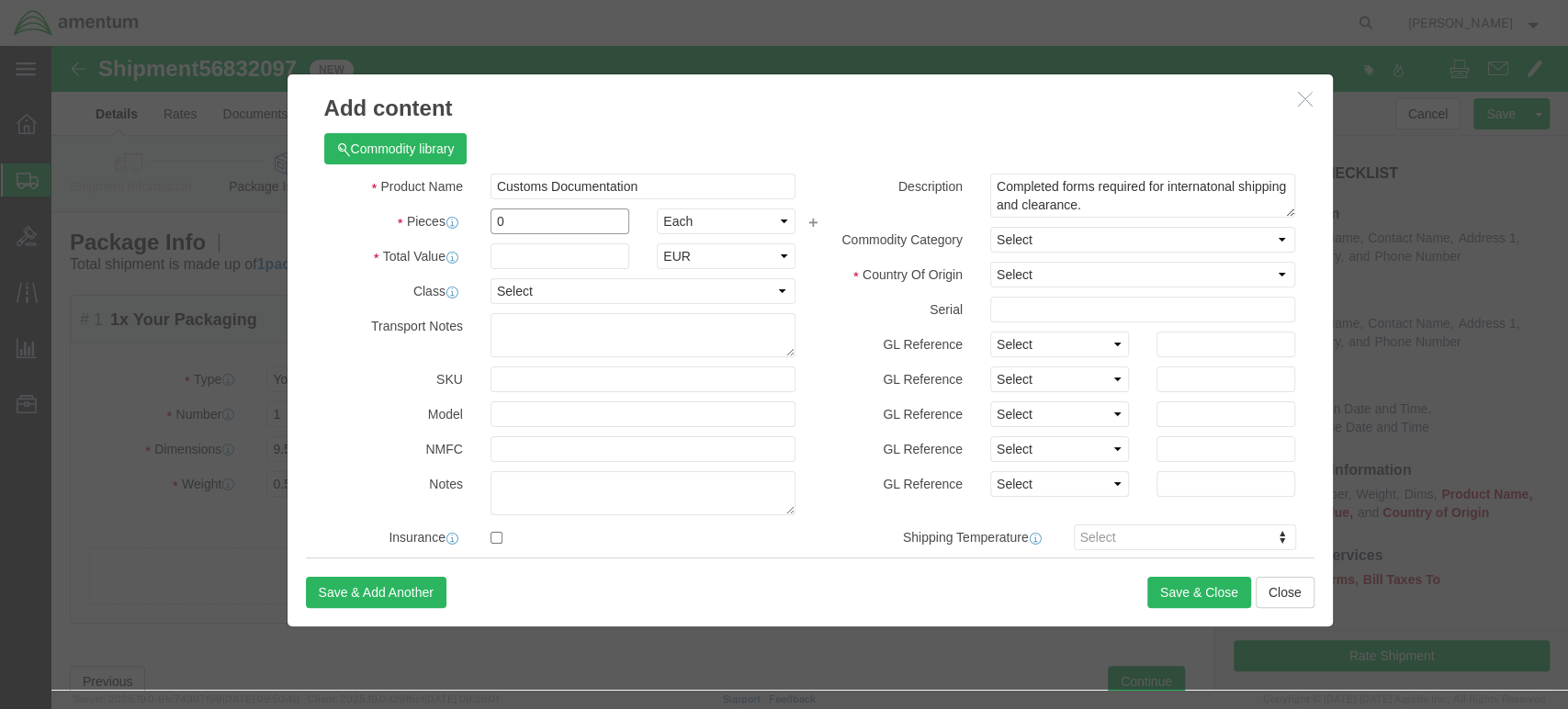
click input "0"
type input "3.00"
click select "Select ADP AED AFN ALL AMD AOA ARS ATS AUD AWG AZN BAM BBD BDT BGL BGN BHD BIF …"
select select "USD"
click select "Select ADP AED AFN ALL AMD AOA ARS ATS AUD AWG AZN BAM BBD BDT BGL BGN BHD BIF …"
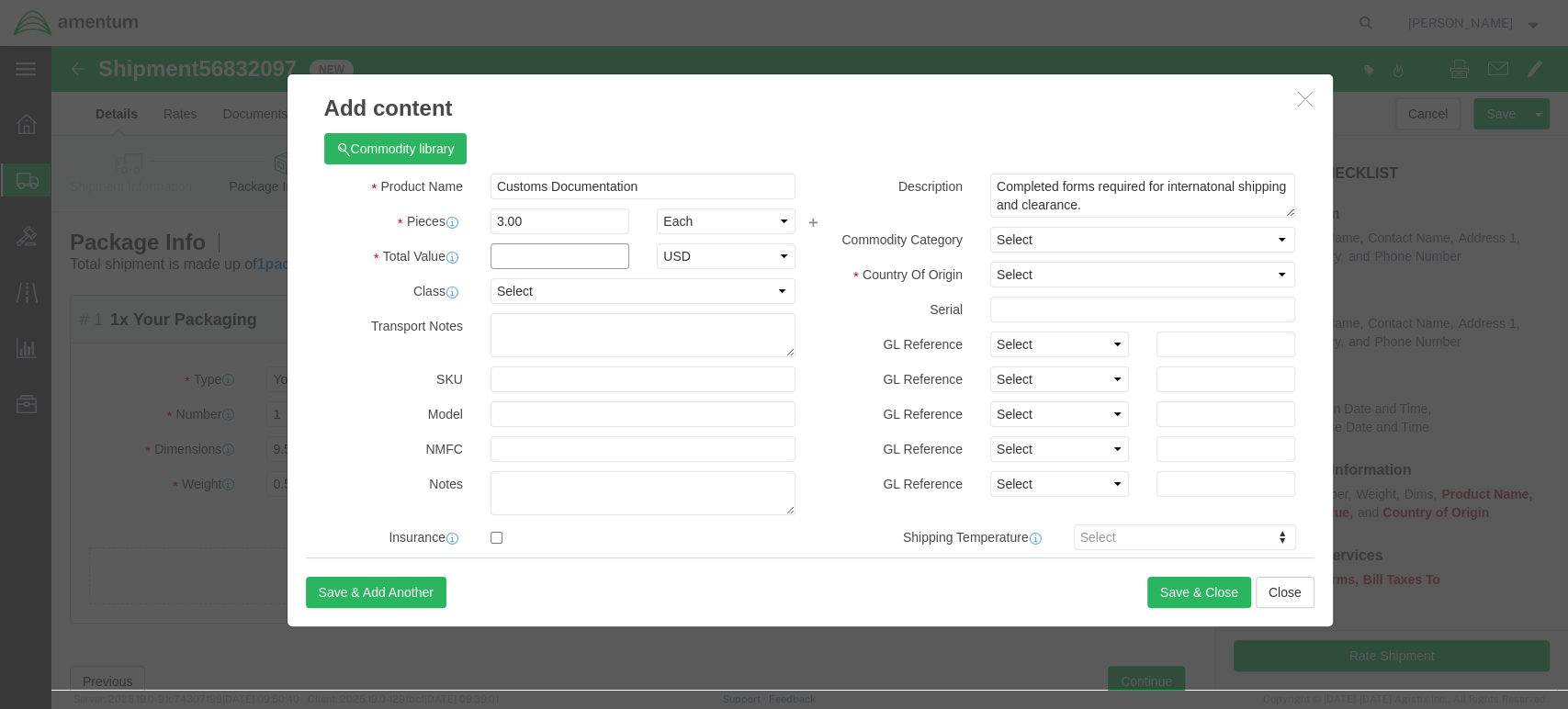
click input "text"
type input "60"
click h3 "Add content"
click select "Select [GEOGRAPHIC_DATA] [GEOGRAPHIC_DATA] [GEOGRAPHIC_DATA] [GEOGRAPHIC_DATA] …"
select select "GB"
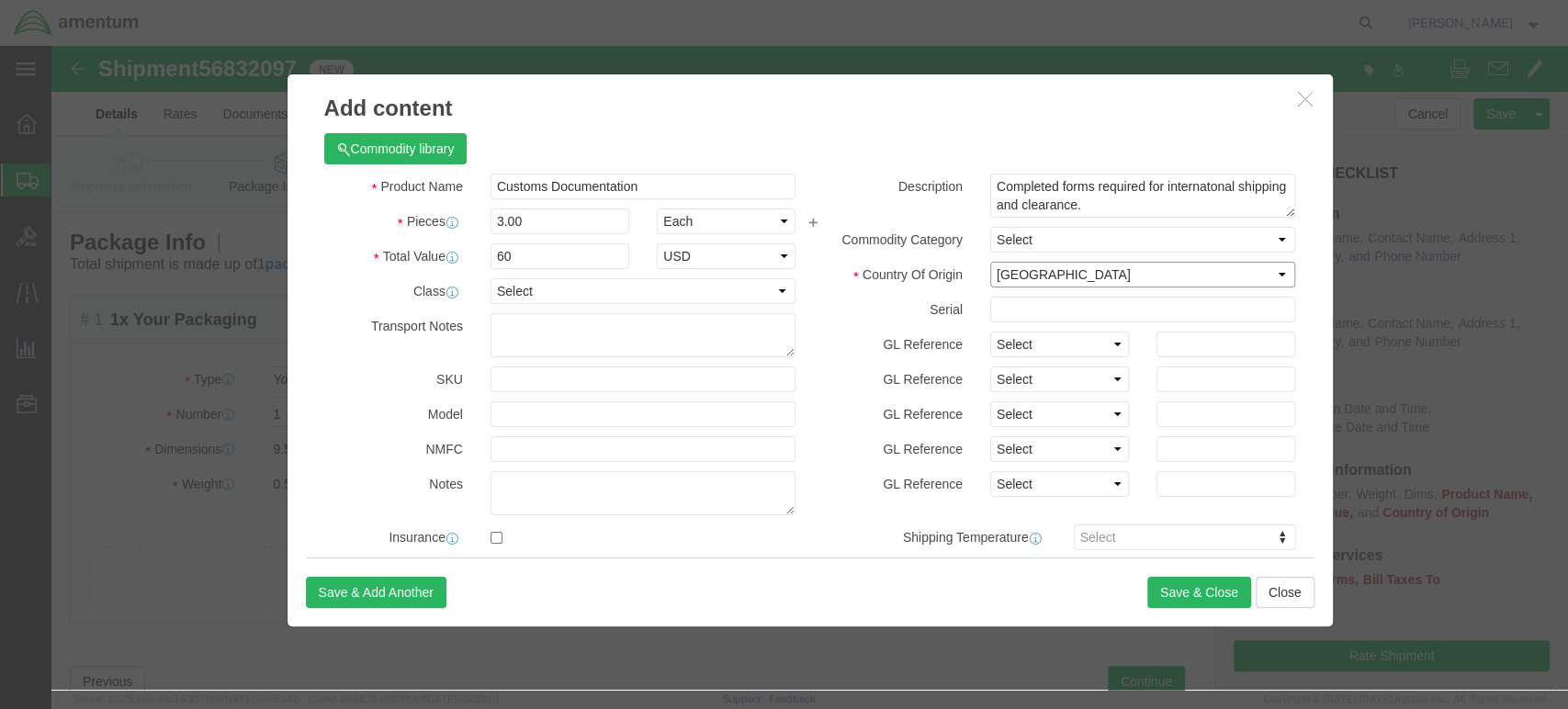
click select "Select [GEOGRAPHIC_DATA] [GEOGRAPHIC_DATA] [GEOGRAPHIC_DATA] [GEOGRAPHIC_DATA] …"
click h3 "Add content"
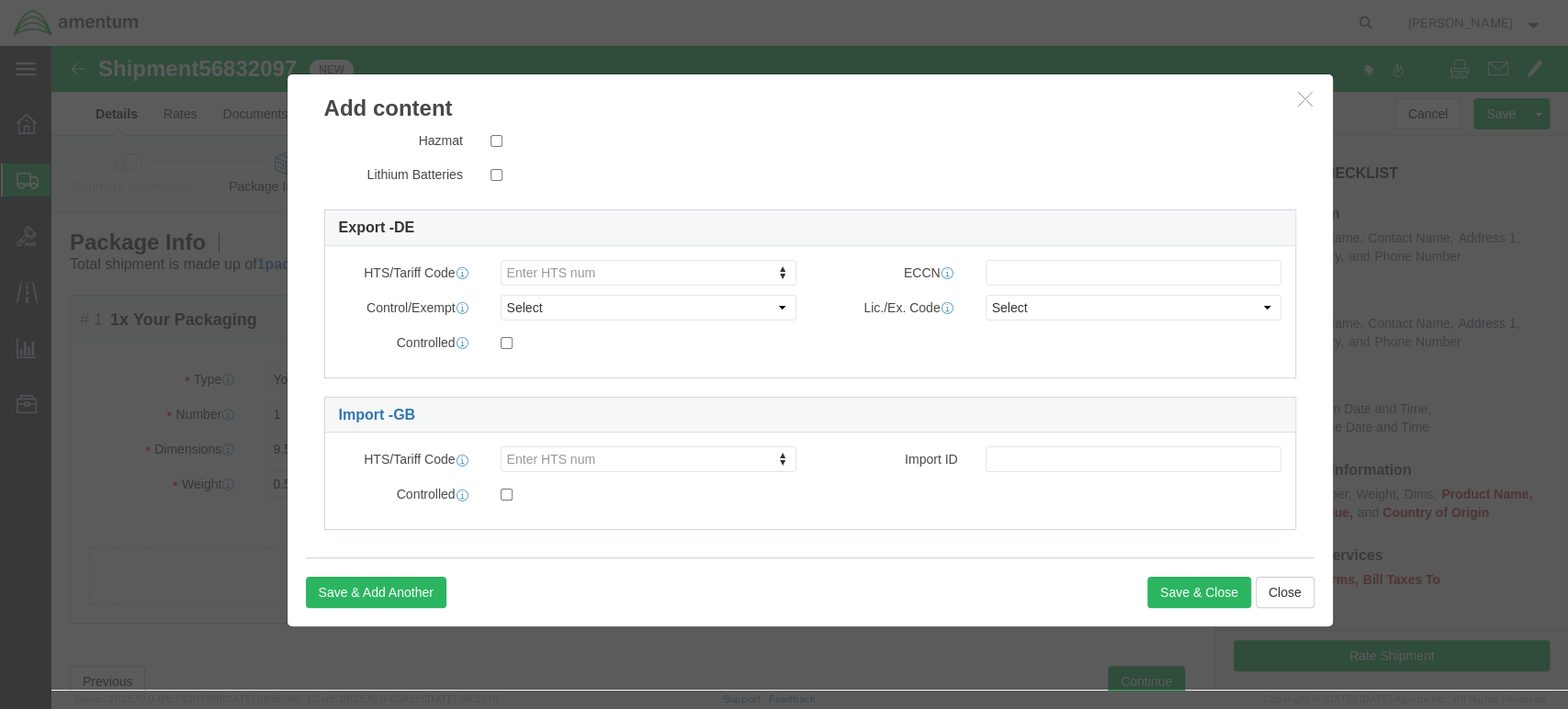
scroll to position [443, 0]
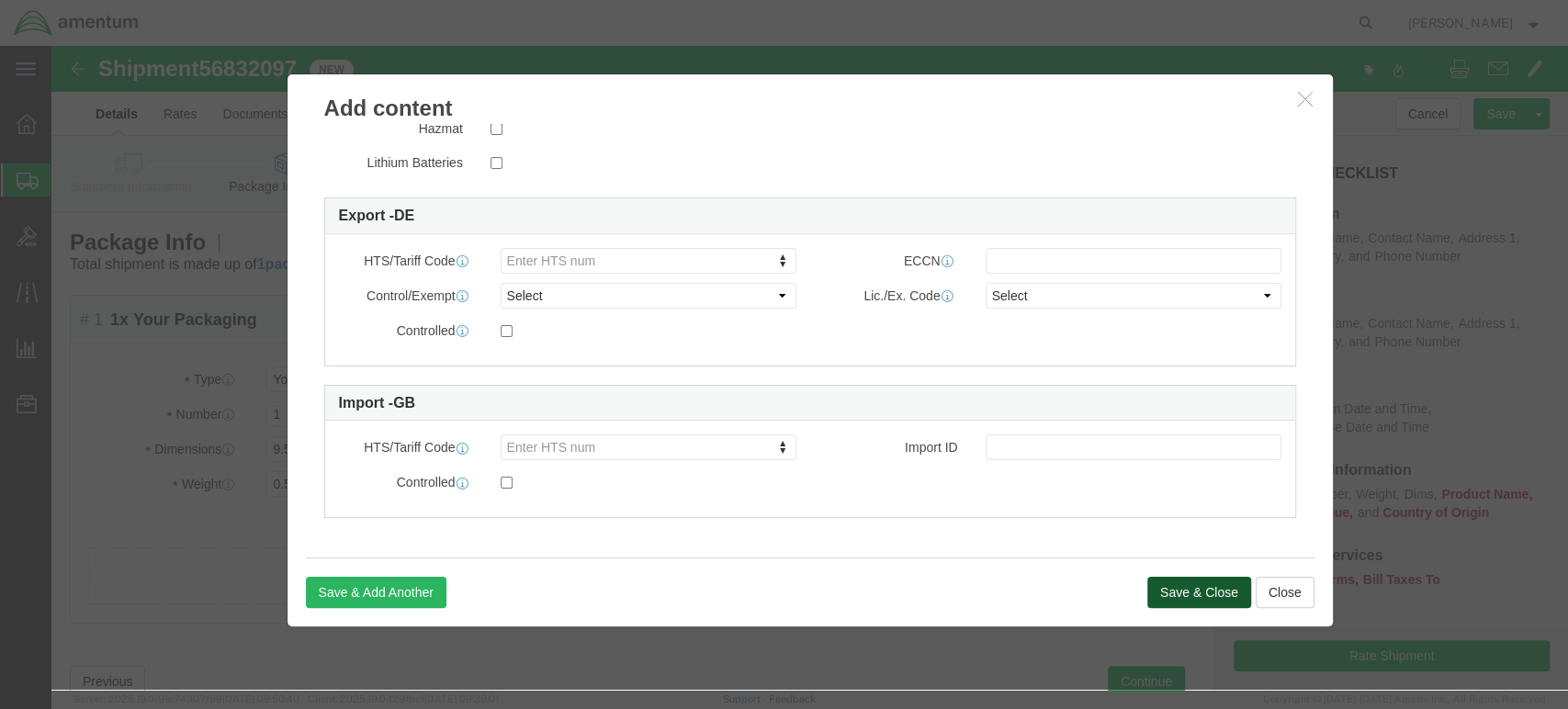
click button "Save & Close"
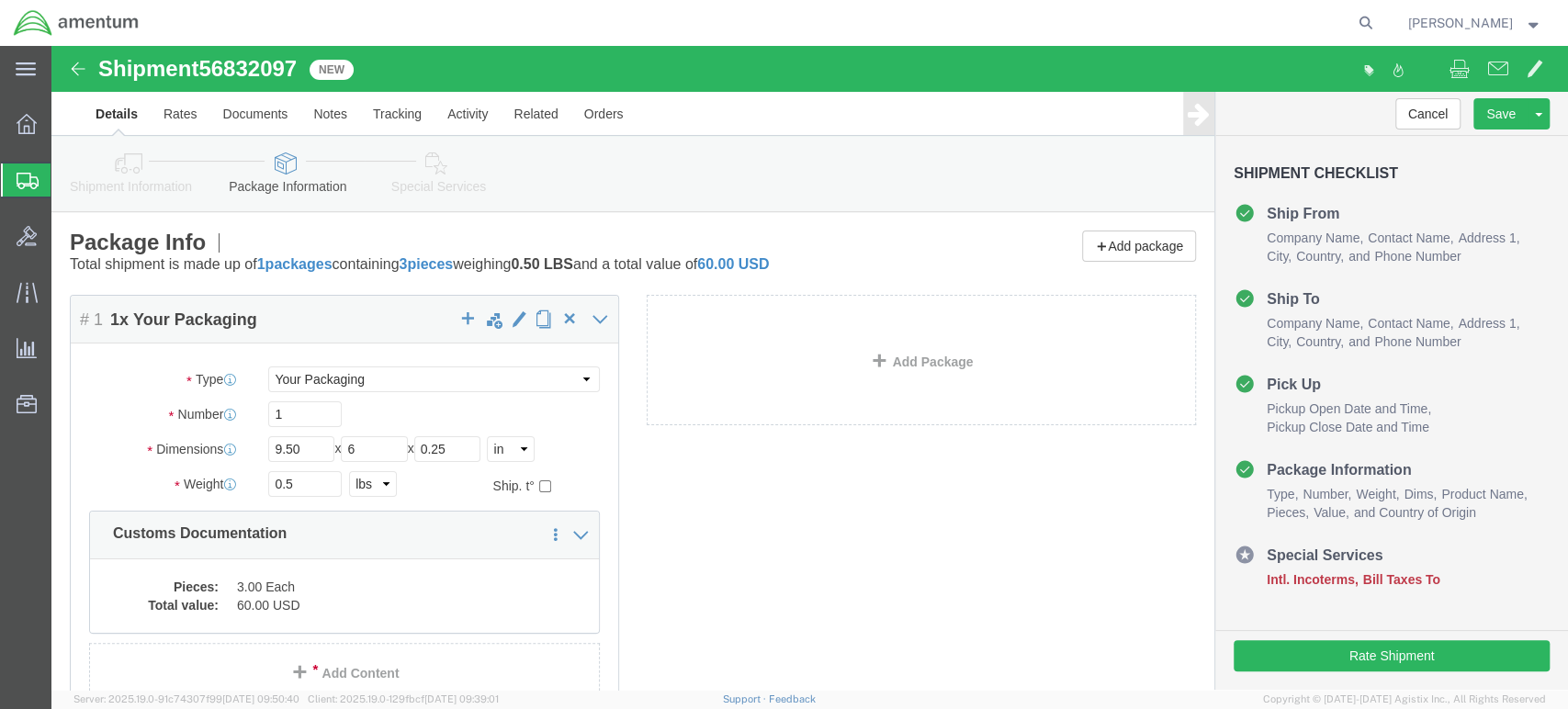
click icon
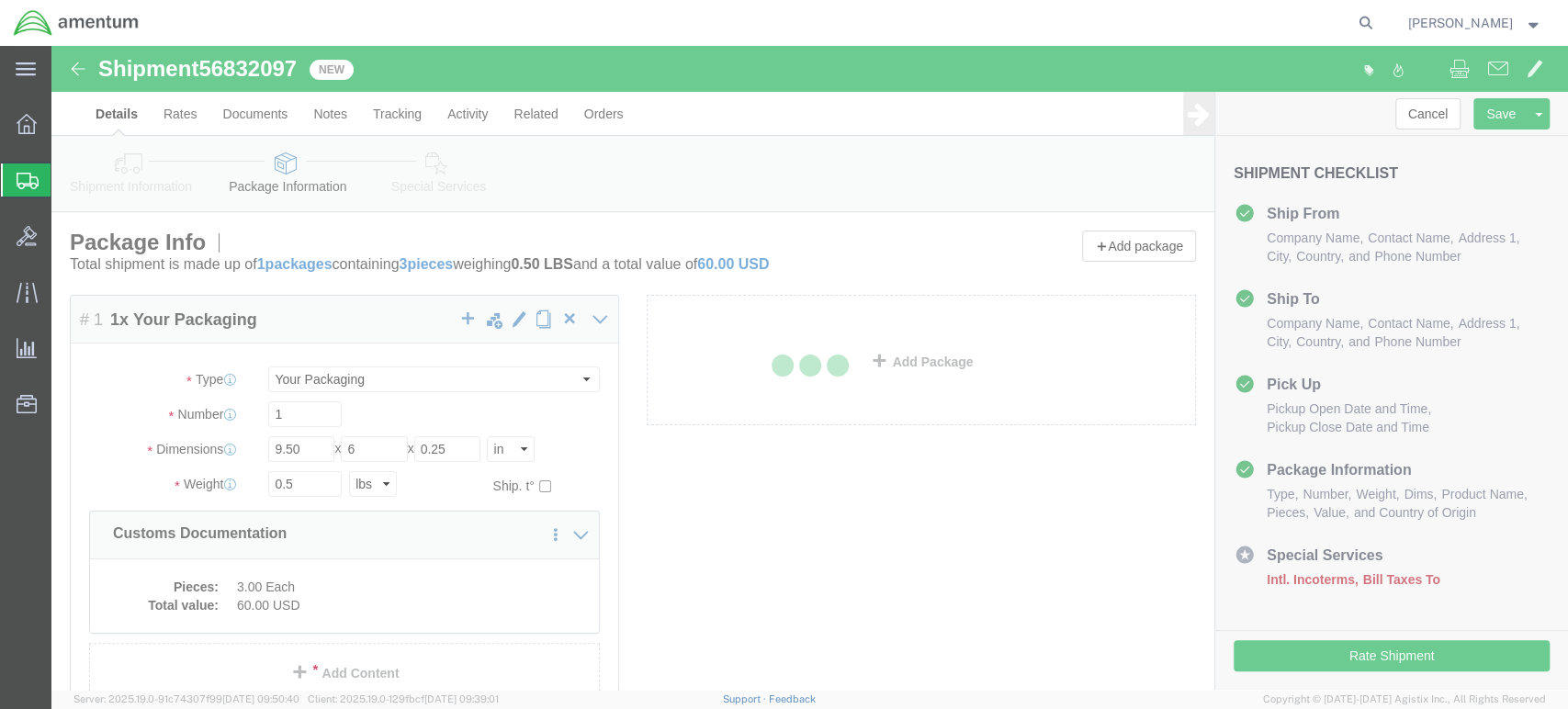
select select
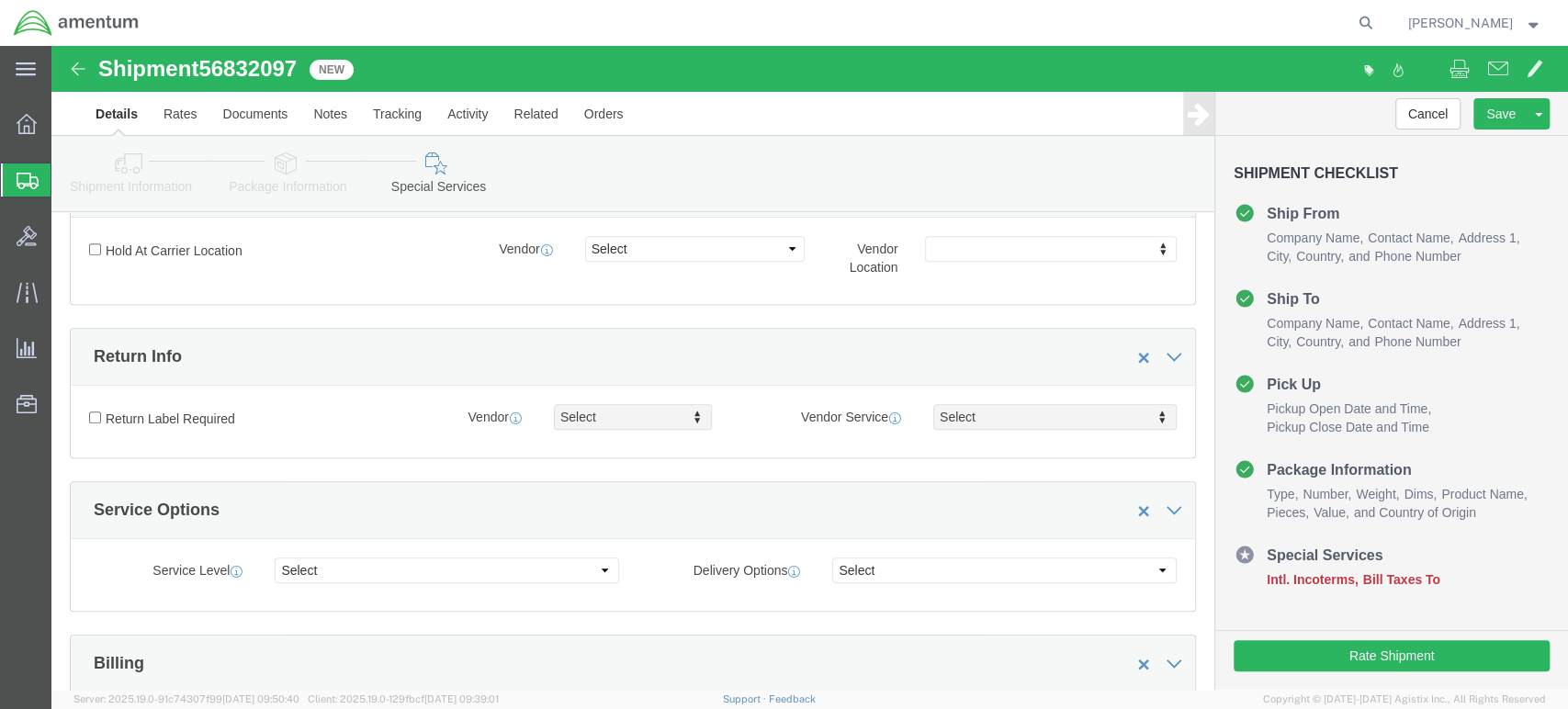
scroll to position [714, 0]
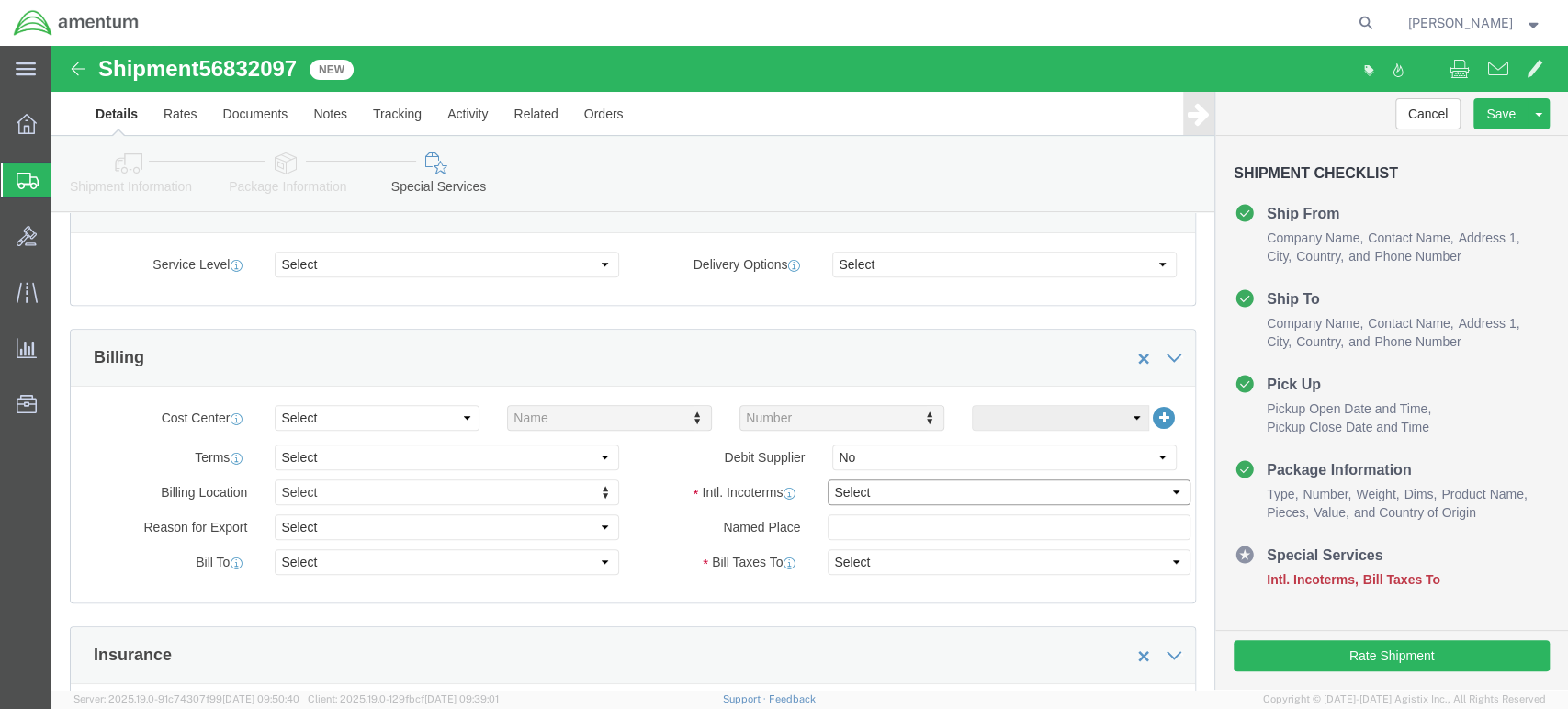
click select "Select Carriage Insurance Paid Carriage Paid To Cost and Freight Cost Insurance…"
select select "DAP"
click select "Select Carriage Insurance Paid Carriage Paid To Cost and Freight Cost Insurance…"
select select "SHIP"
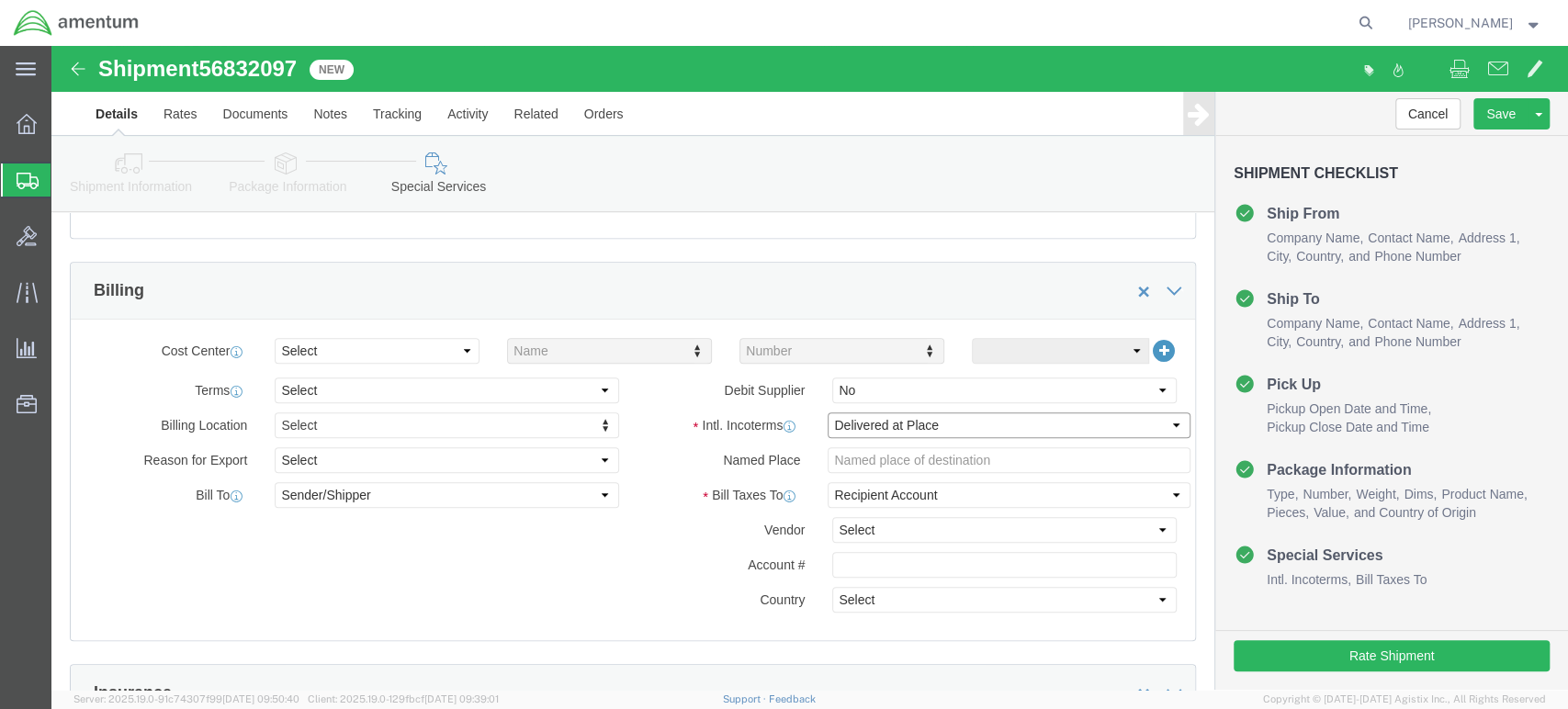
scroll to position [816, 0]
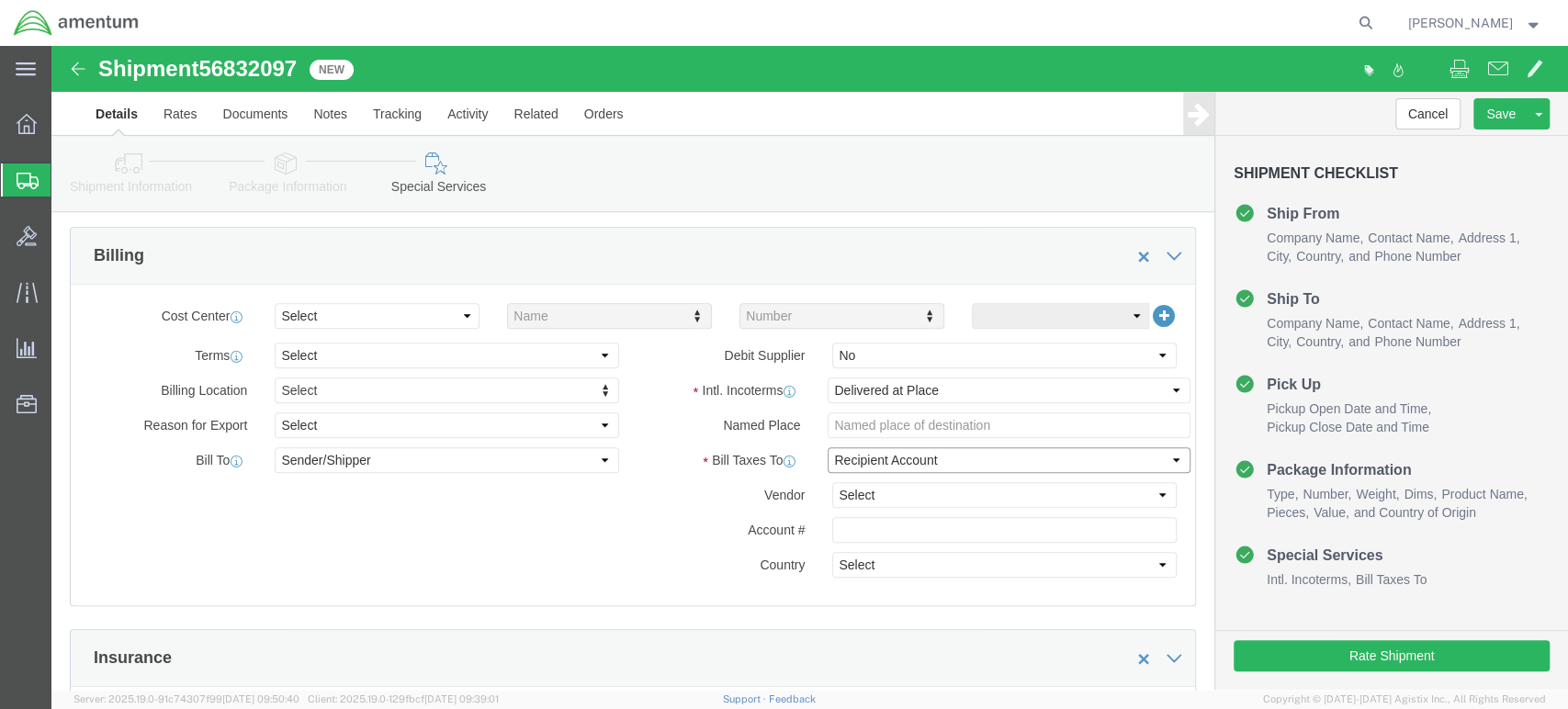
click select "Select Recipient Account Sender/Shipper Third Party Account"
select select "SHIP"
click select "Select Recipient Account Sender/Shipper Third Party Account"
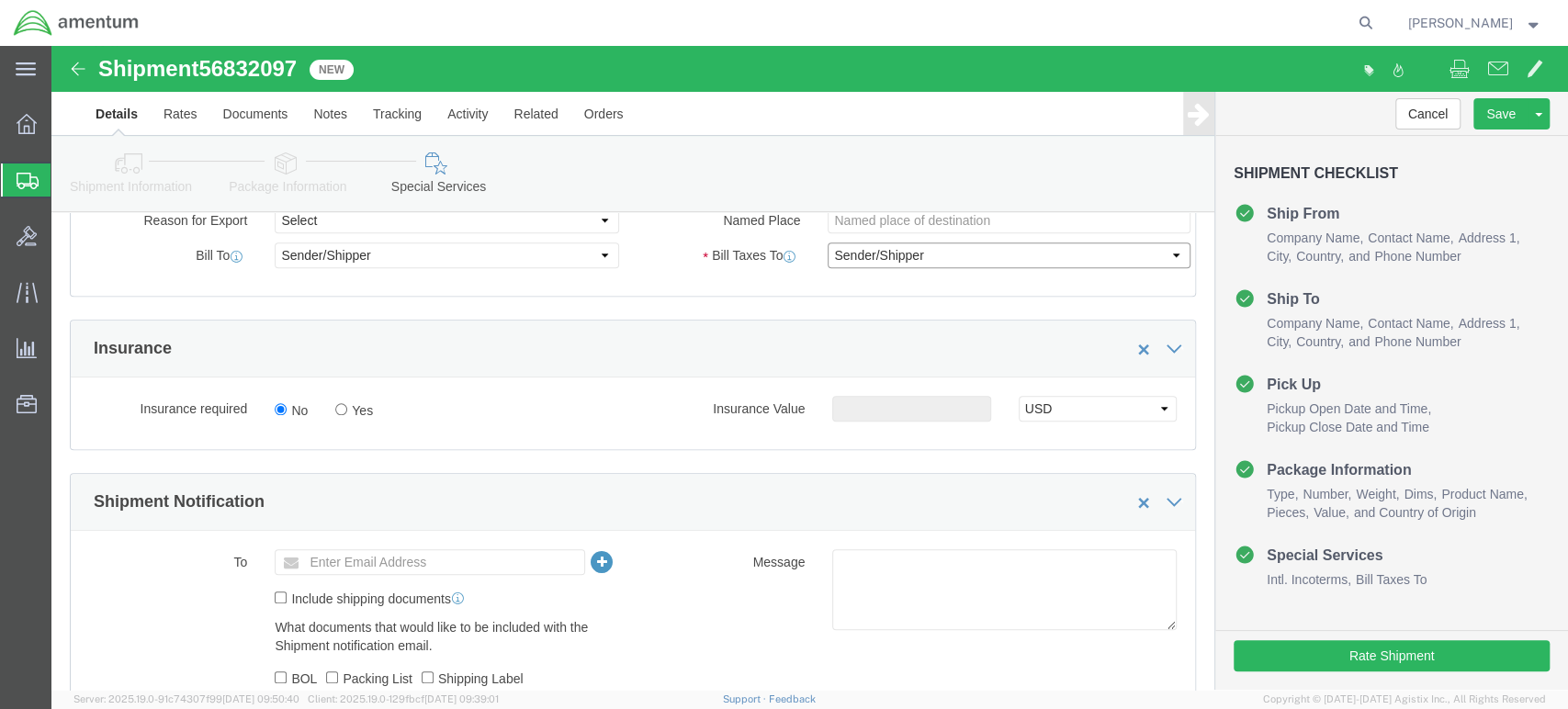
scroll to position [1225, 0]
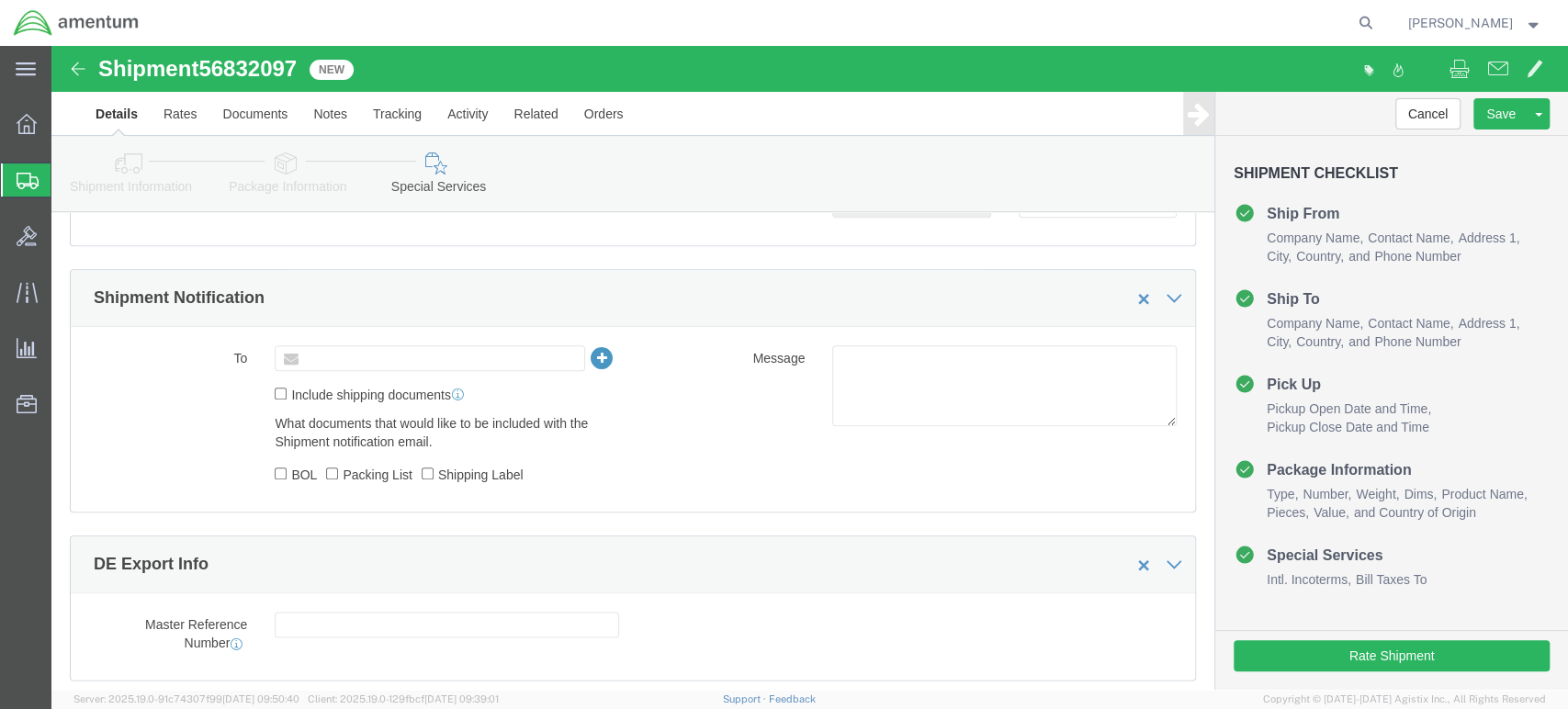
click input "text"
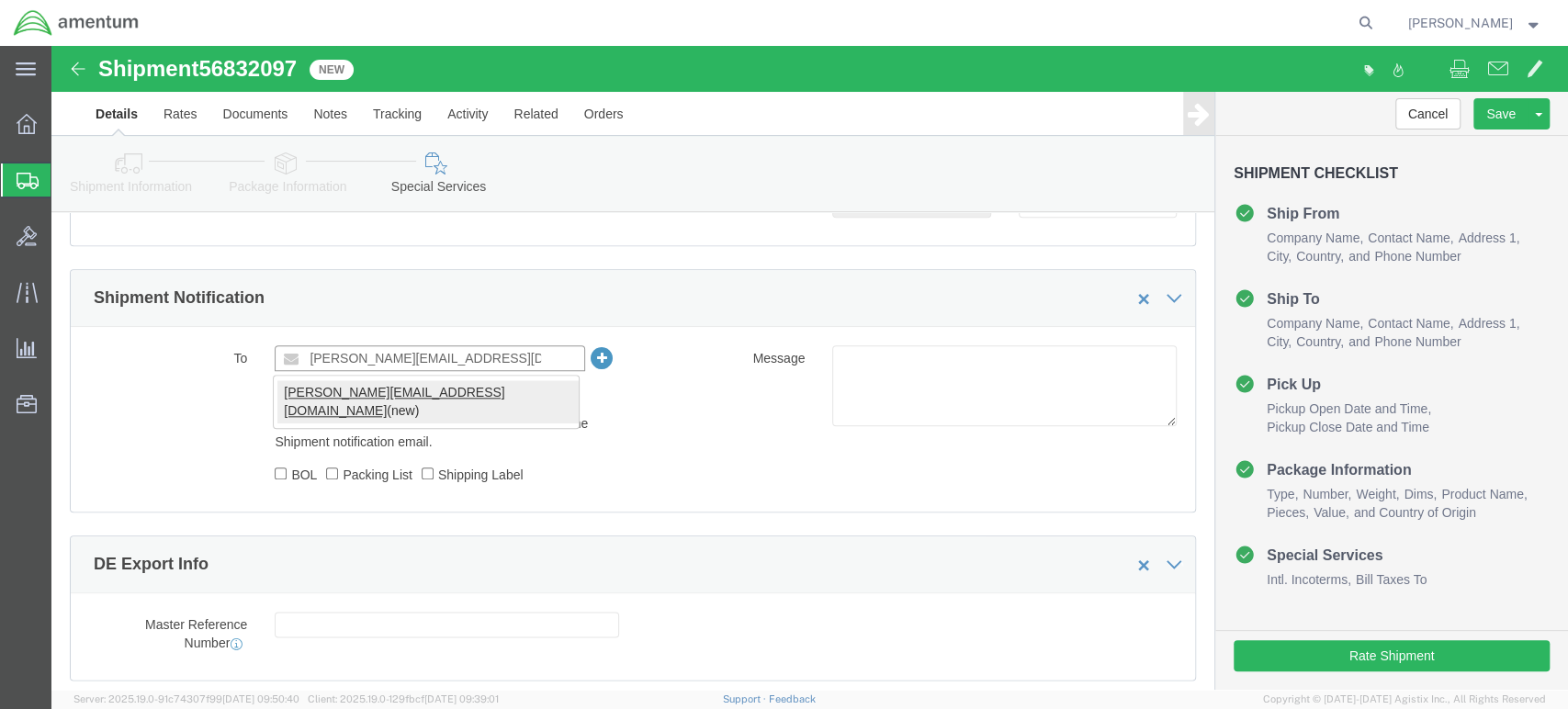
type input "[PERSON_NAME][EMAIL_ADDRESS][DOMAIN_NAME]"
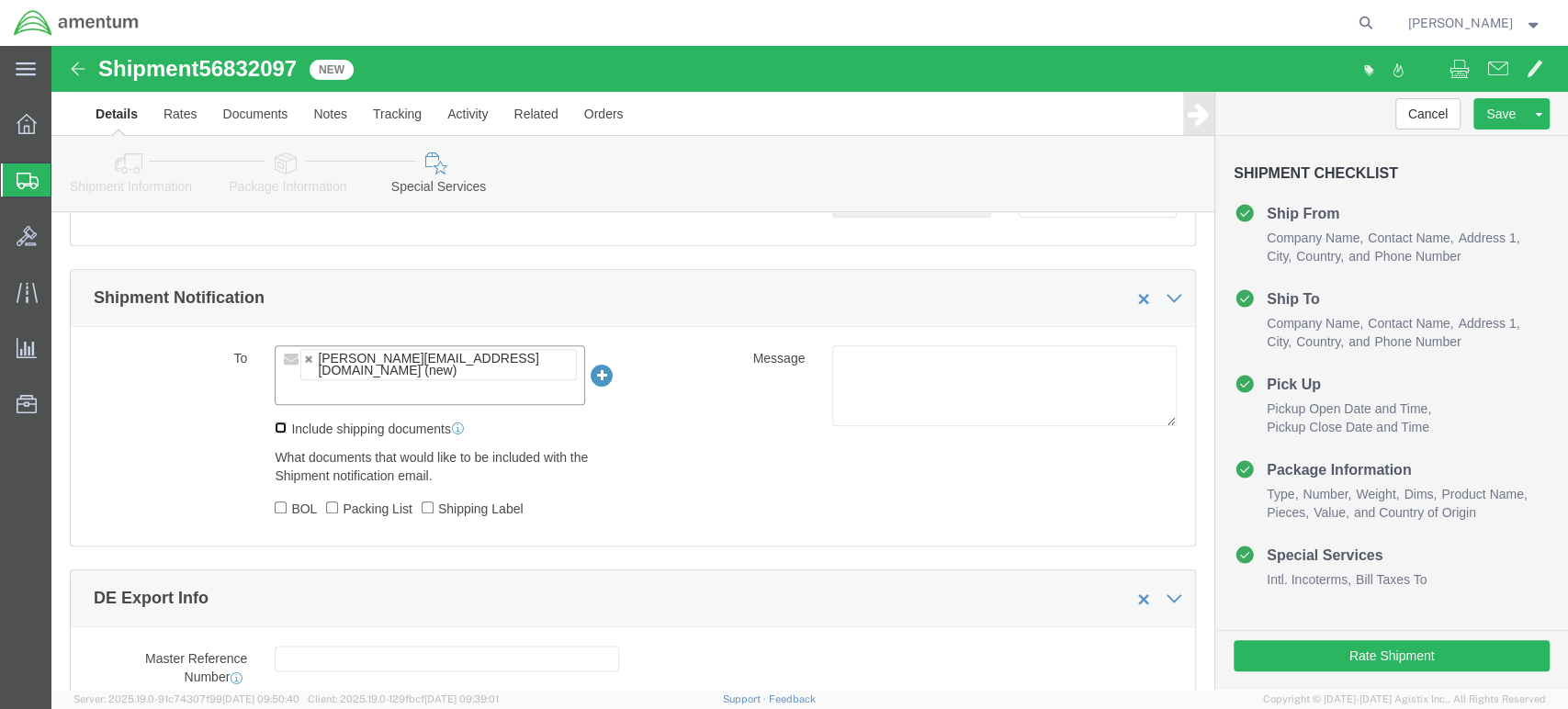
click input "Include shipping documents"
checkbox input "true"
click input "BOL"
checkbox input "true"
click input "Packing List"
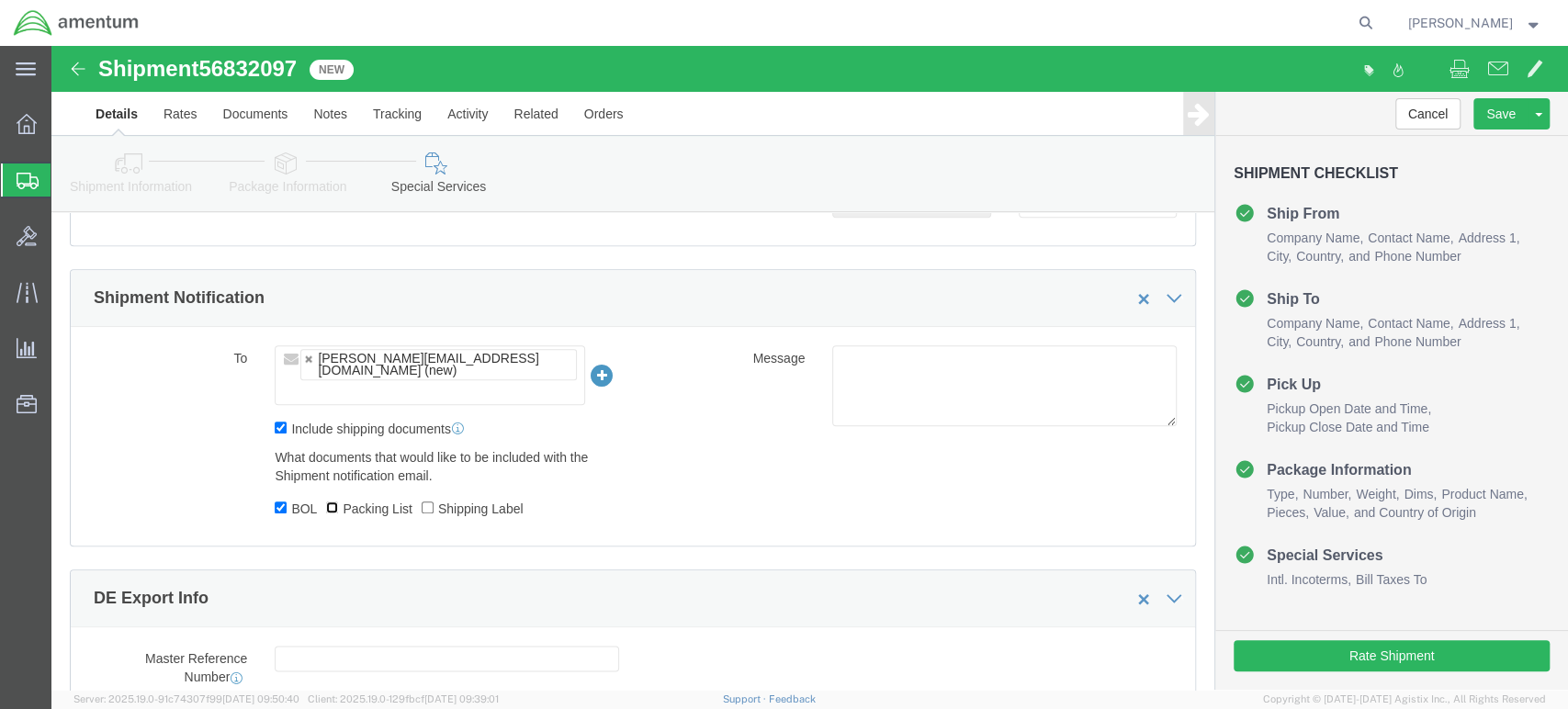
checkbox input "true"
click input "Shipping Label"
checkbox input "true"
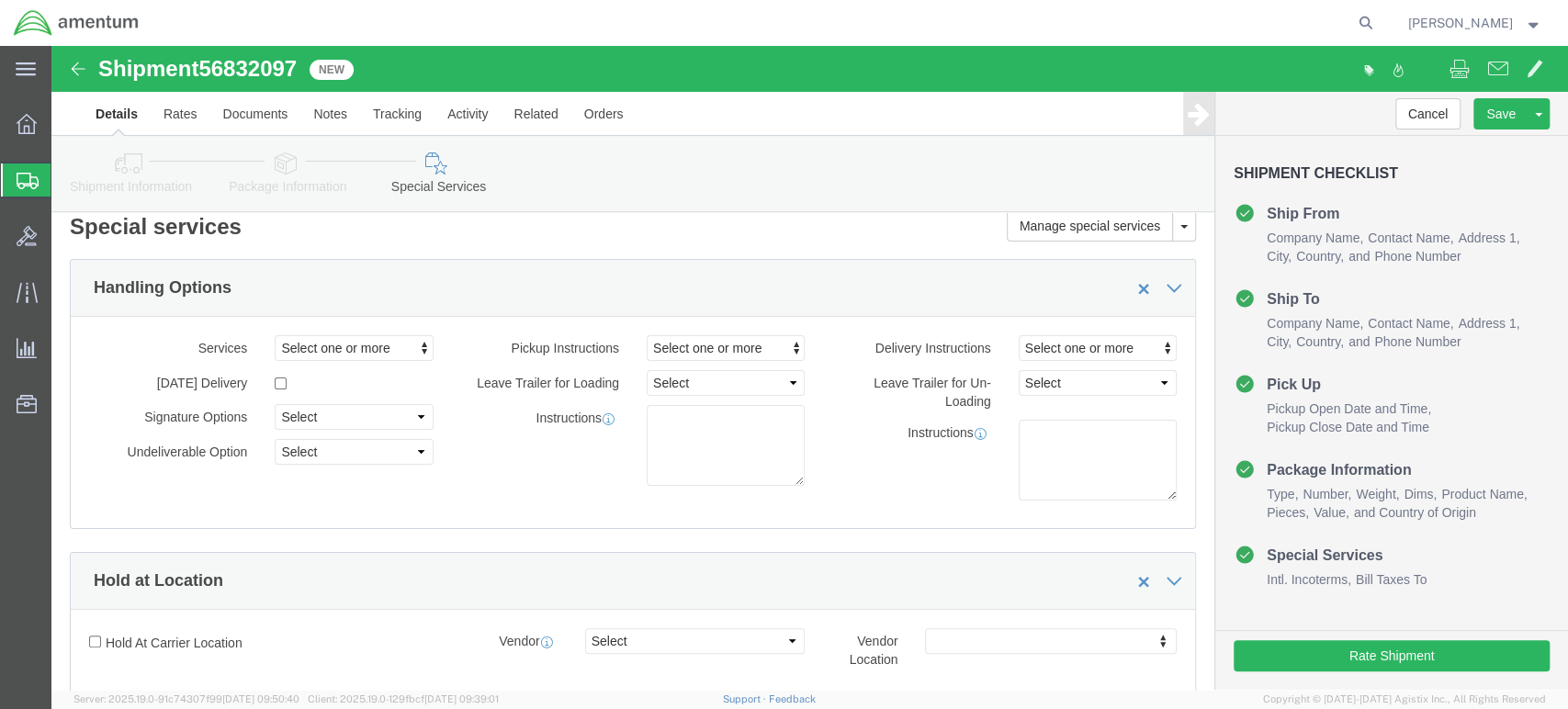
scroll to position [0, 0]
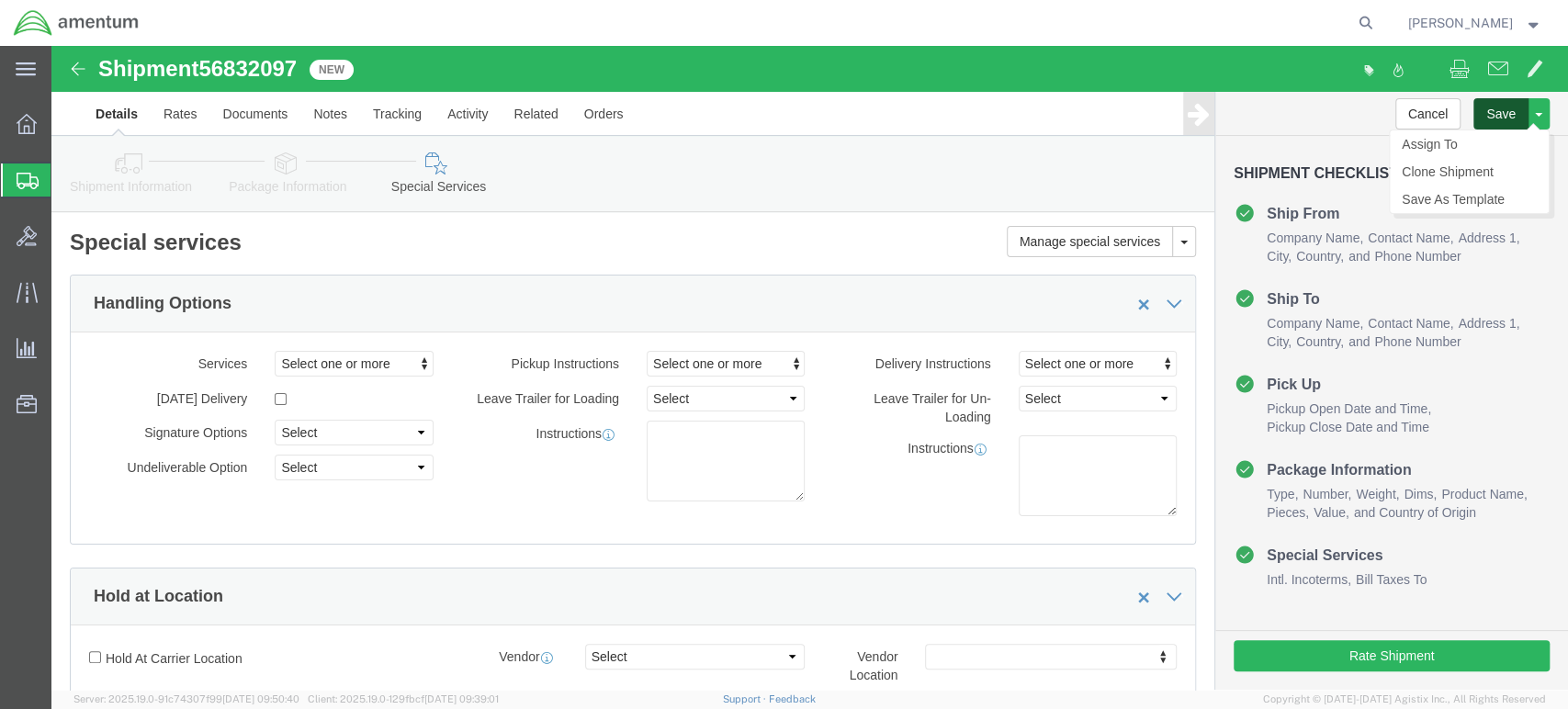
click button "Save"
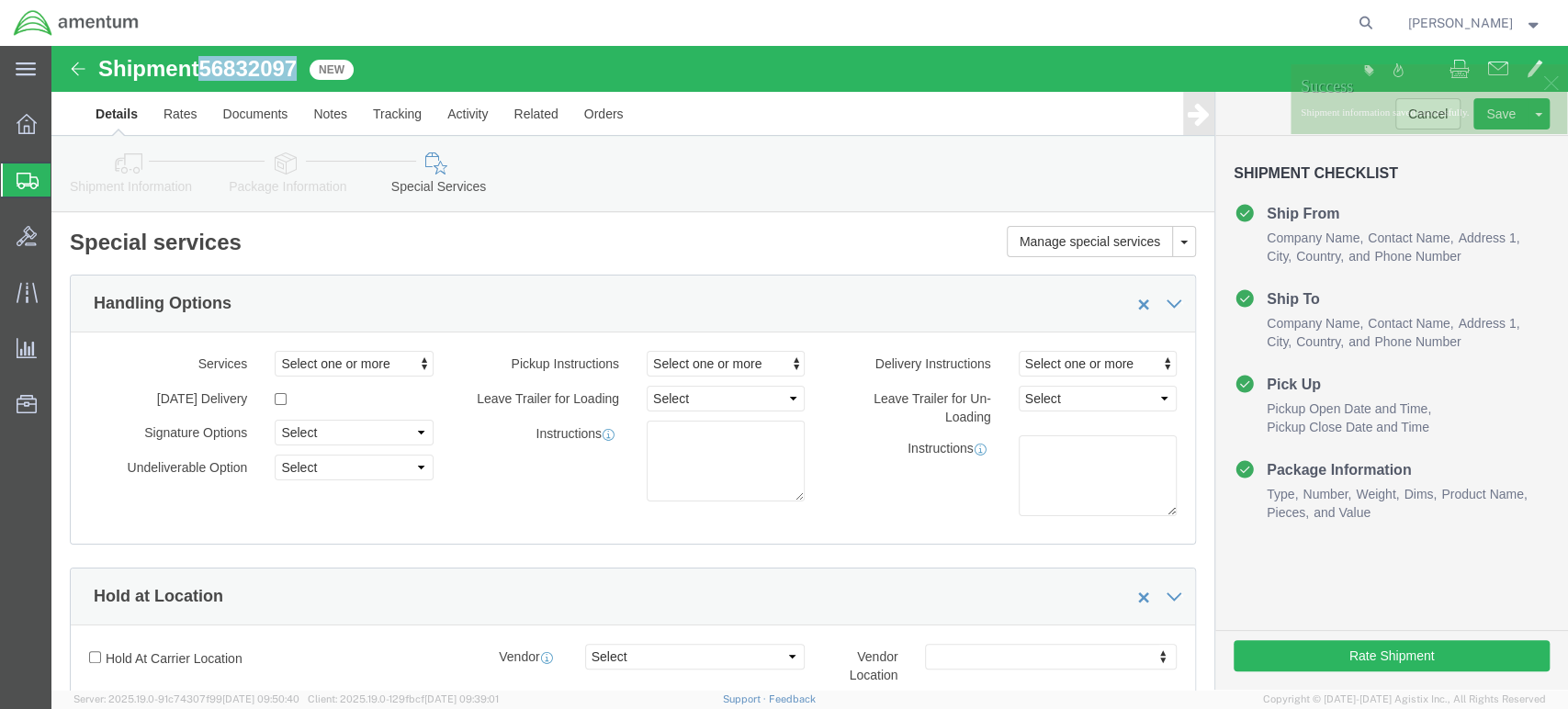
drag, startPoint x: 254, startPoint y: 20, endPoint x: 158, endPoint y: 16, distance: 96.1
click div "Shipment 56832097 New"
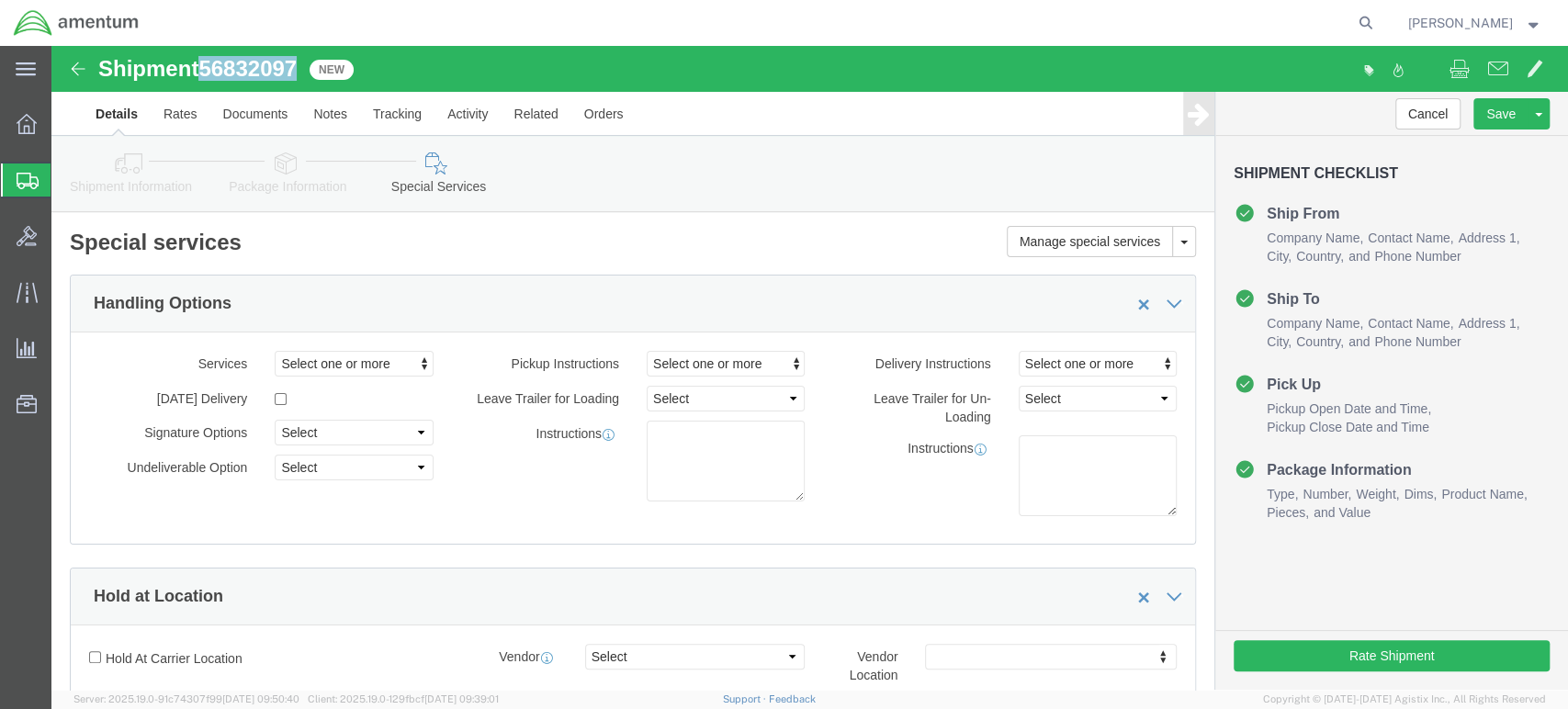
copy span "56832097"
click button "Save"
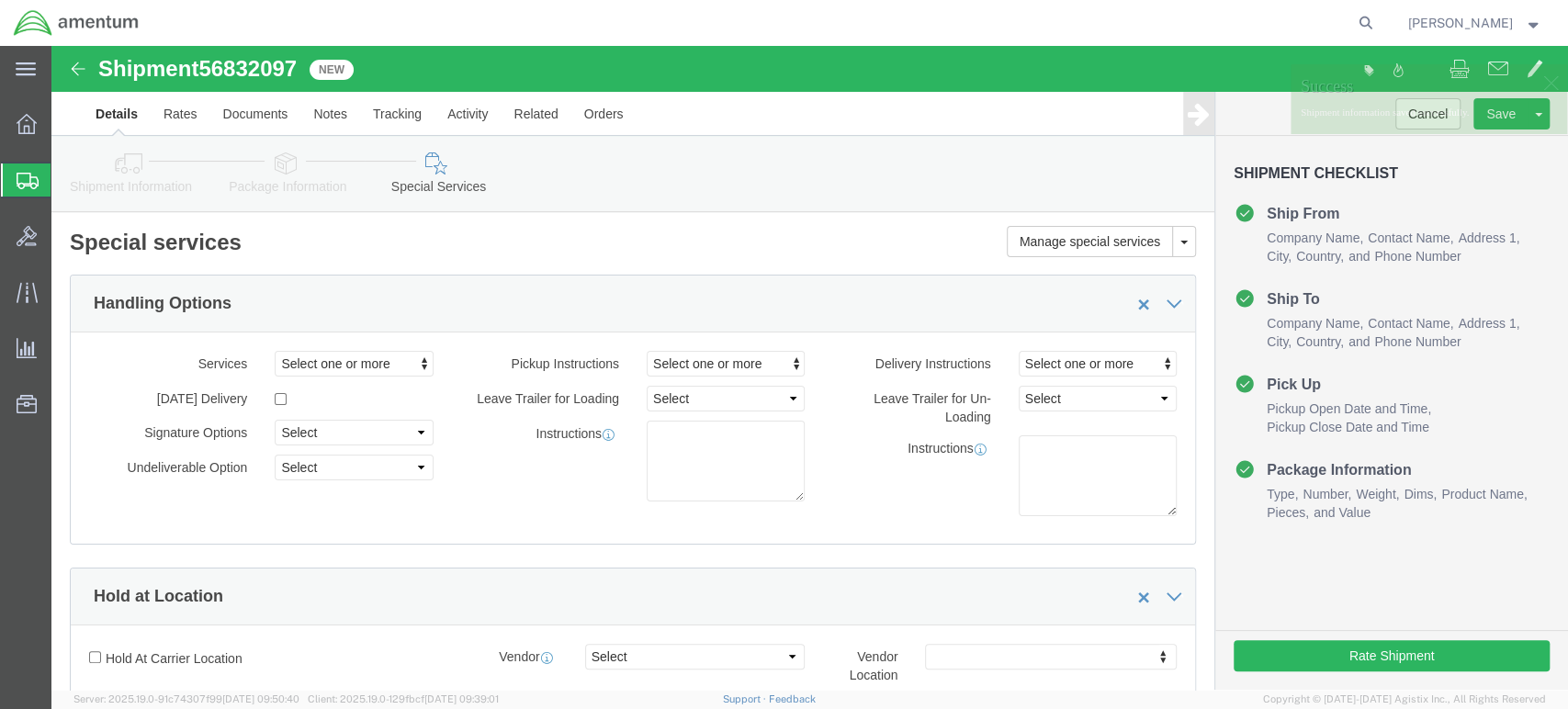
click icon
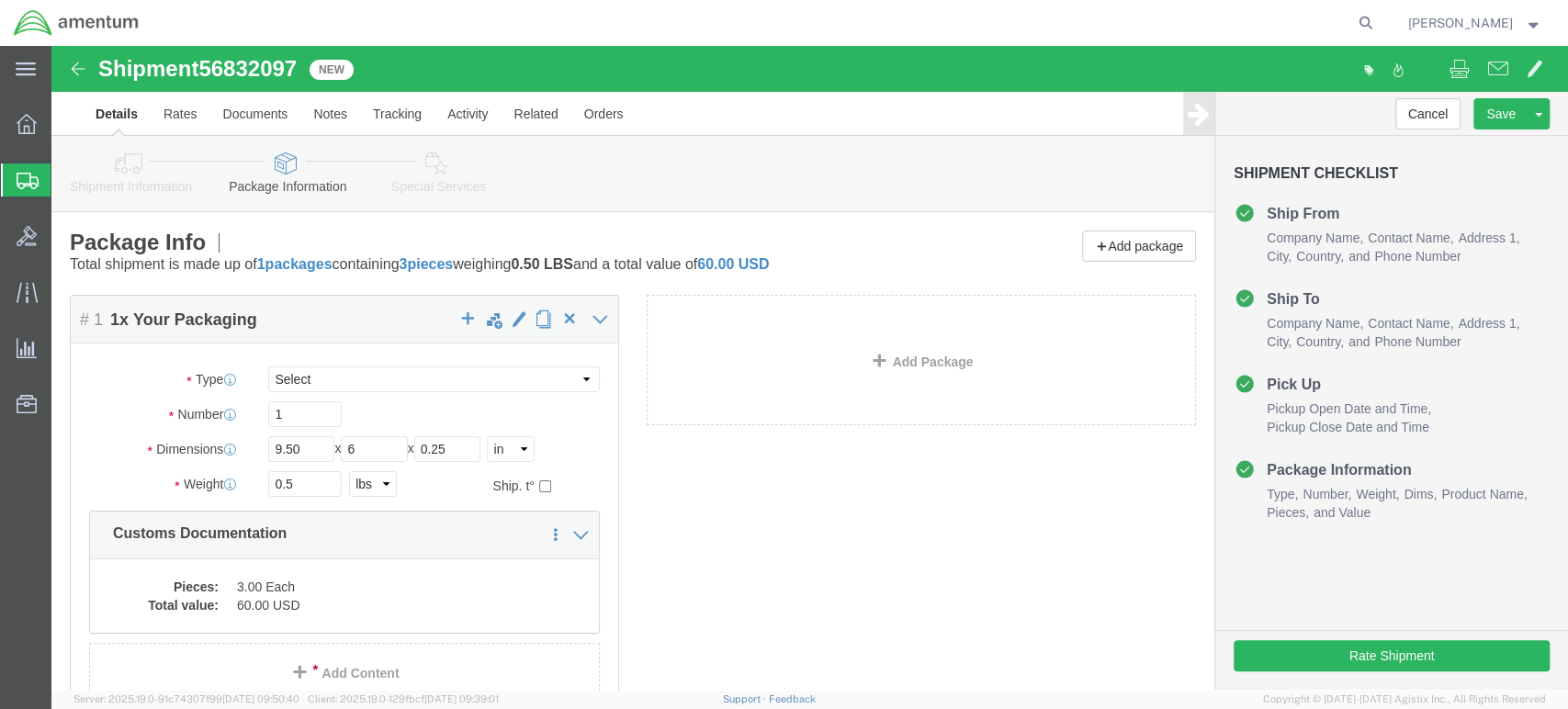
click icon
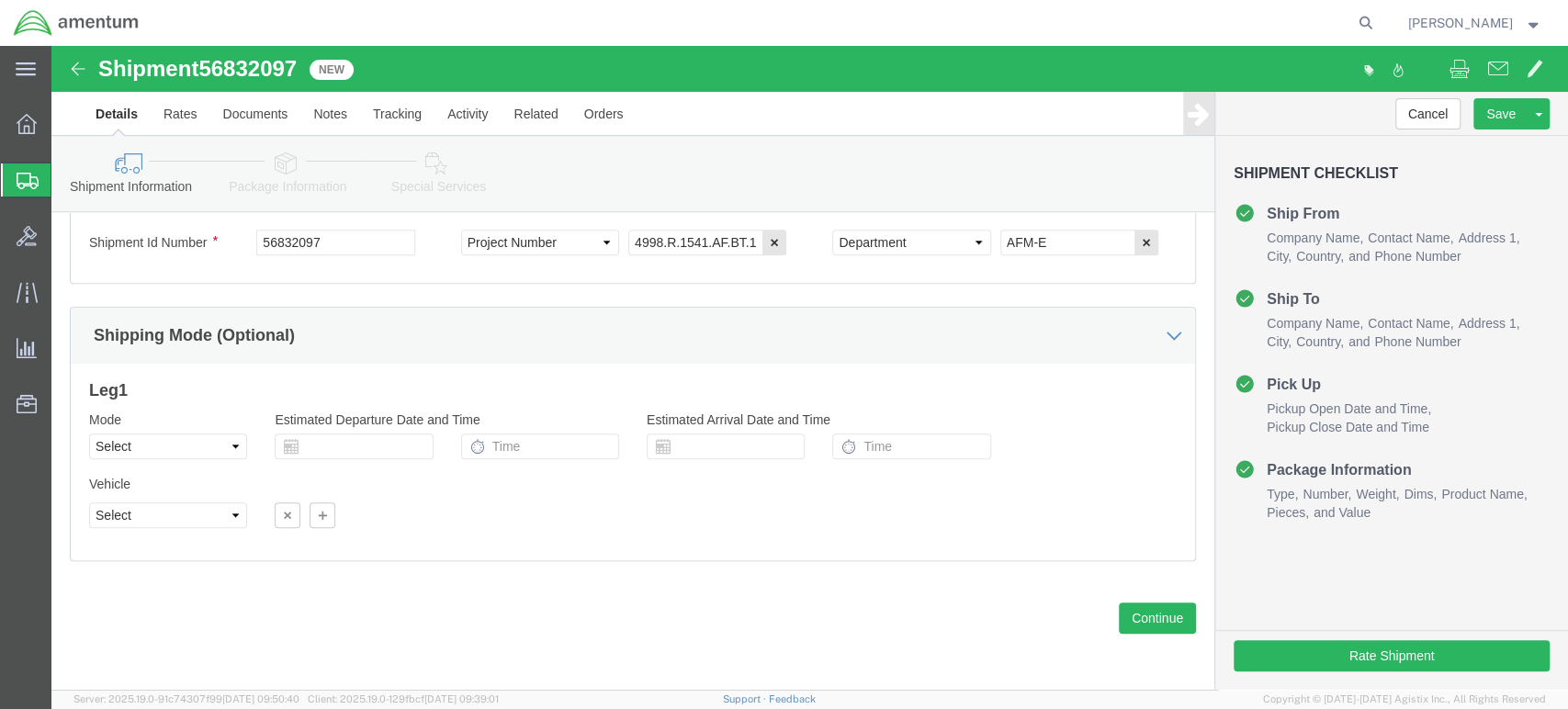
scroll to position [989, 0]
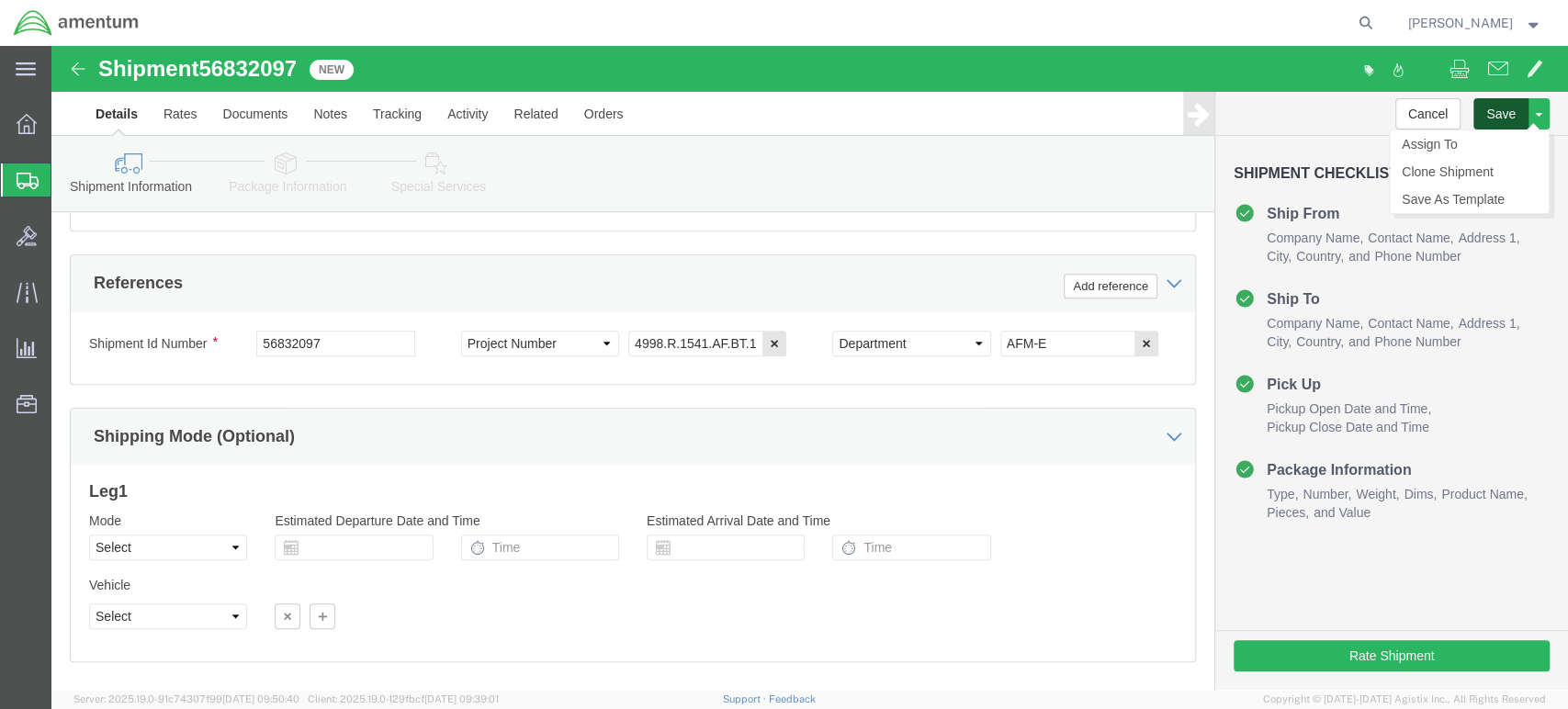
click button "Save"
click at [0, 0] on span "Shipment Manager" at bounding box center [0, 0] width 0 height 0
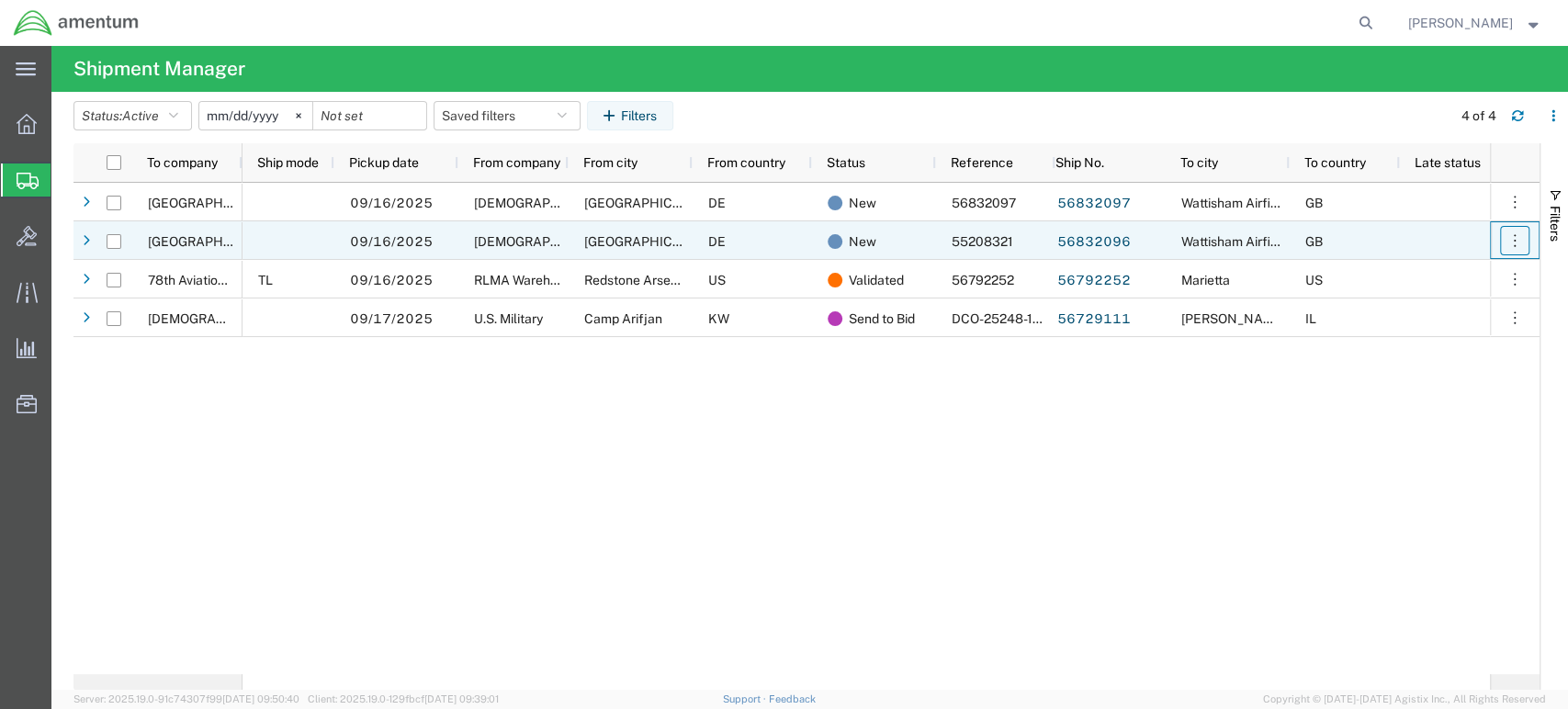
click at [1514, 240] on icon "button" at bounding box center [1514, 240] width 18 height 18
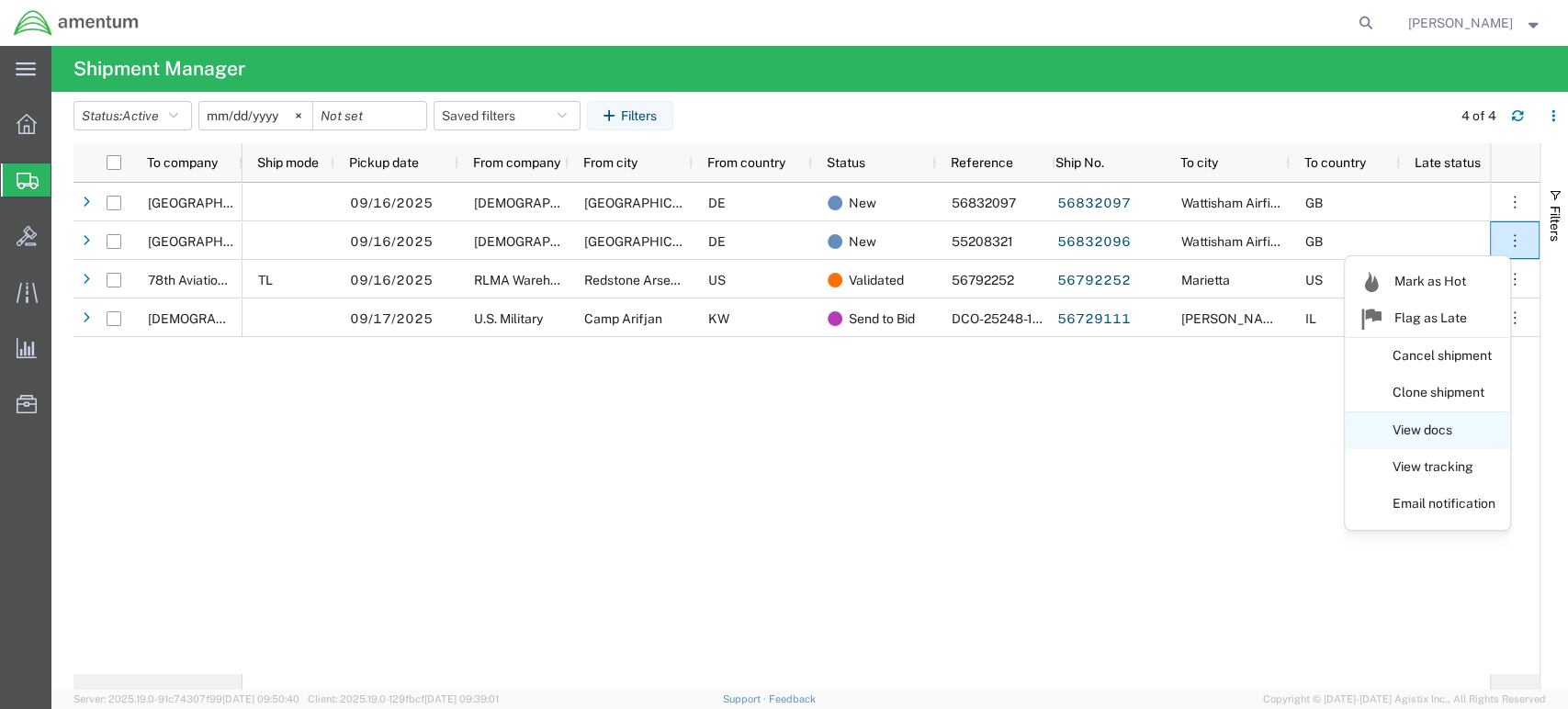
click at [1431, 430] on link "View docs" at bounding box center [1428, 430] width 163 height 33
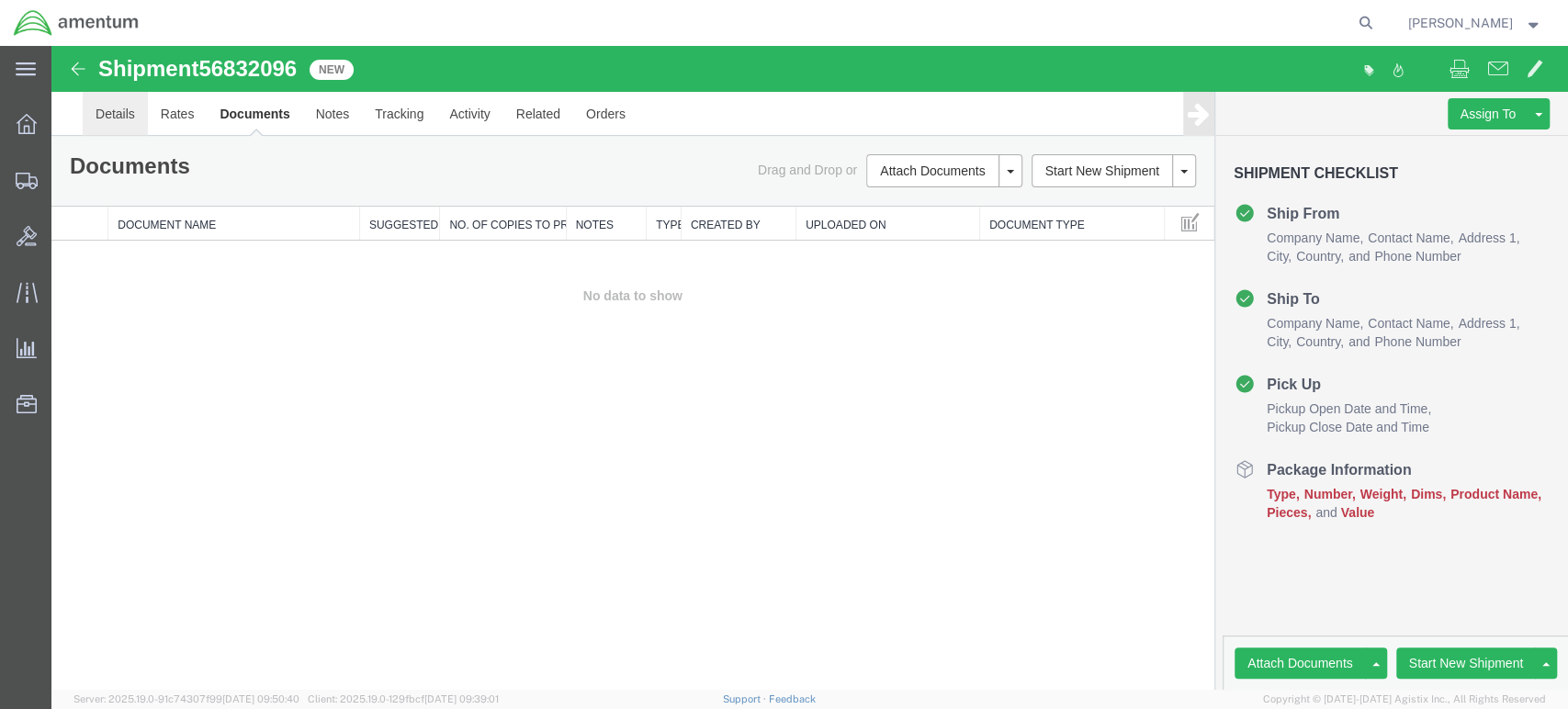
click at [107, 111] on link "Details" at bounding box center [115, 113] width 65 height 44
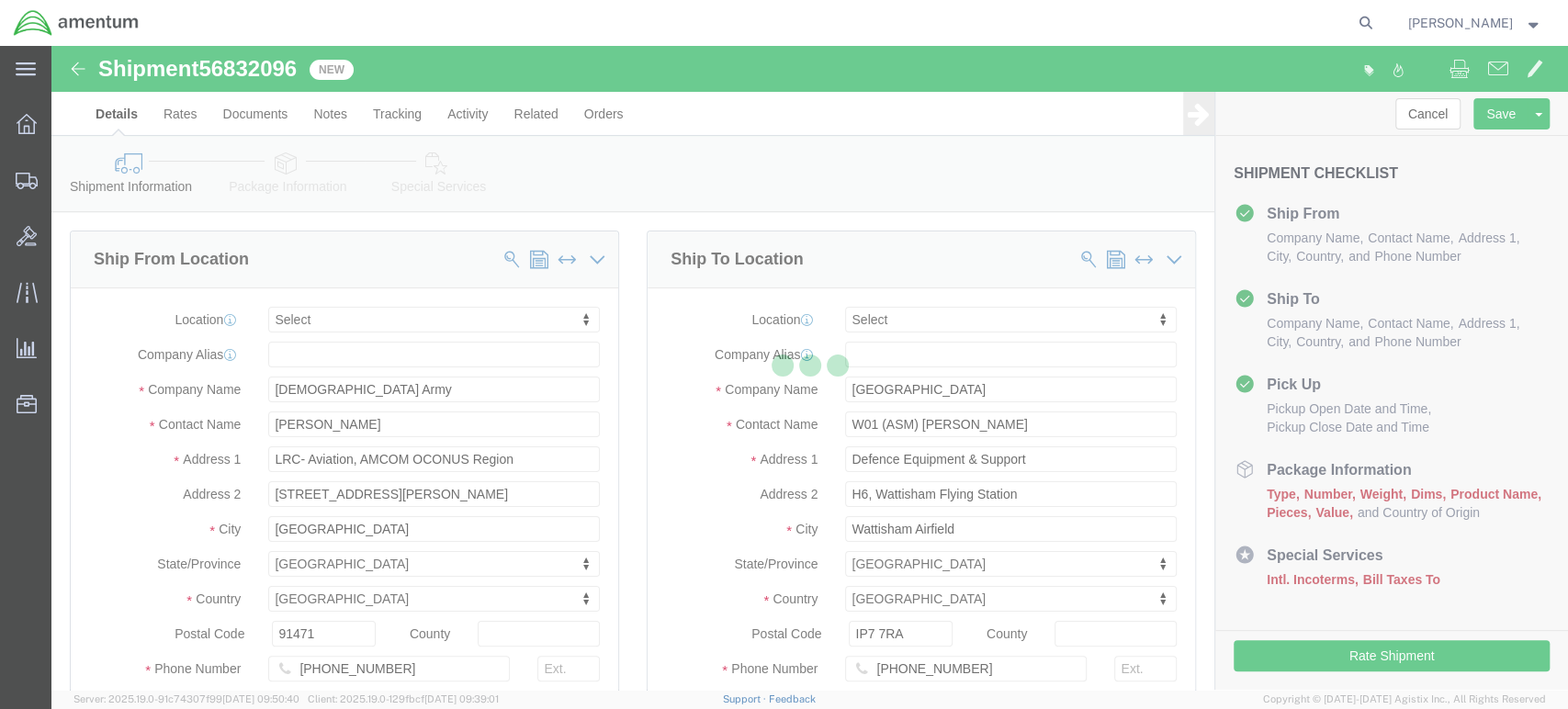
select select
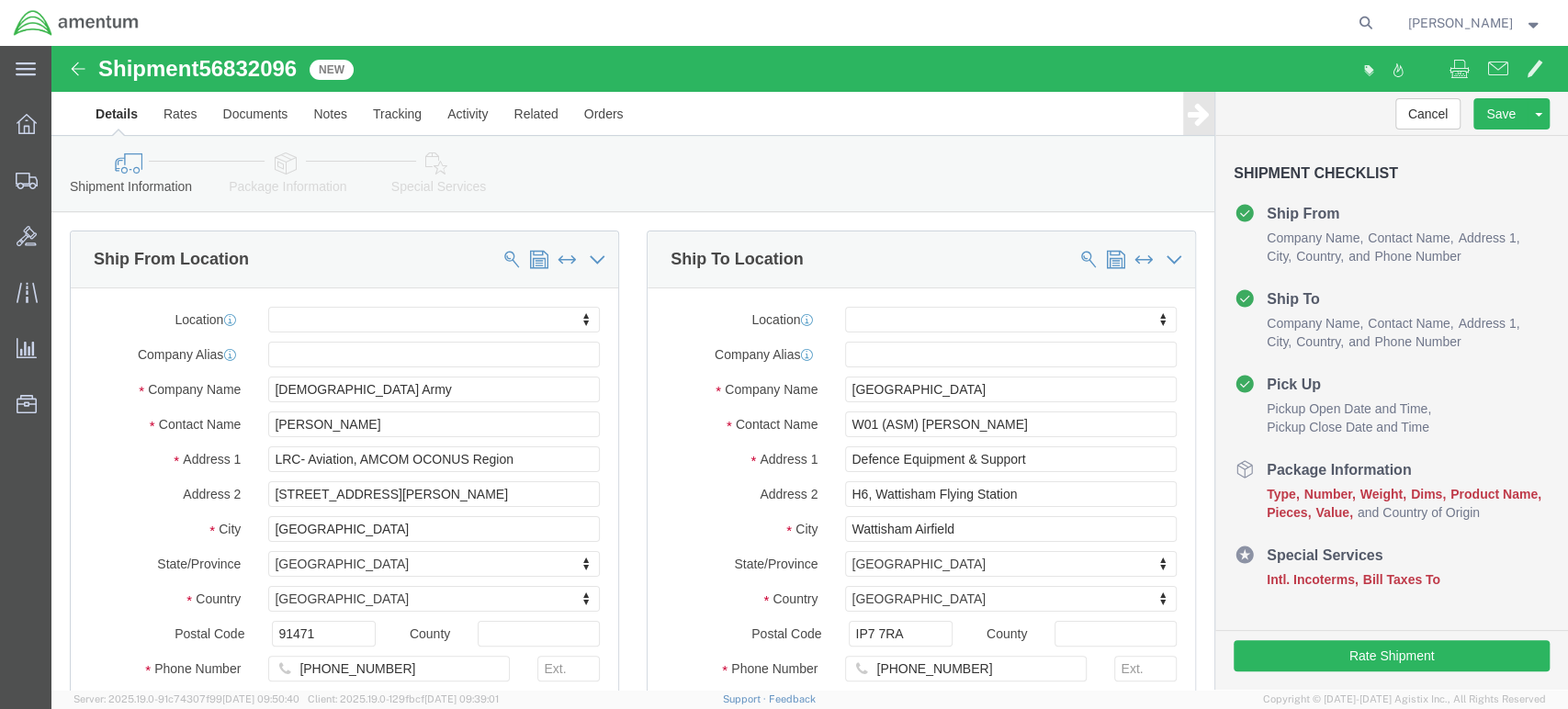
click icon
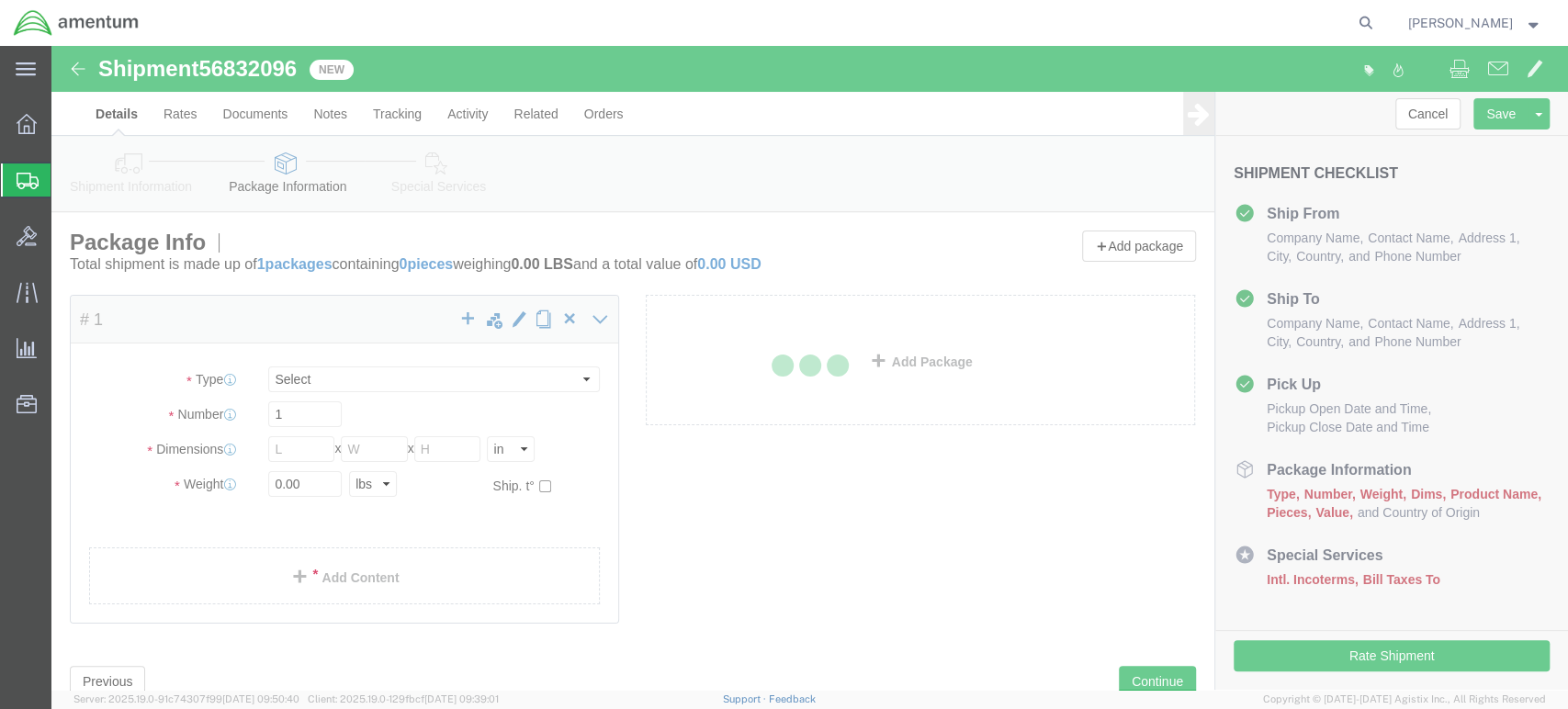
select select "CBOX"
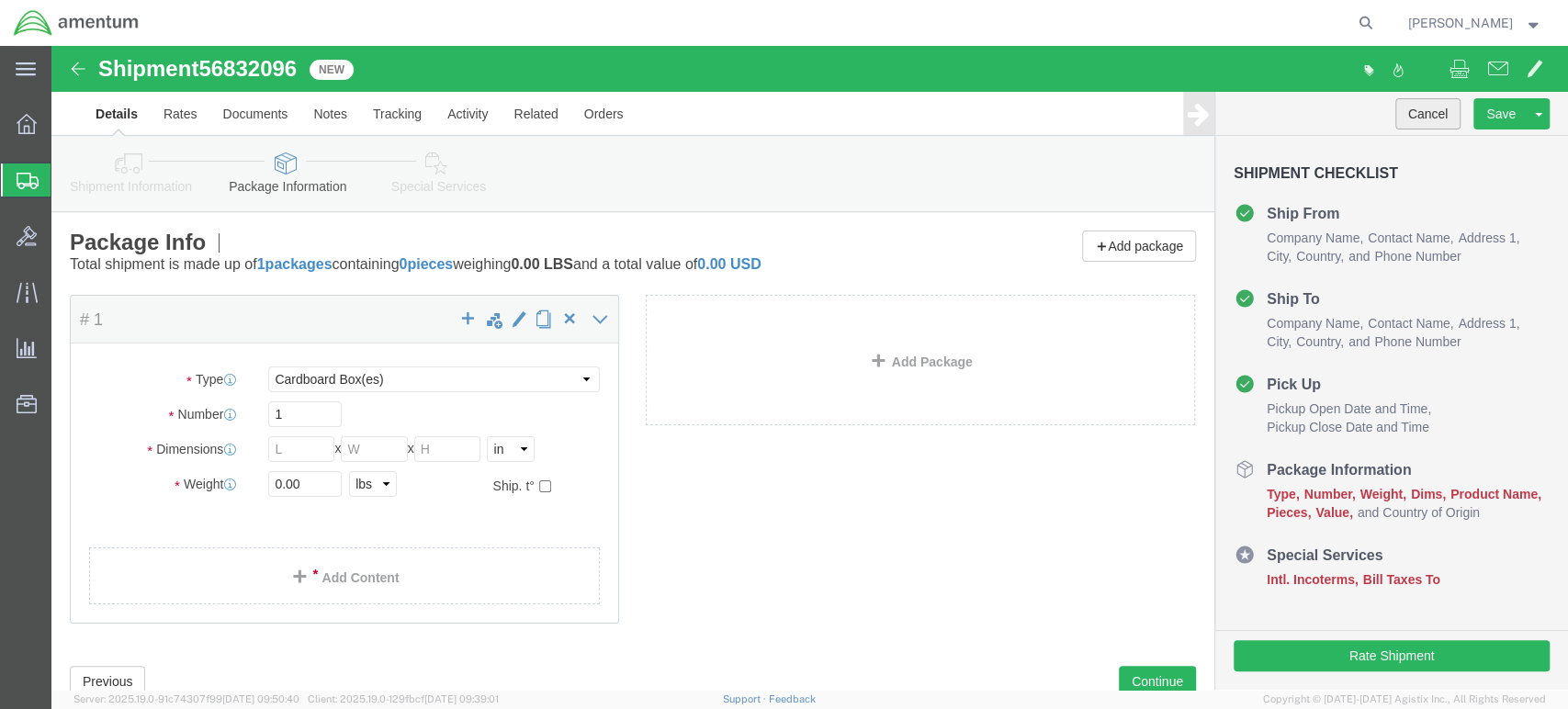
click button "Cancel"
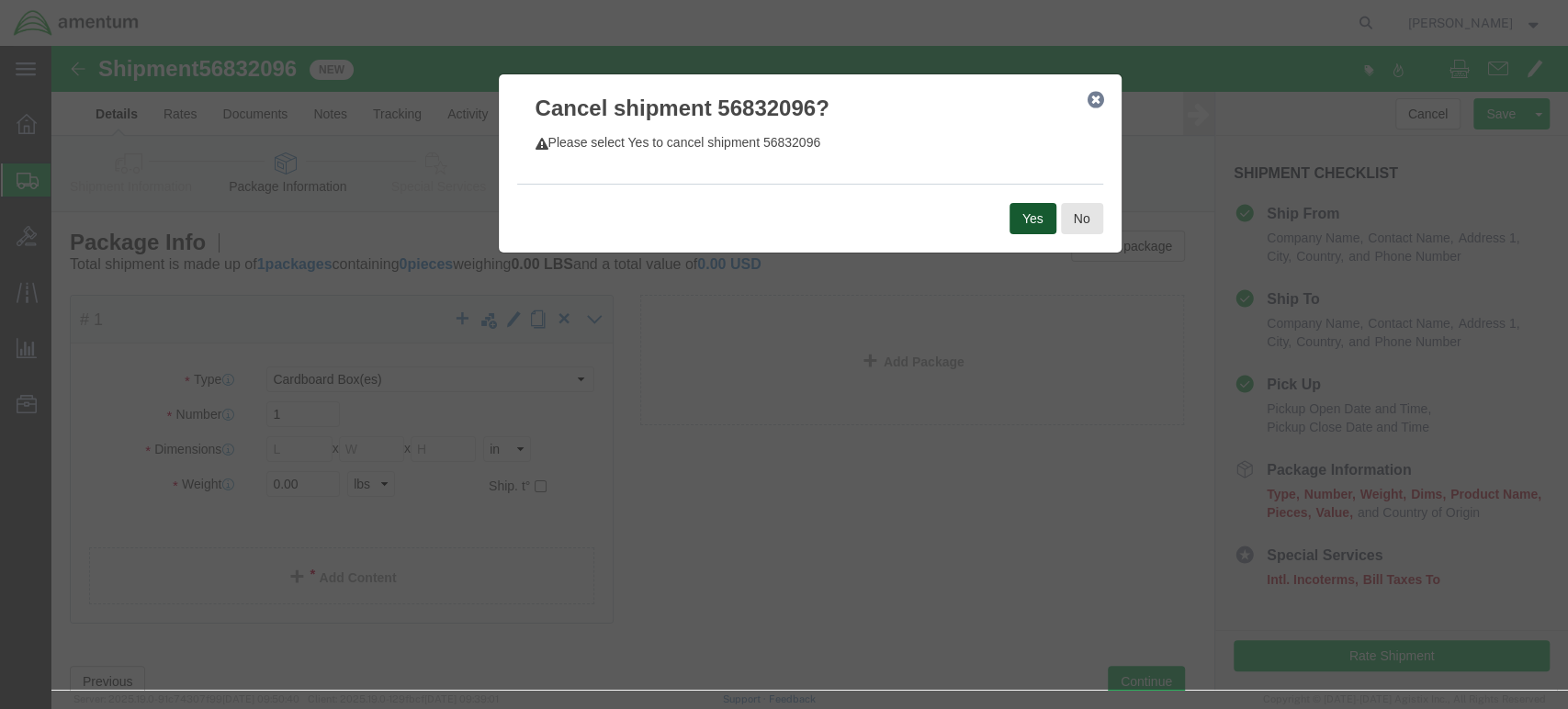
click button "Yes"
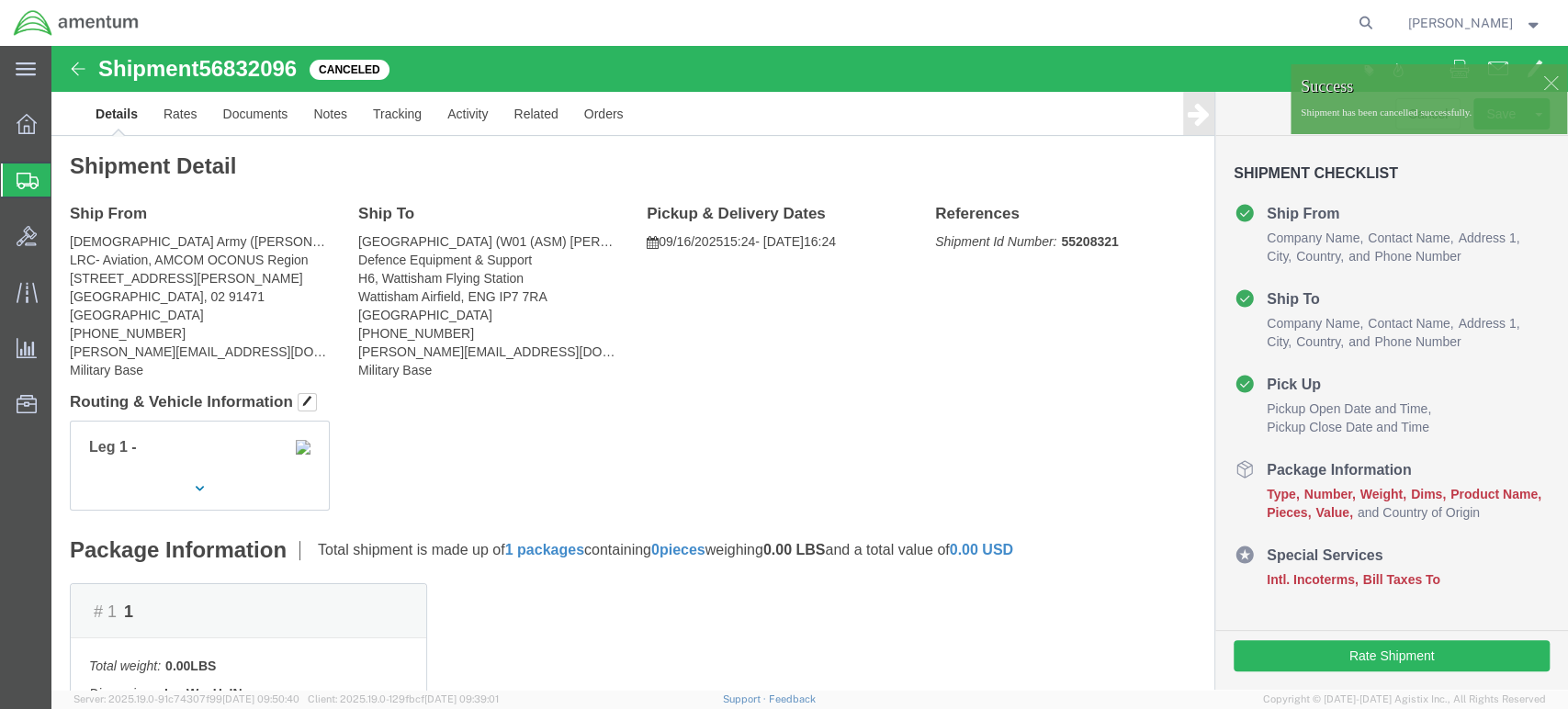
click at [0, 0] on span "Shipment Manager" at bounding box center [0, 0] width 0 height 0
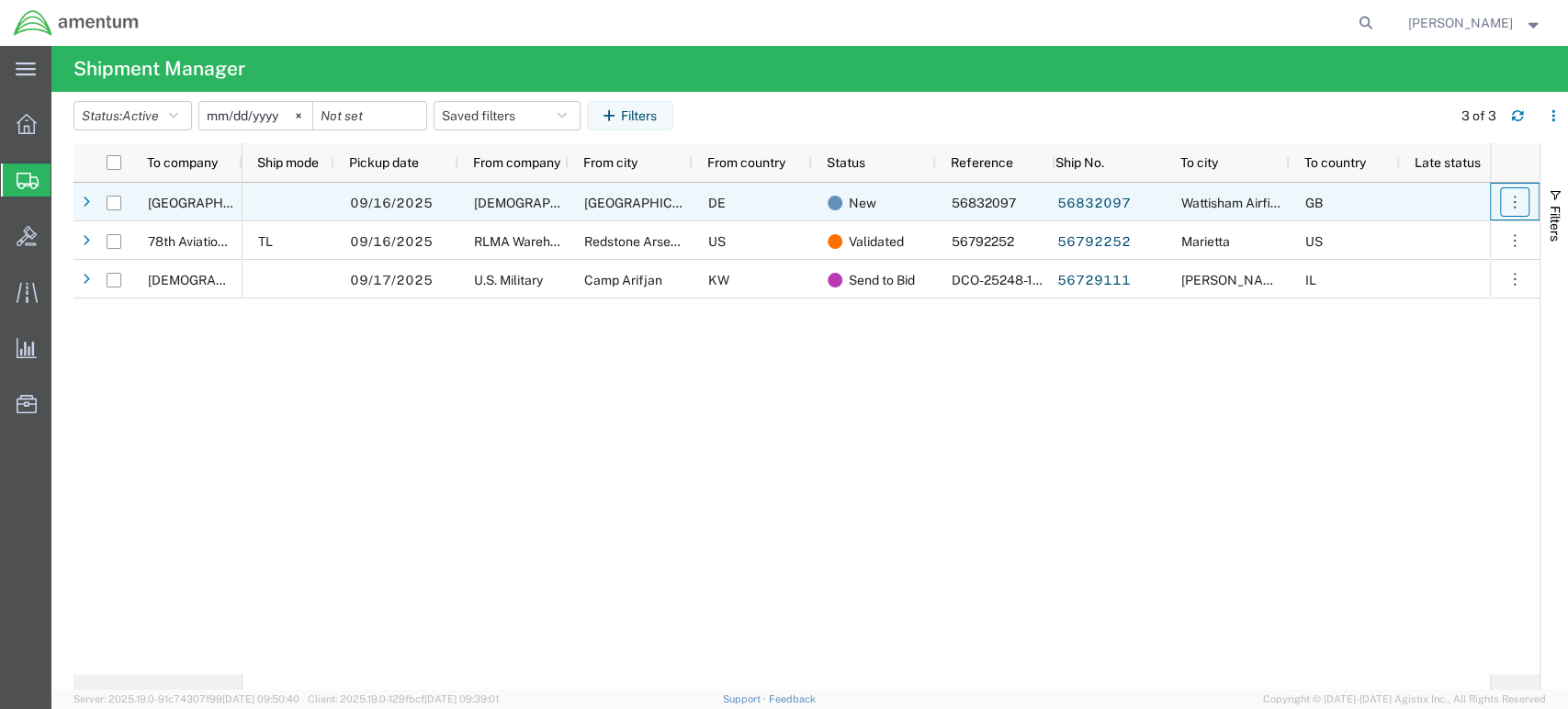
click at [1514, 204] on icon "button" at bounding box center [1514, 202] width 18 height 18
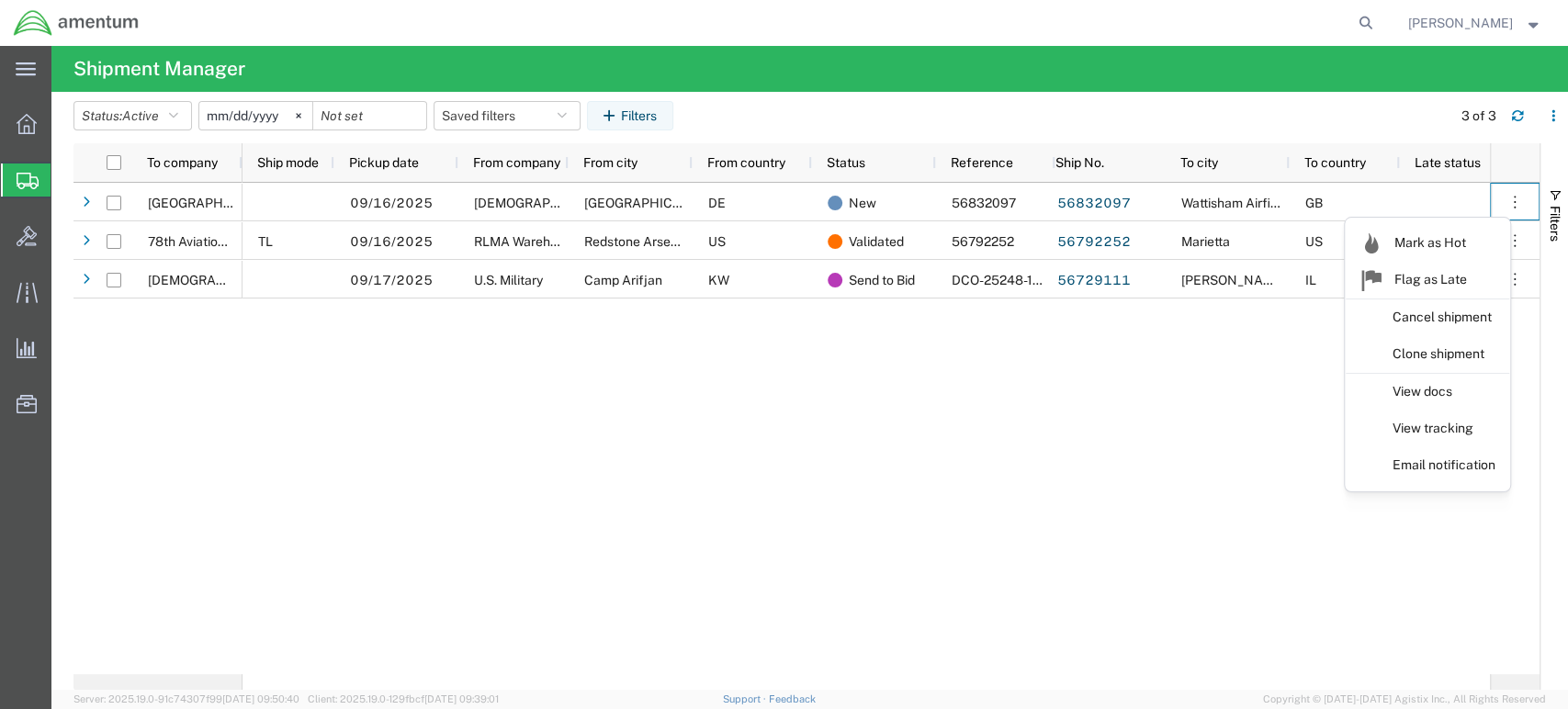
click at [1262, 410] on div "[DATE] [DEMOGRAPHIC_DATA] Army [GEOGRAPHIC_DATA] 56832097 56832097 Wattisham Ai…" at bounding box center [866, 428] width 1247 height 491
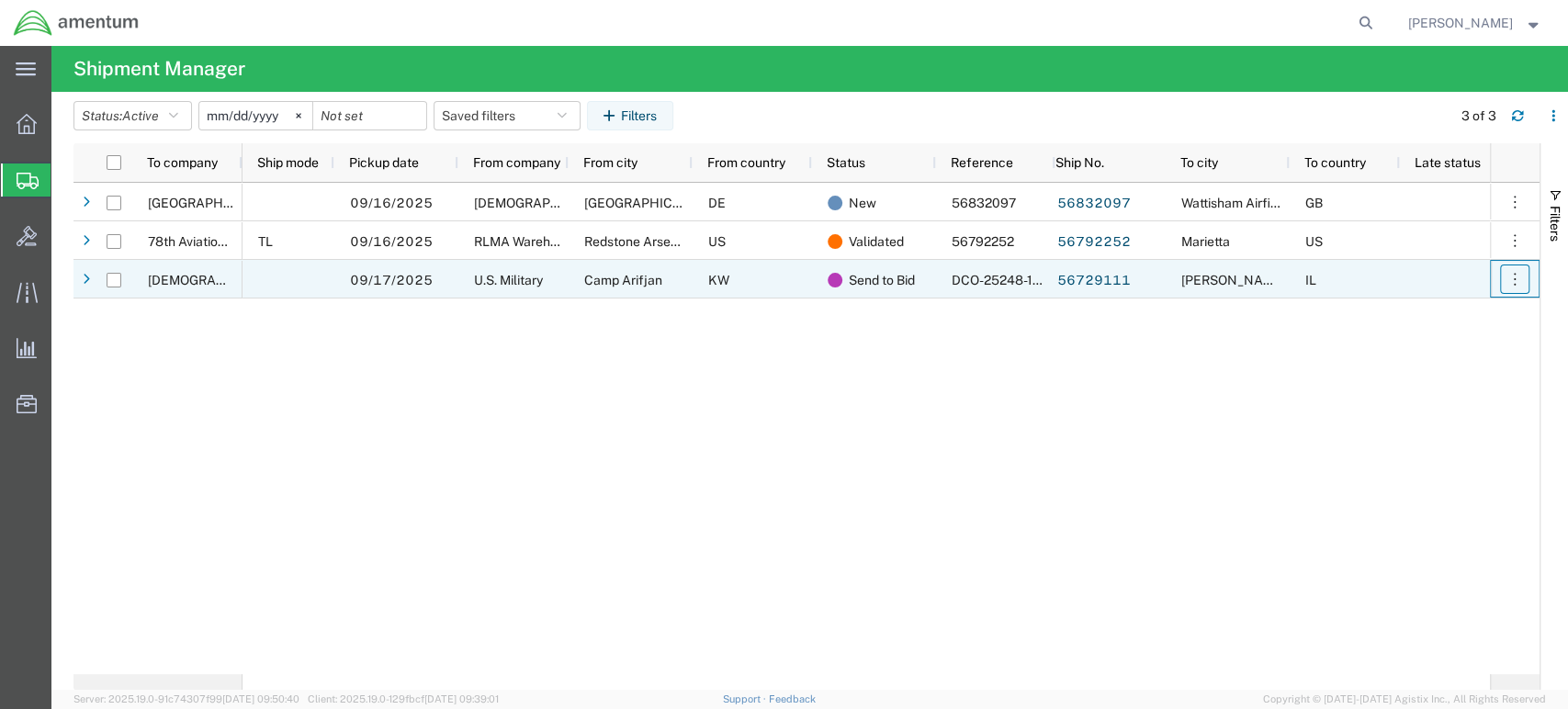
click at [1516, 282] on icon "button" at bounding box center [1514, 278] width 18 height 18
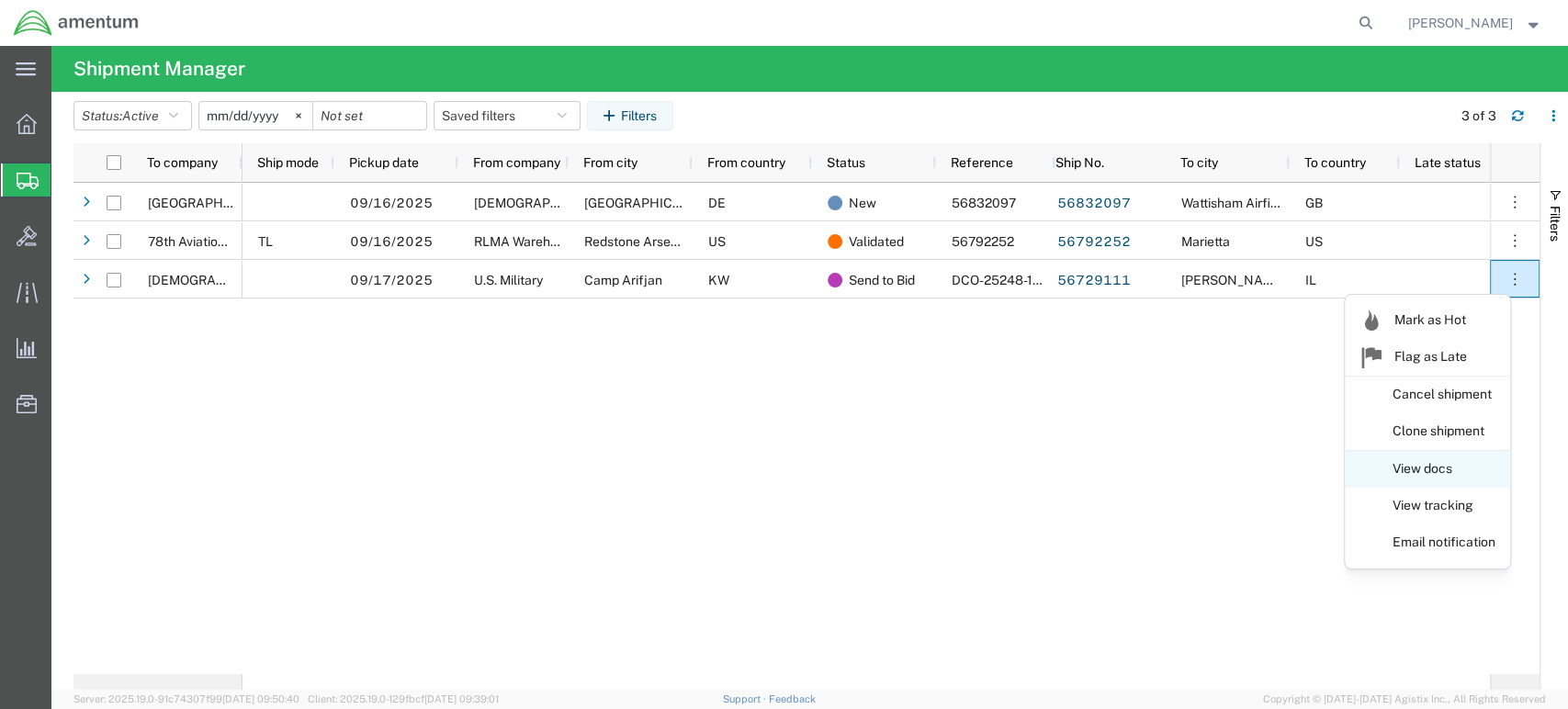
click at [1436, 465] on link "View docs" at bounding box center [1428, 469] width 163 height 33
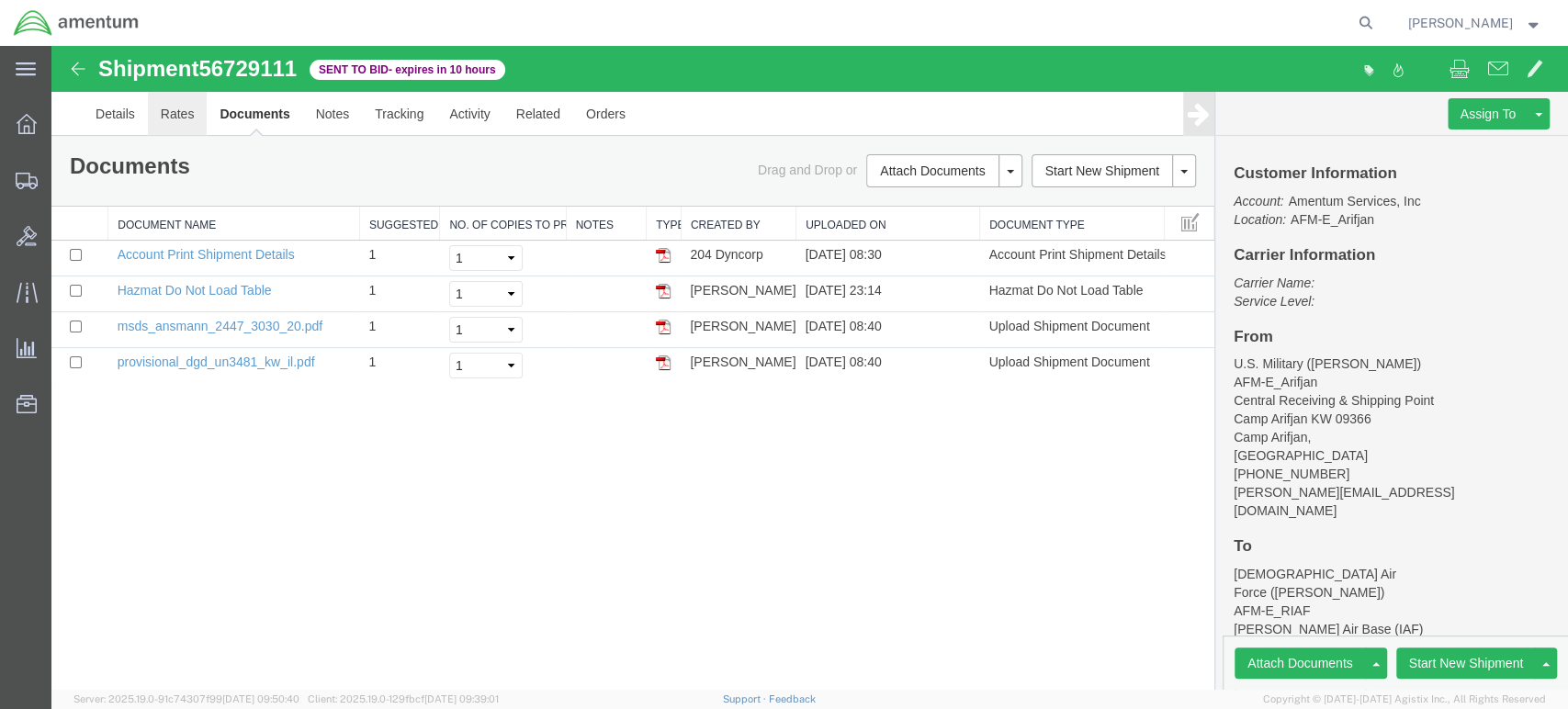
click at [169, 112] on link "Rates" at bounding box center [177, 113] width 59 height 44
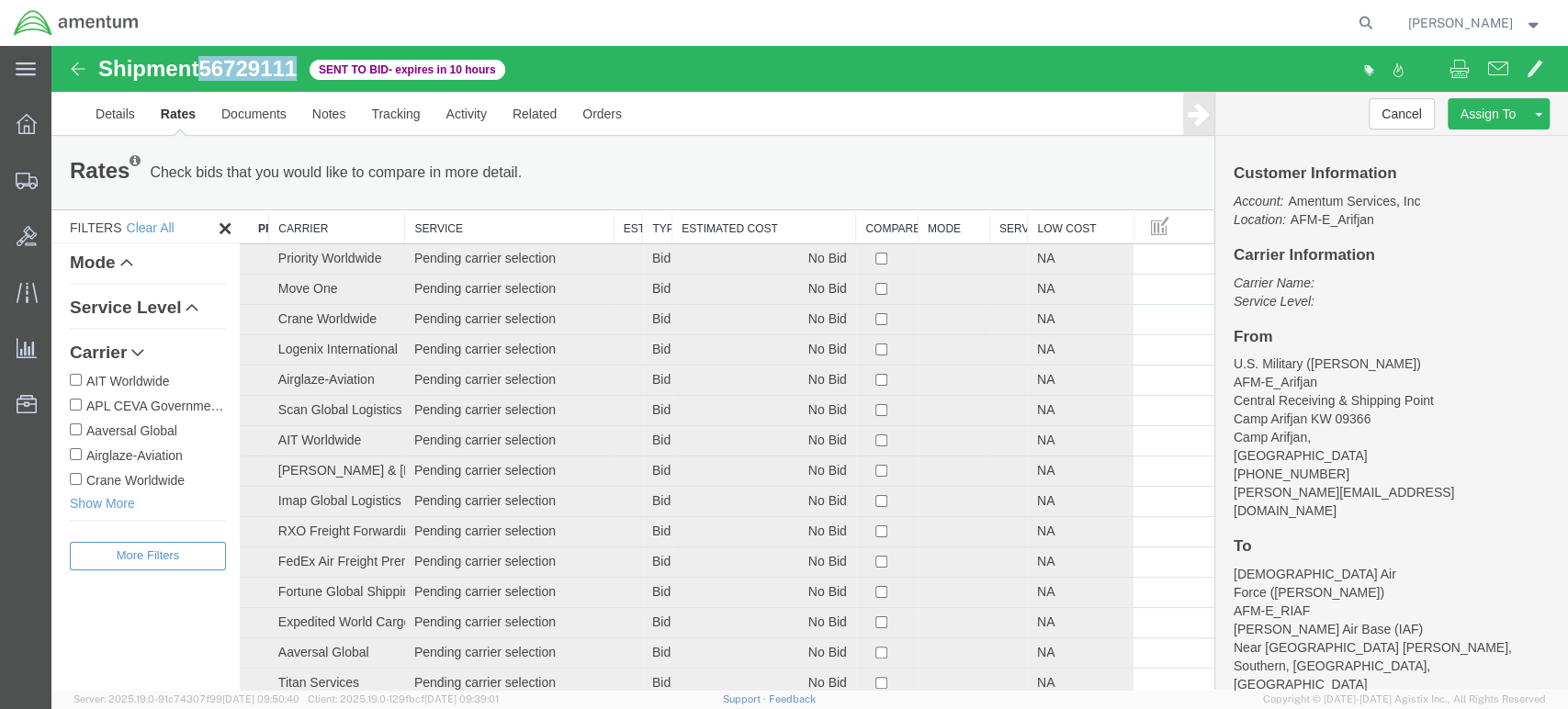
drag, startPoint x: 297, startPoint y: 73, endPoint x: 206, endPoint y: 68, distance: 91.1
click at [206, 68] on span "56729111" at bounding box center [247, 68] width 98 height 25
drag, startPoint x: 265, startPoint y: 90, endPoint x: 248, endPoint y: 60, distance: 34.5
copy span "56729111"
click at [1404, 113] on button "Cancel" at bounding box center [1402, 113] width 66 height 31
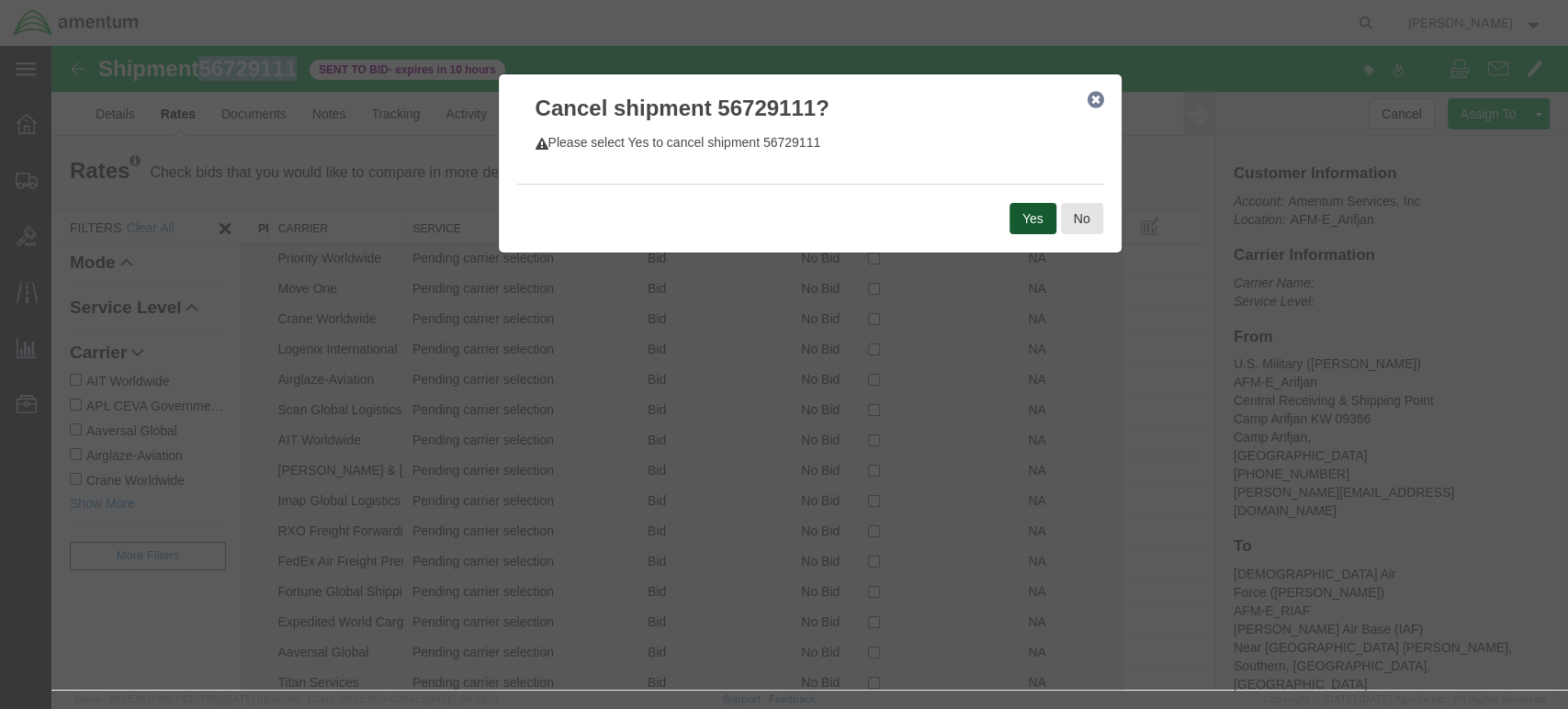
click at [1025, 219] on button "Yes" at bounding box center [1033, 218] width 47 height 31
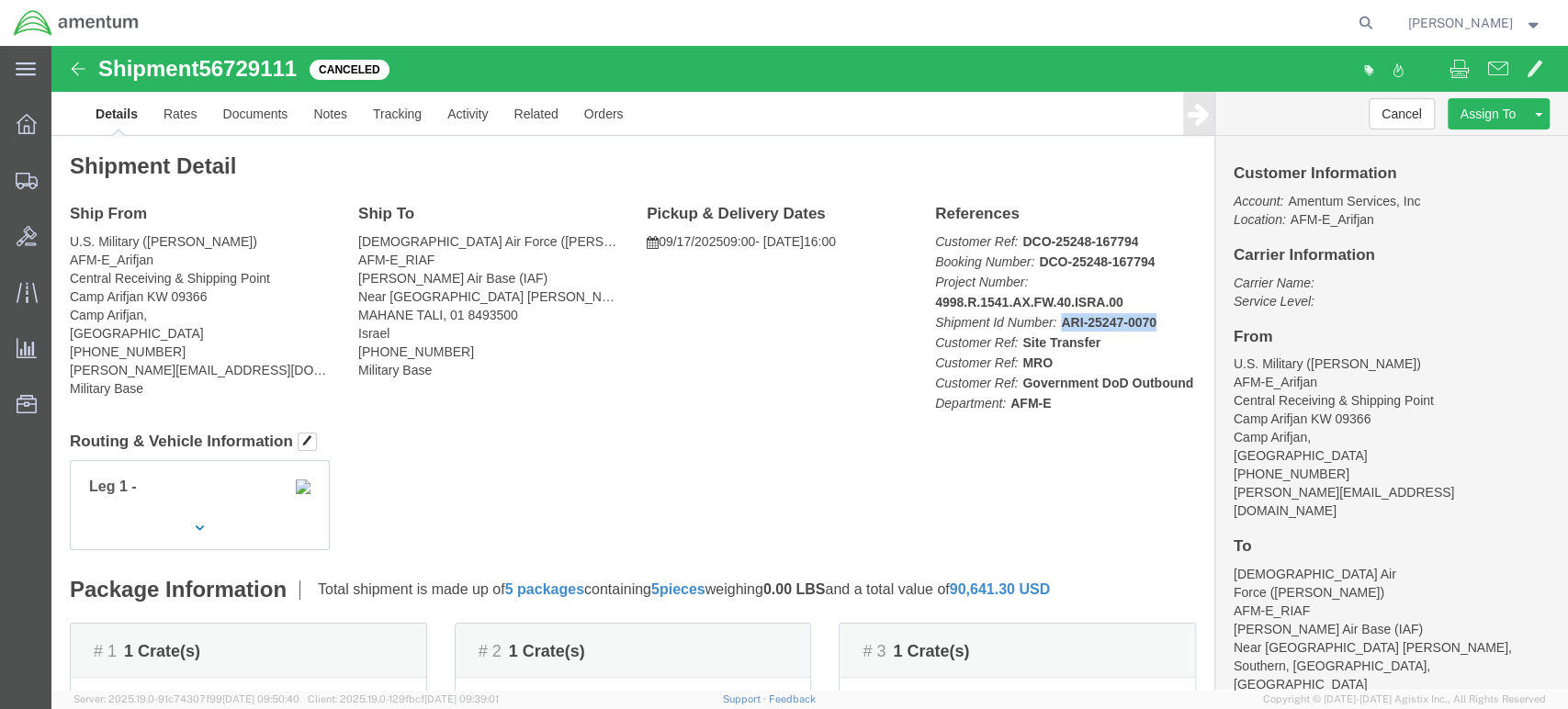
click p "Customer Ref: DCO-25248-167794 Booking Number: DCO-25248-167794 Project Number:…"
drag, startPoint x: 1091, startPoint y: 277, endPoint x: 1075, endPoint y: 294, distance: 23.3
click p "Customer Ref: DCO-25248-167794 Booking Number: DCO-25248-167794 Project Number:…"
copy b "ARI-25247-0070"
